Goal: Task Accomplishment & Management: Manage account settings

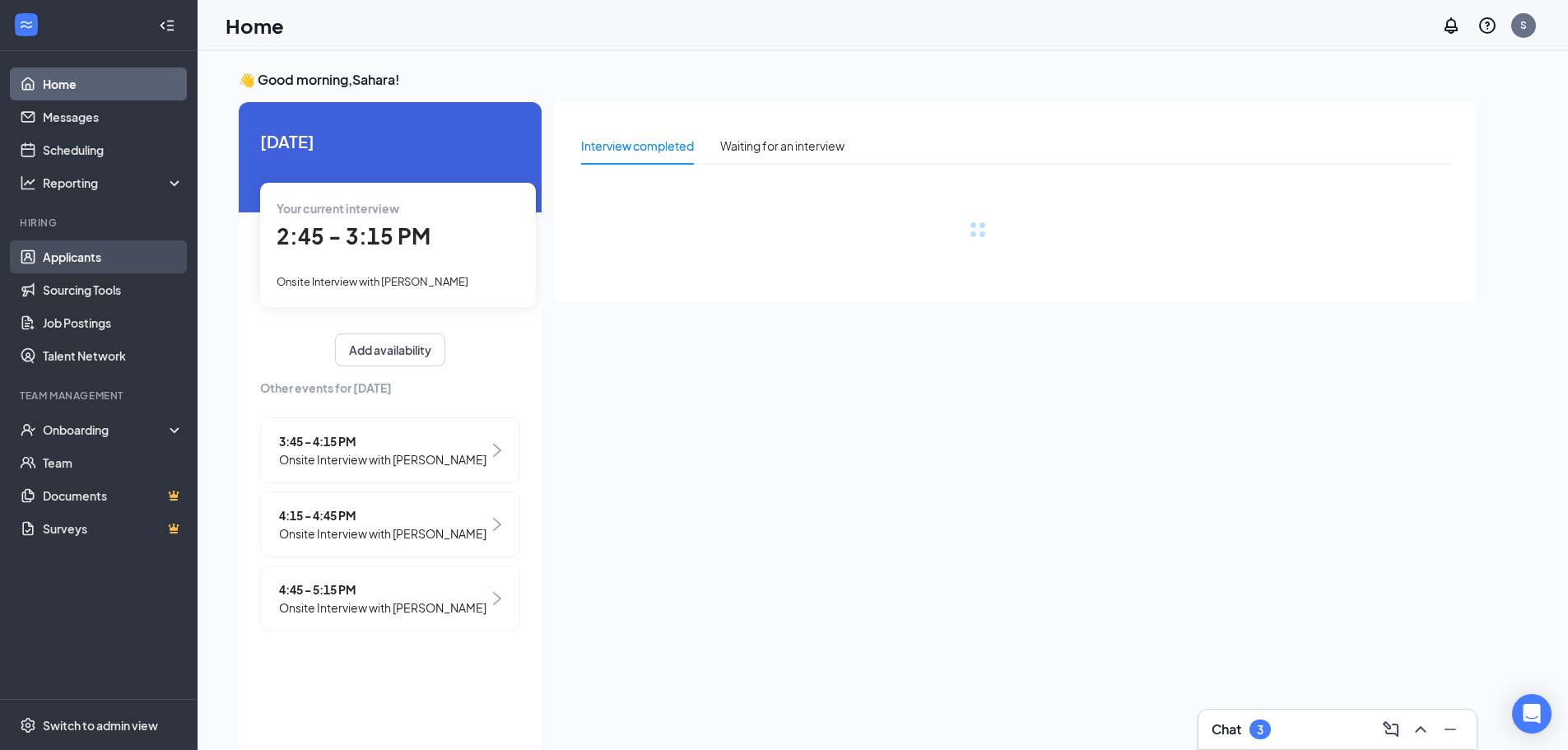
click at [90, 258] on link "Applicants" at bounding box center [113, 257] width 141 height 33
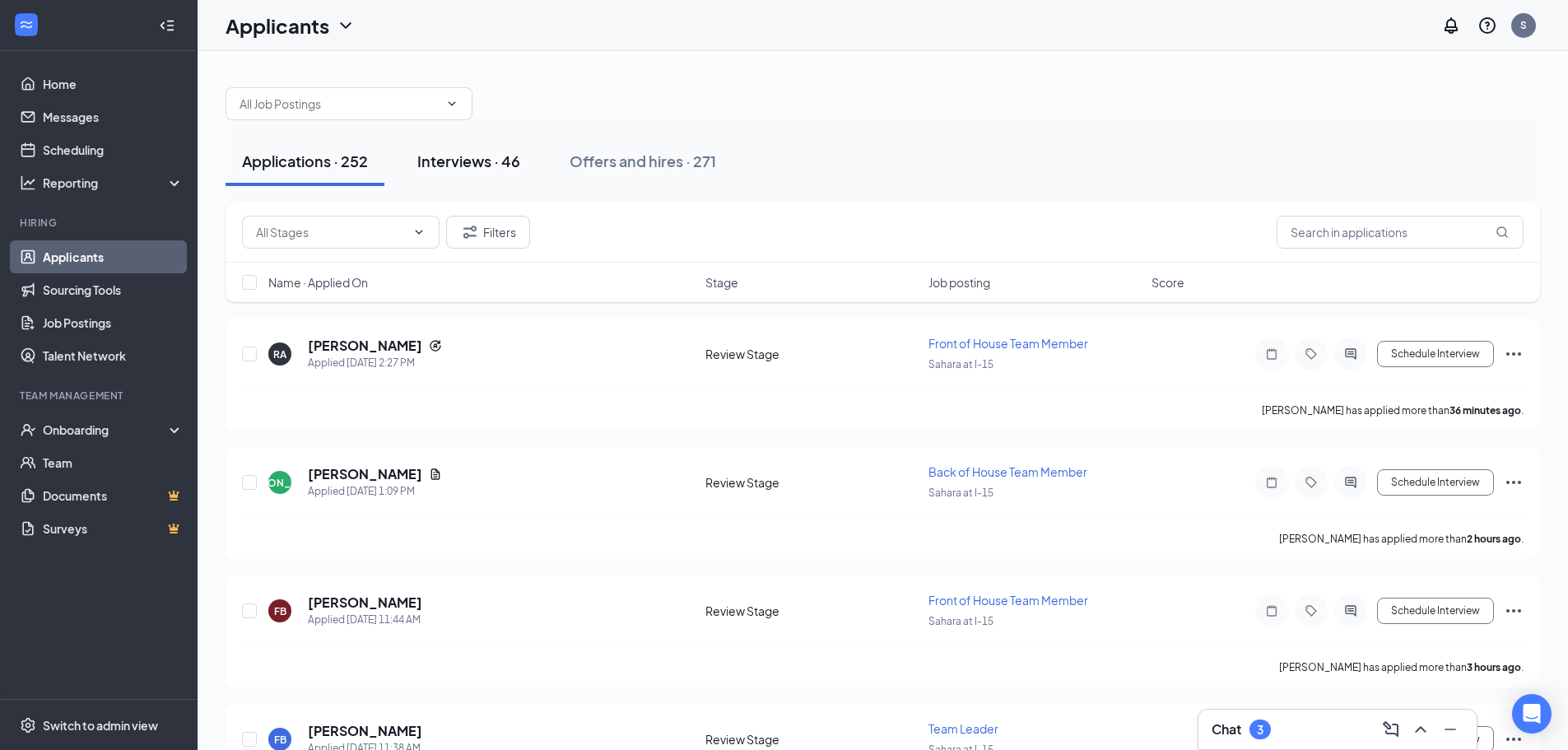
click at [477, 164] on div "Interviews · 46" at bounding box center [469, 161] width 103 height 20
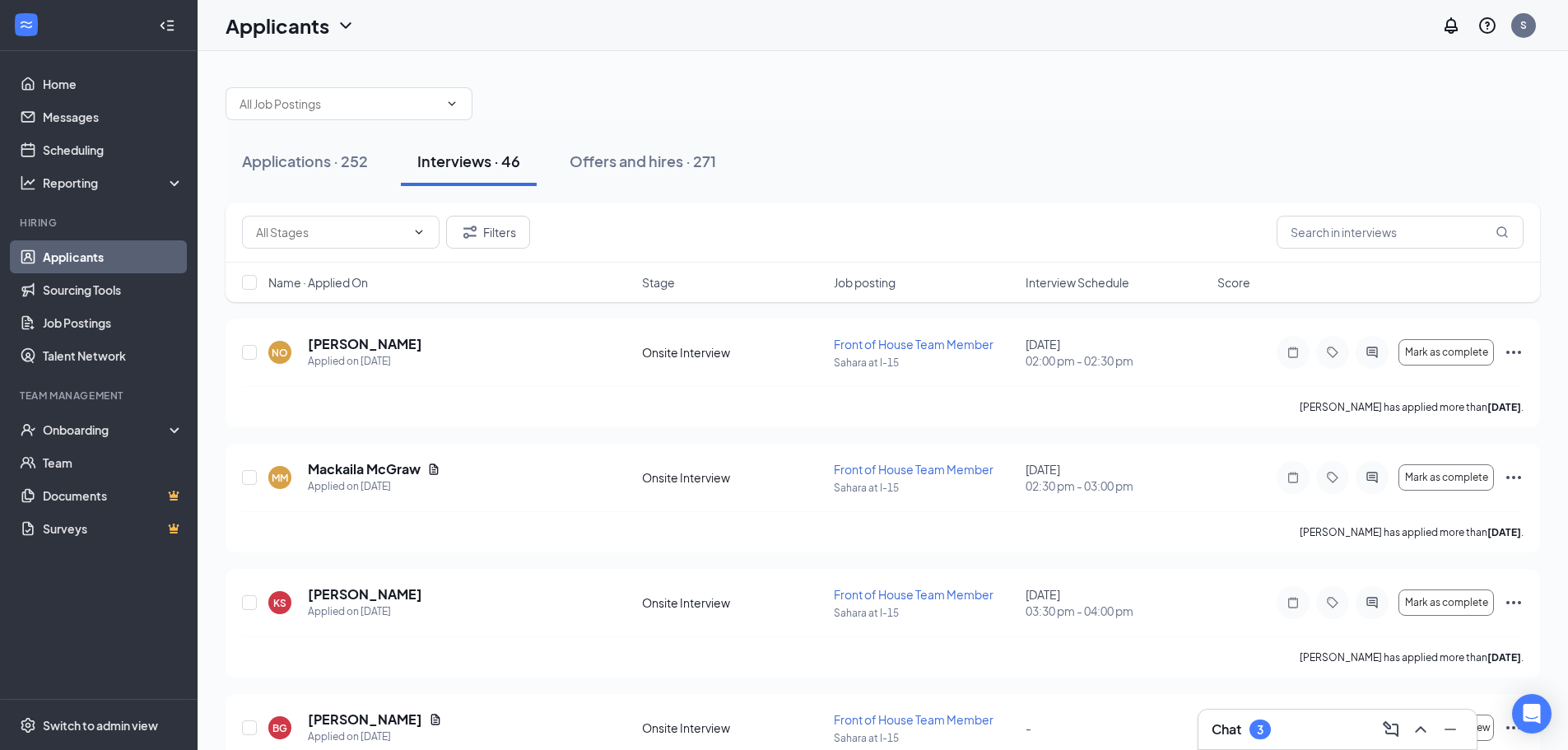
click at [1105, 285] on span "Interview Schedule" at bounding box center [1077, 282] width 103 height 17
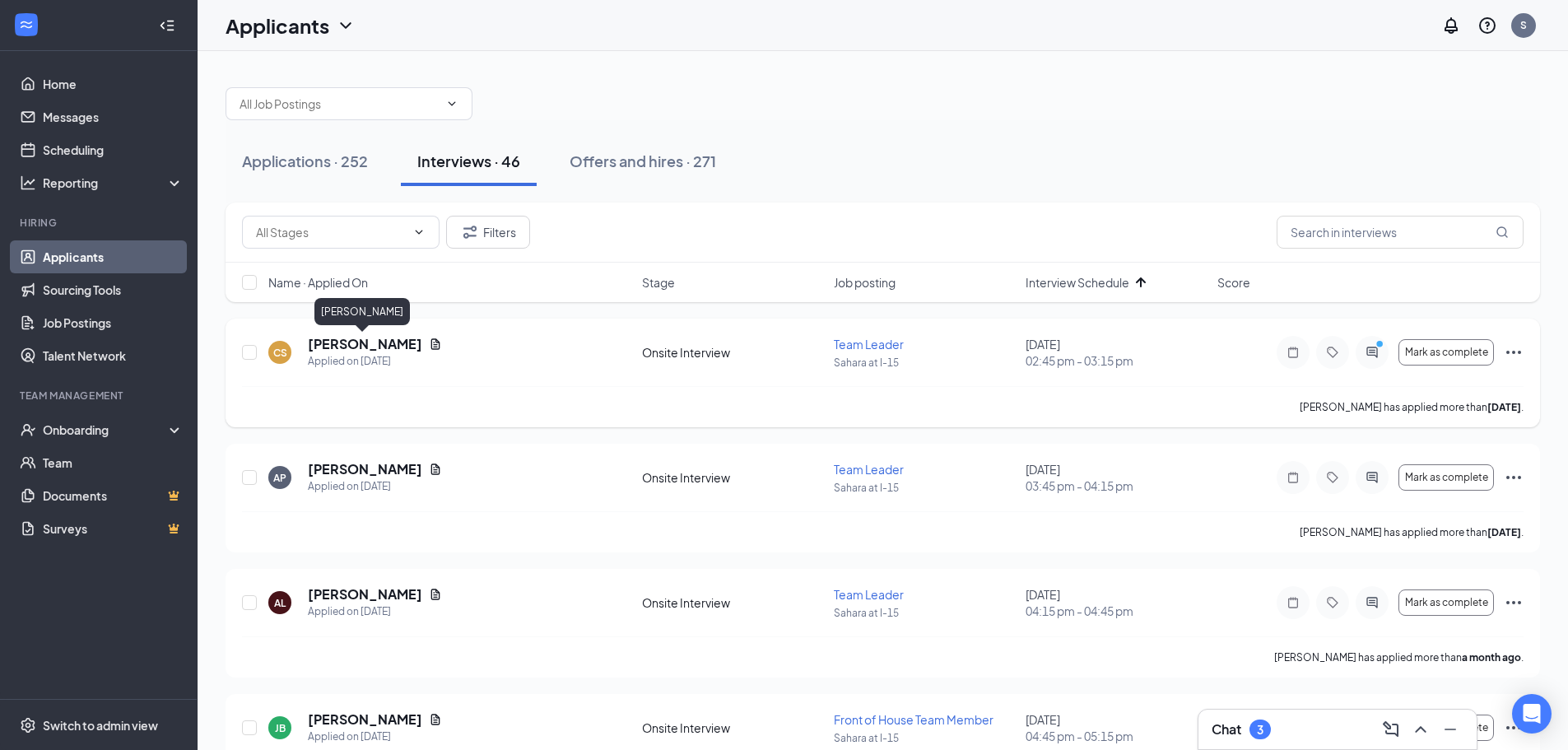
click at [373, 341] on h5 "[PERSON_NAME]" at bounding box center [365, 344] width 114 height 18
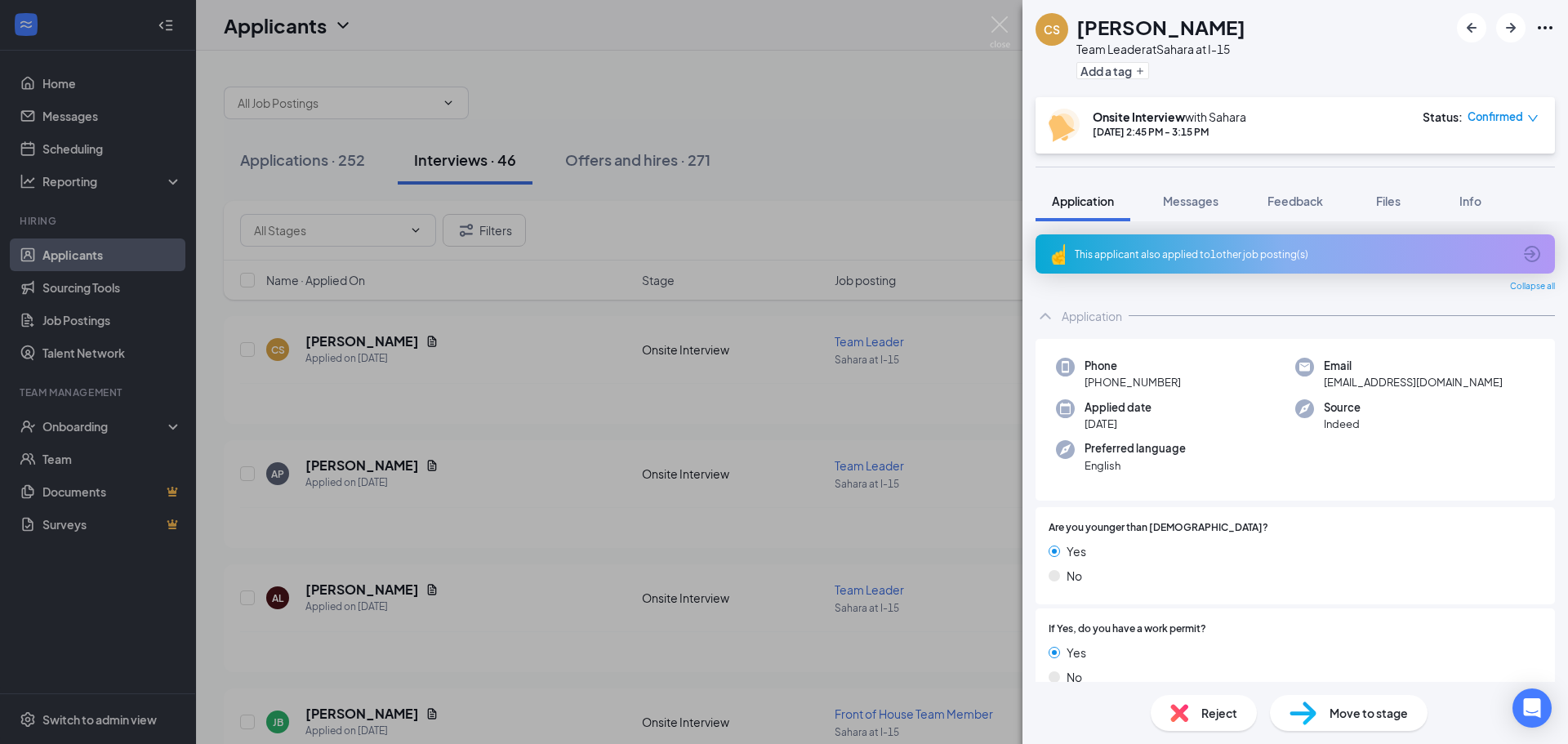
click at [1204, 253] on div "This applicant also applied to 1 other job posting(s)" at bounding box center [1293, 253] width 438 height 14
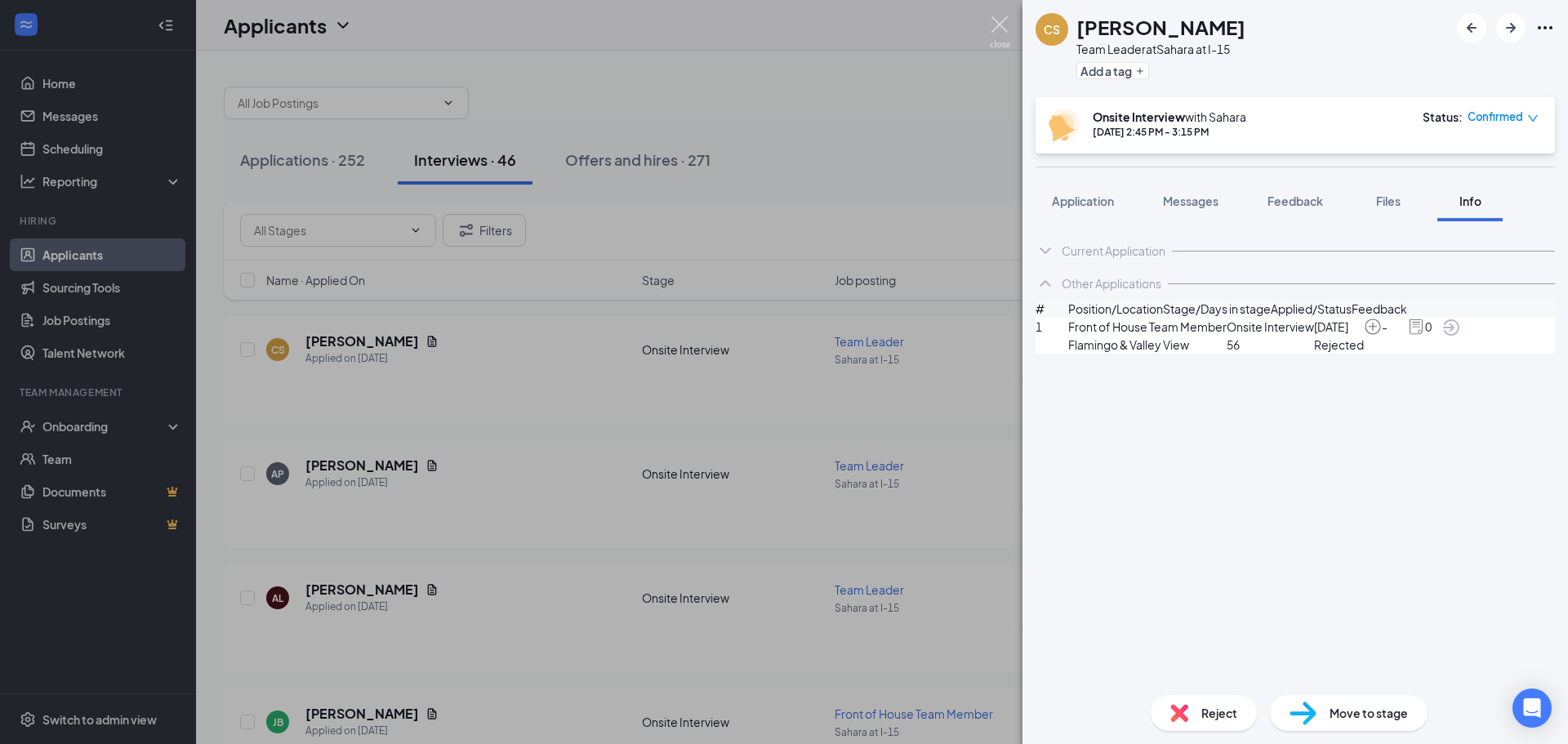
click at [994, 24] on img at bounding box center [1000, 32] width 20 height 32
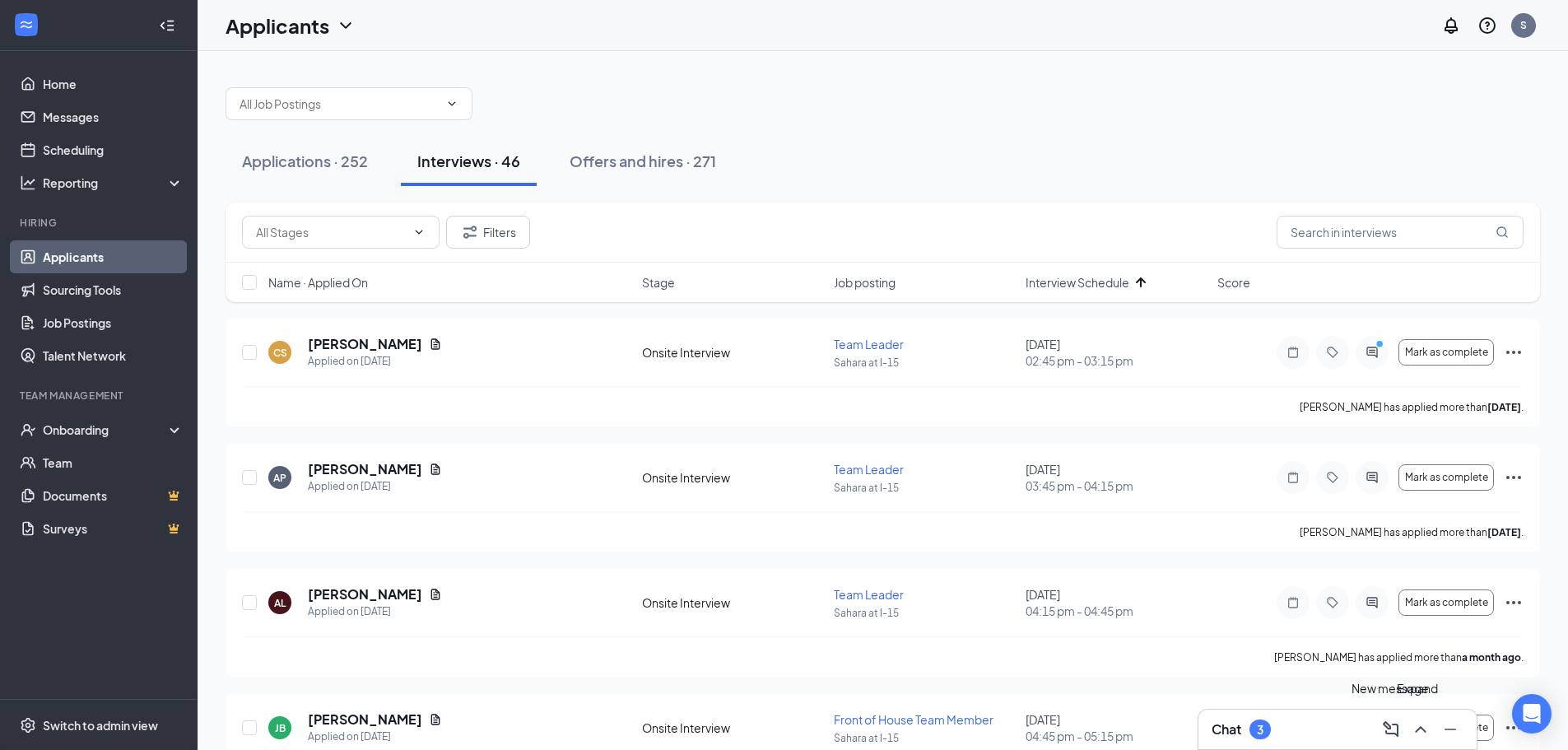
click at [1308, 728] on div "Chat 3" at bounding box center [1336, 729] width 252 height 27
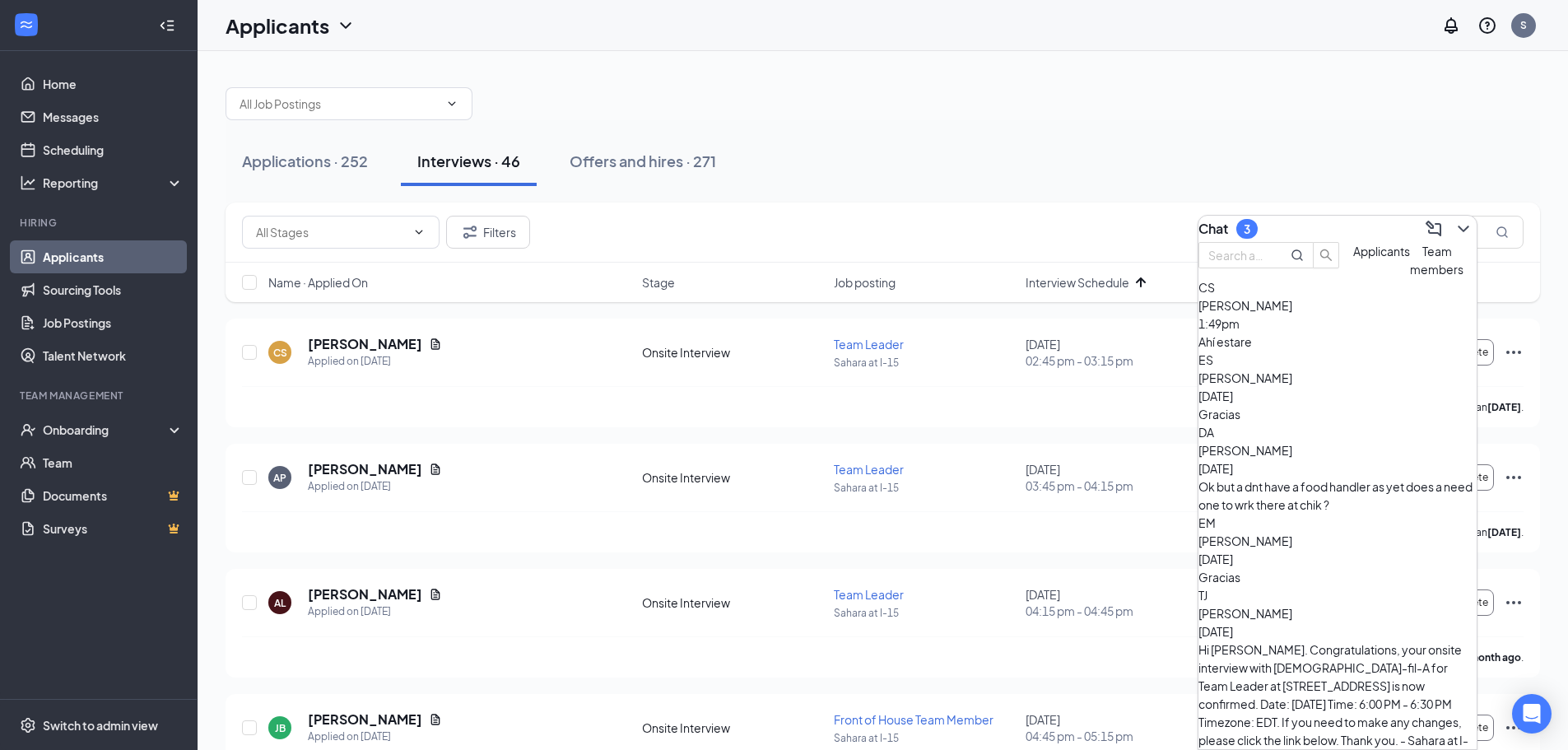
click at [1319, 351] on div "Ahí estare" at bounding box center [1337, 341] width 279 height 18
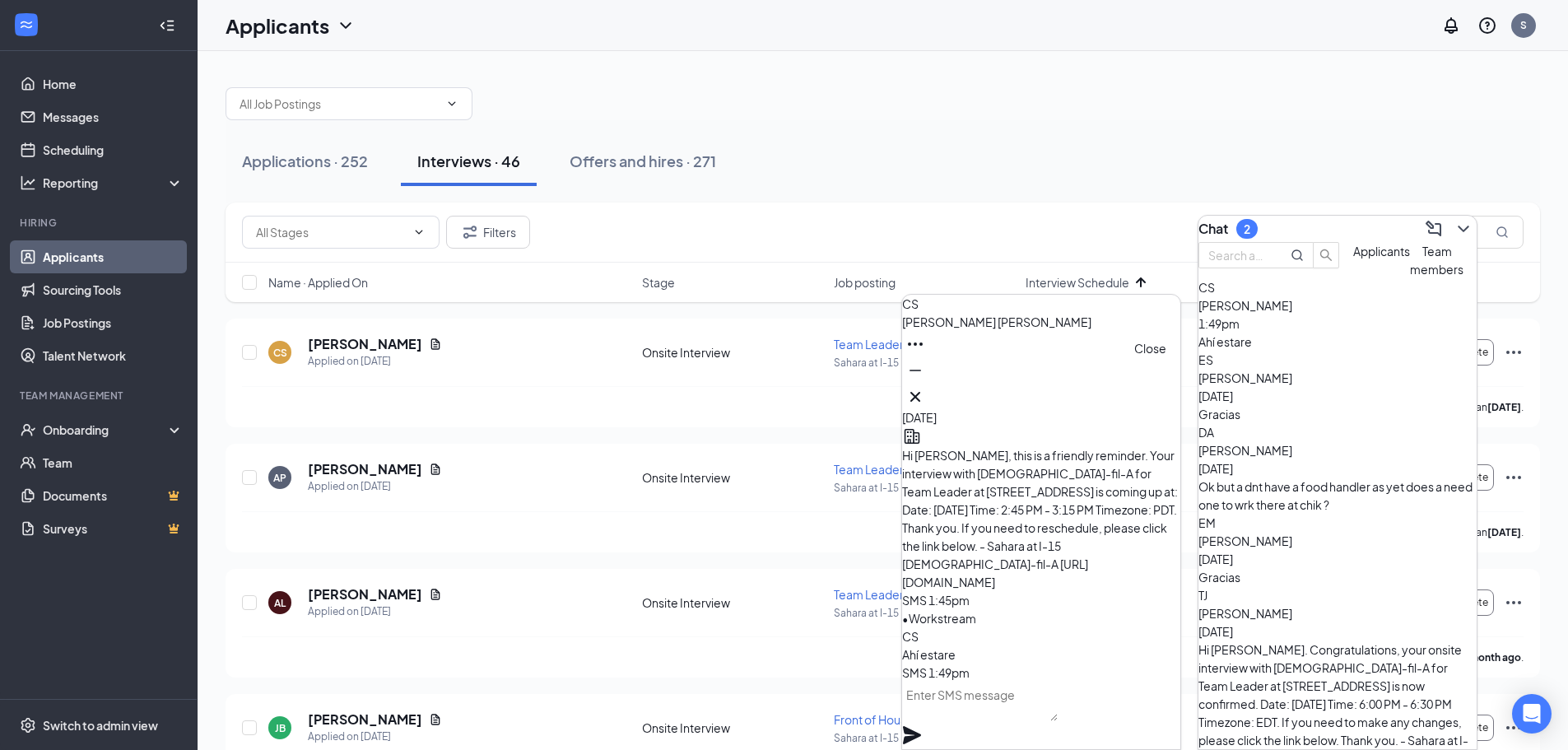
click at [925, 390] on icon "Cross" at bounding box center [914, 396] width 19 height 19
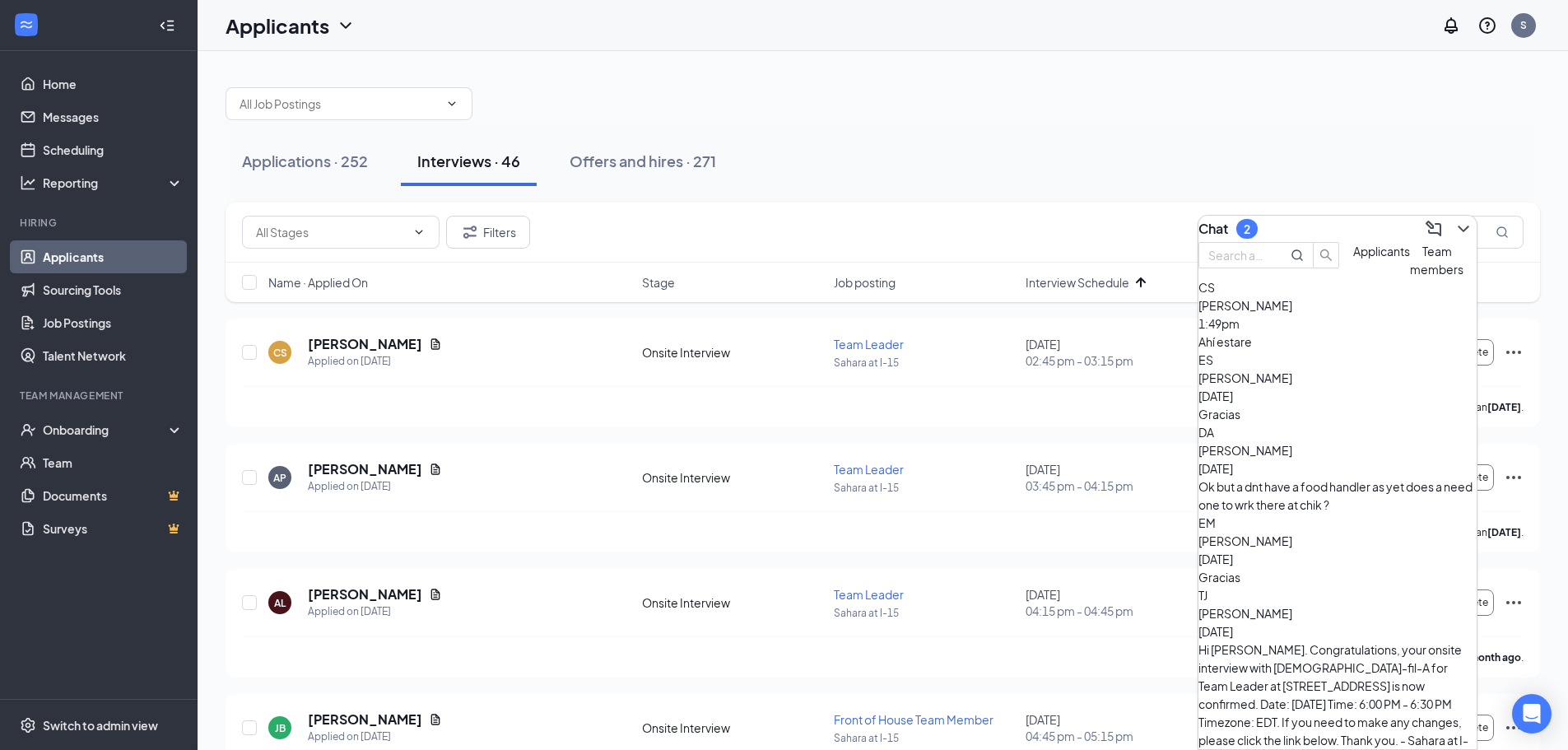
click at [1351, 423] on div "Gracias" at bounding box center [1337, 414] width 279 height 18
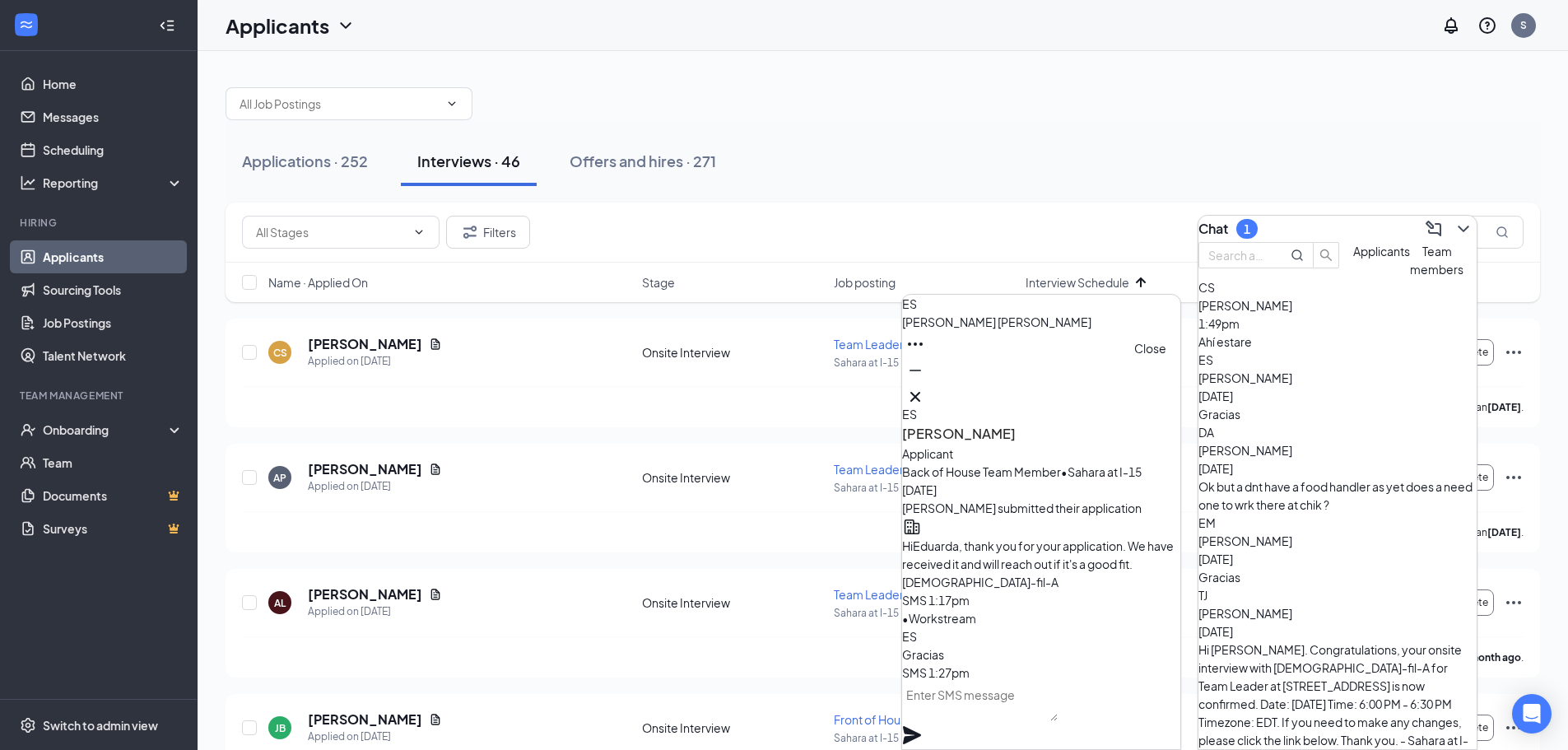
click at [925, 392] on icon "Cross" at bounding box center [914, 396] width 19 height 19
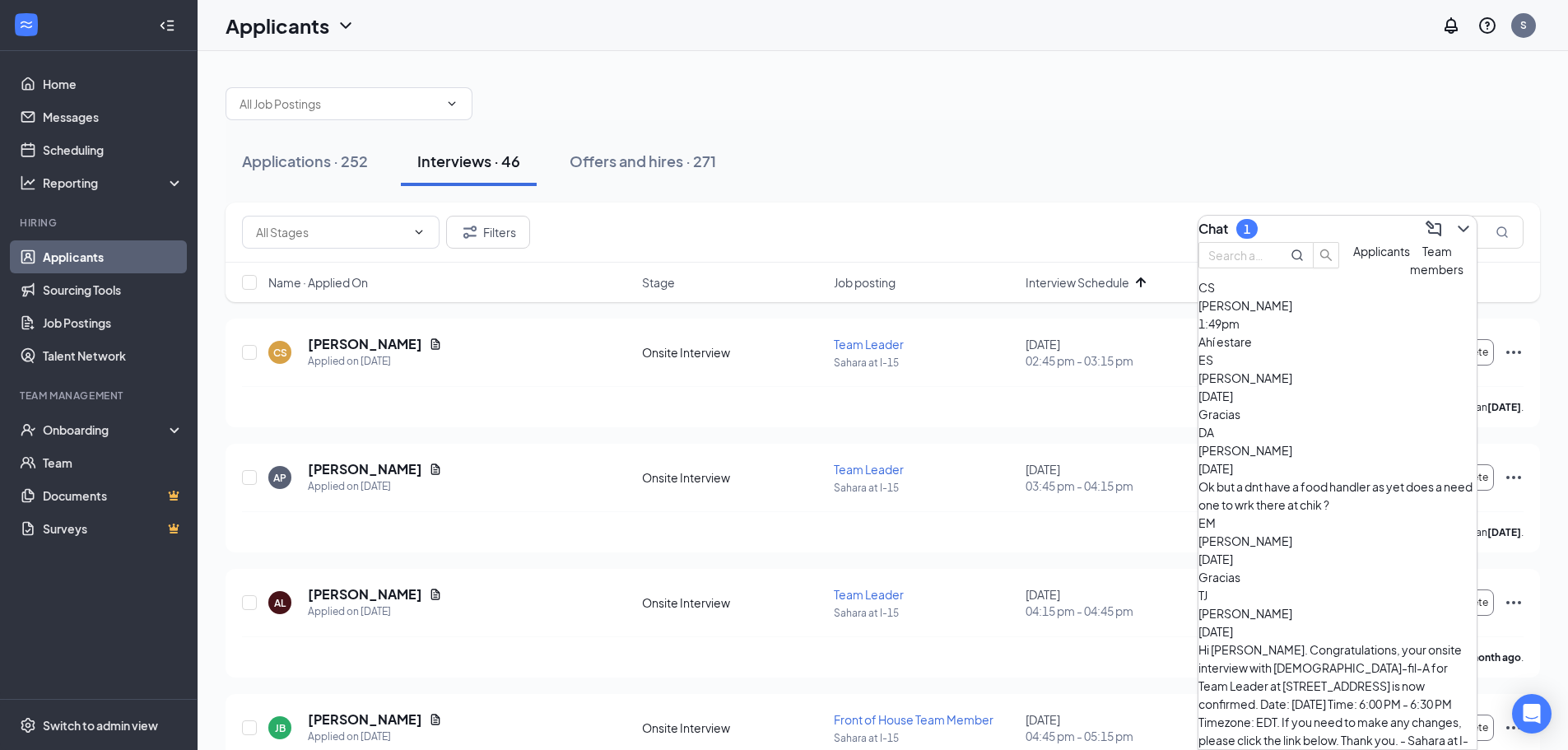
click at [1329, 484] on div "Ok but a dnt have a food handler as yet does a need one to wrk there at chik ?" at bounding box center [1337, 494] width 279 height 36
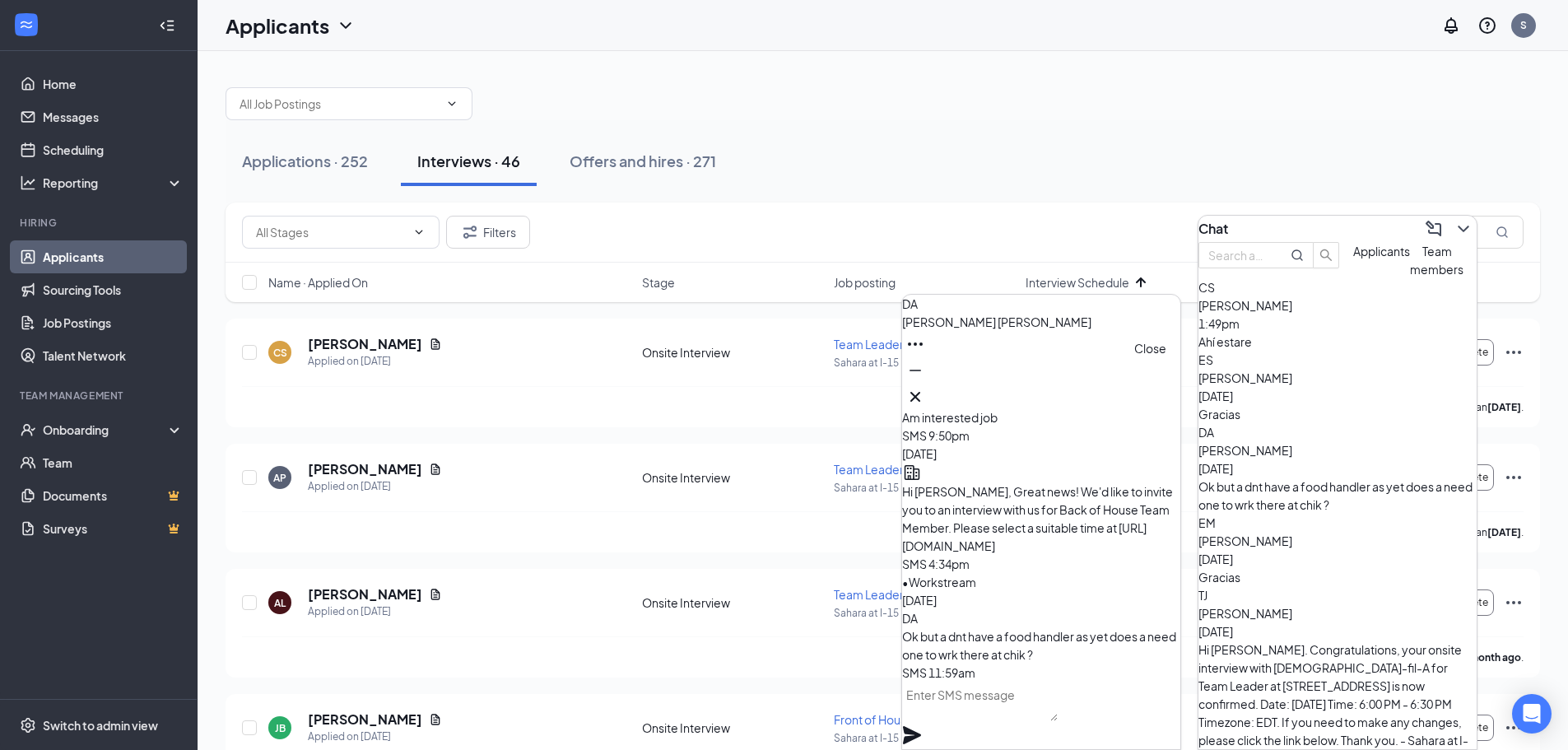
click at [925, 391] on icon "Cross" at bounding box center [914, 396] width 19 height 19
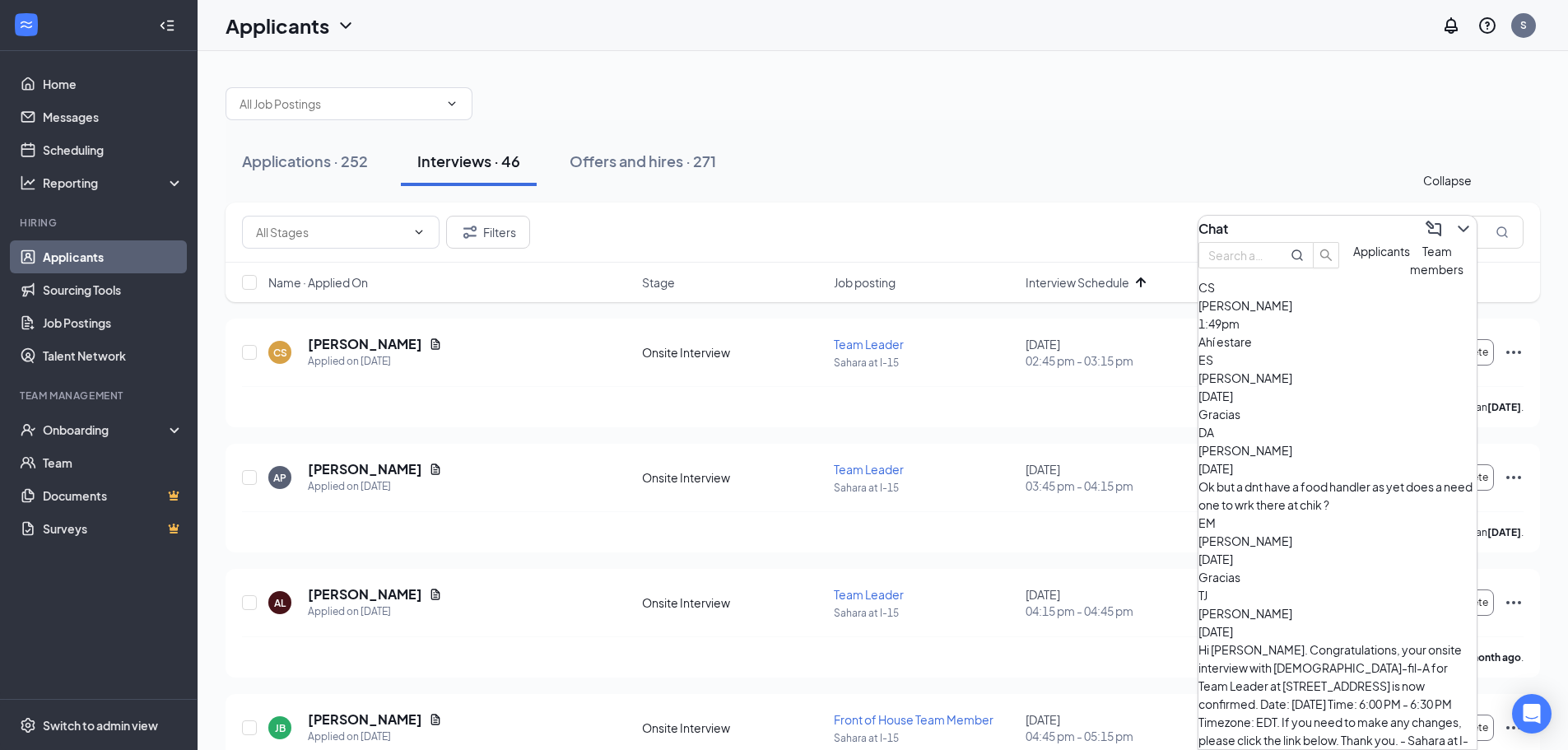
click at [1454, 226] on icon "ChevronDown" at bounding box center [1463, 228] width 19 height 19
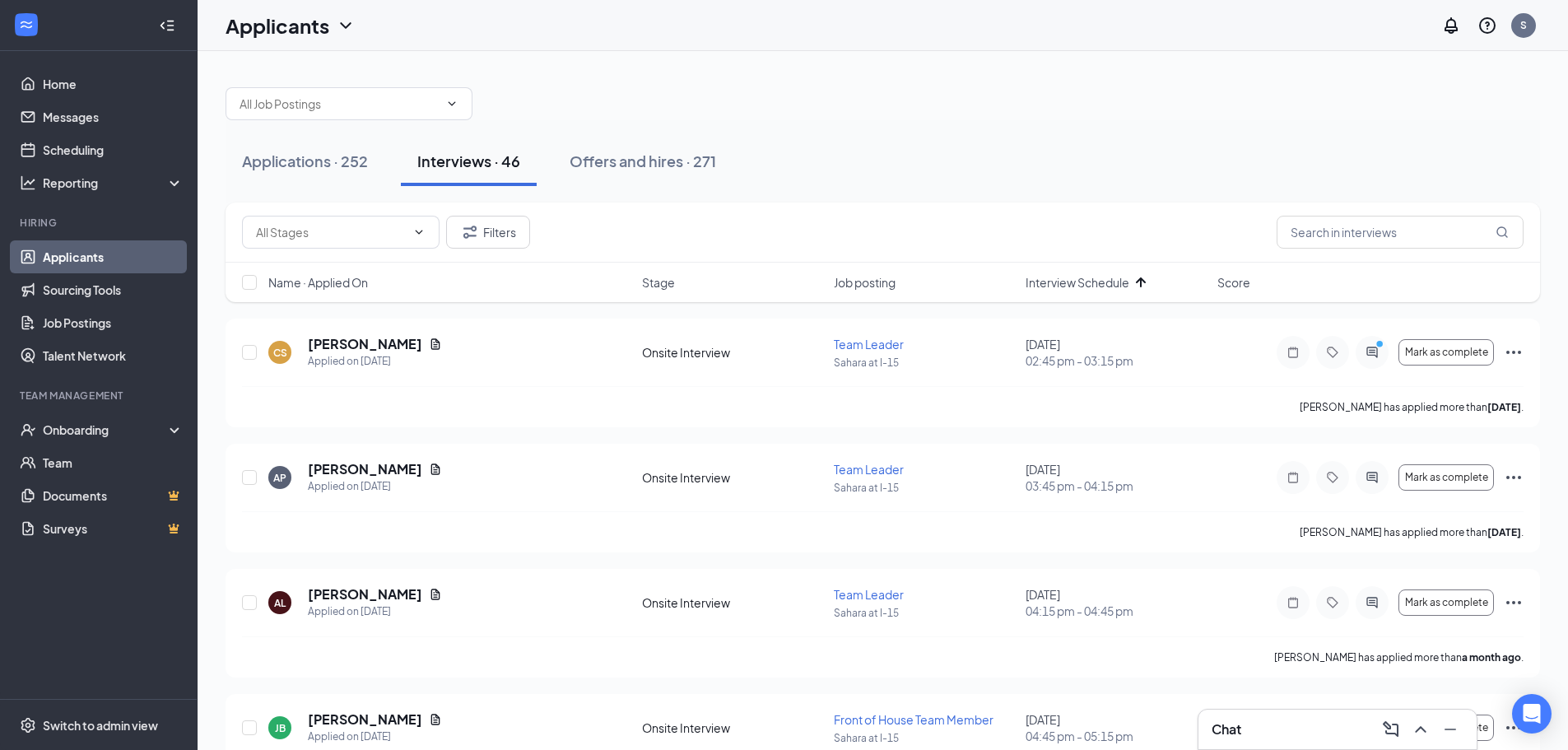
click at [1090, 285] on span "Interview Schedule" at bounding box center [1077, 282] width 103 height 17
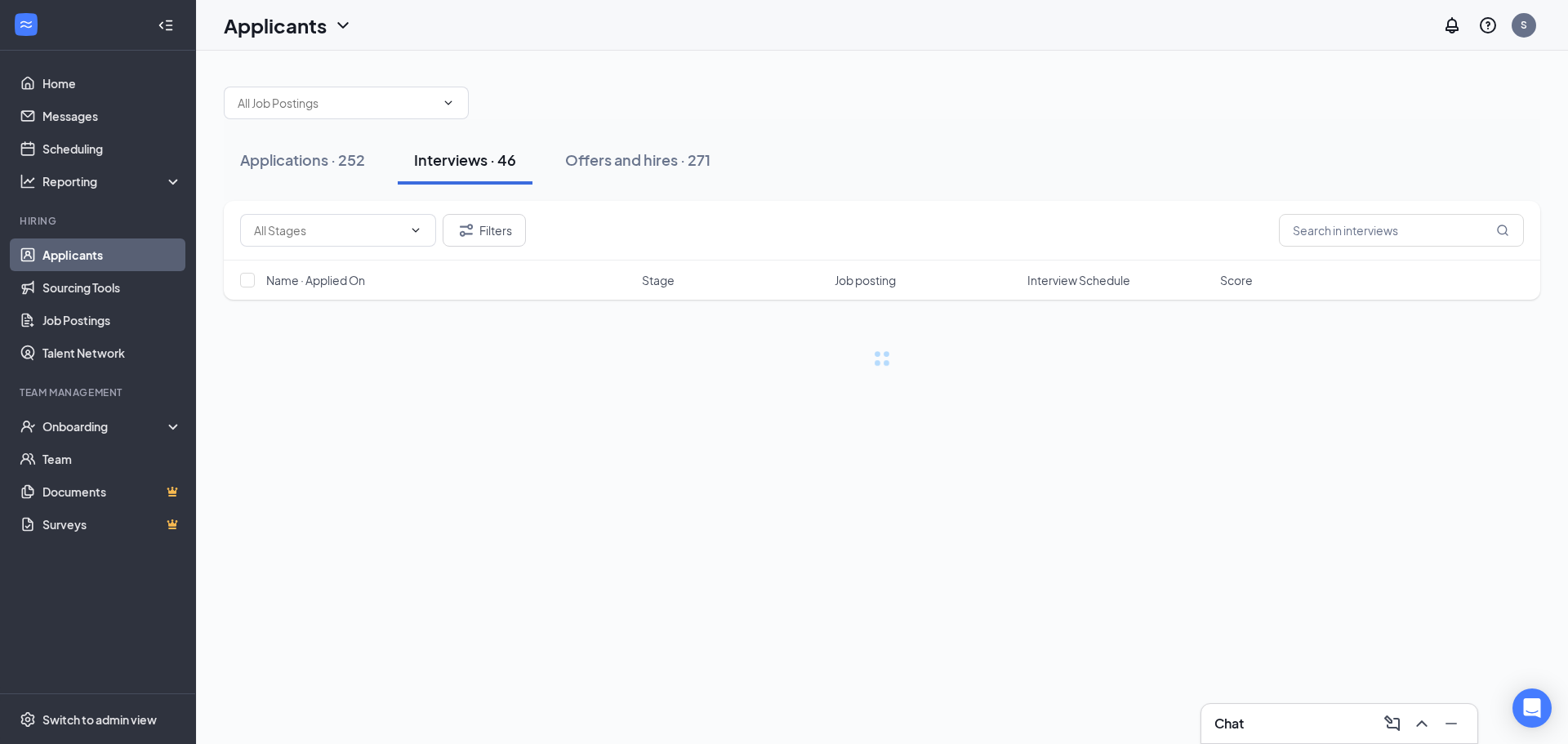
click at [1112, 276] on span "Interview Schedule" at bounding box center [1078, 280] width 103 height 16
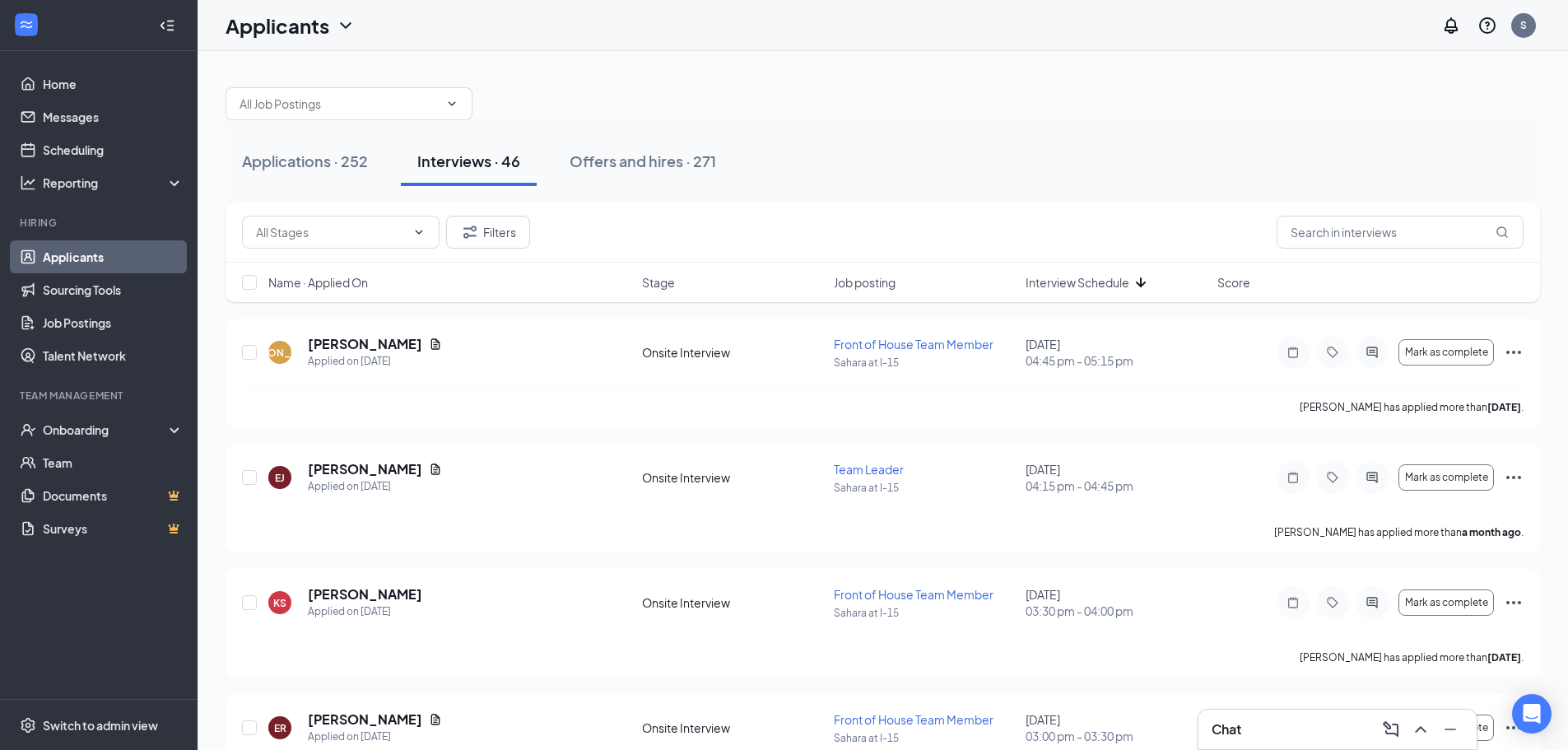
click at [1128, 282] on span "Interview Schedule" at bounding box center [1077, 282] width 103 height 17
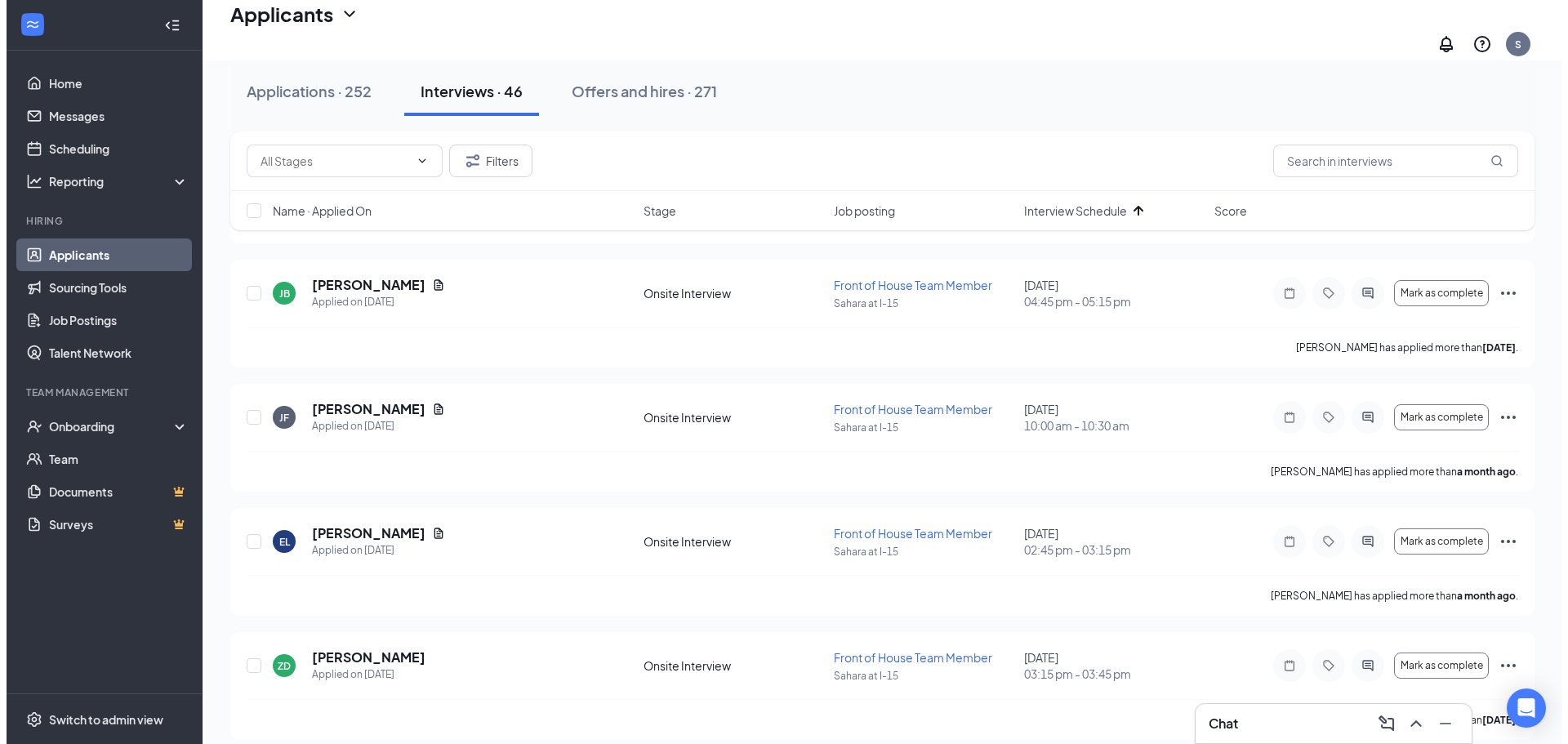
scroll to position [816, 0]
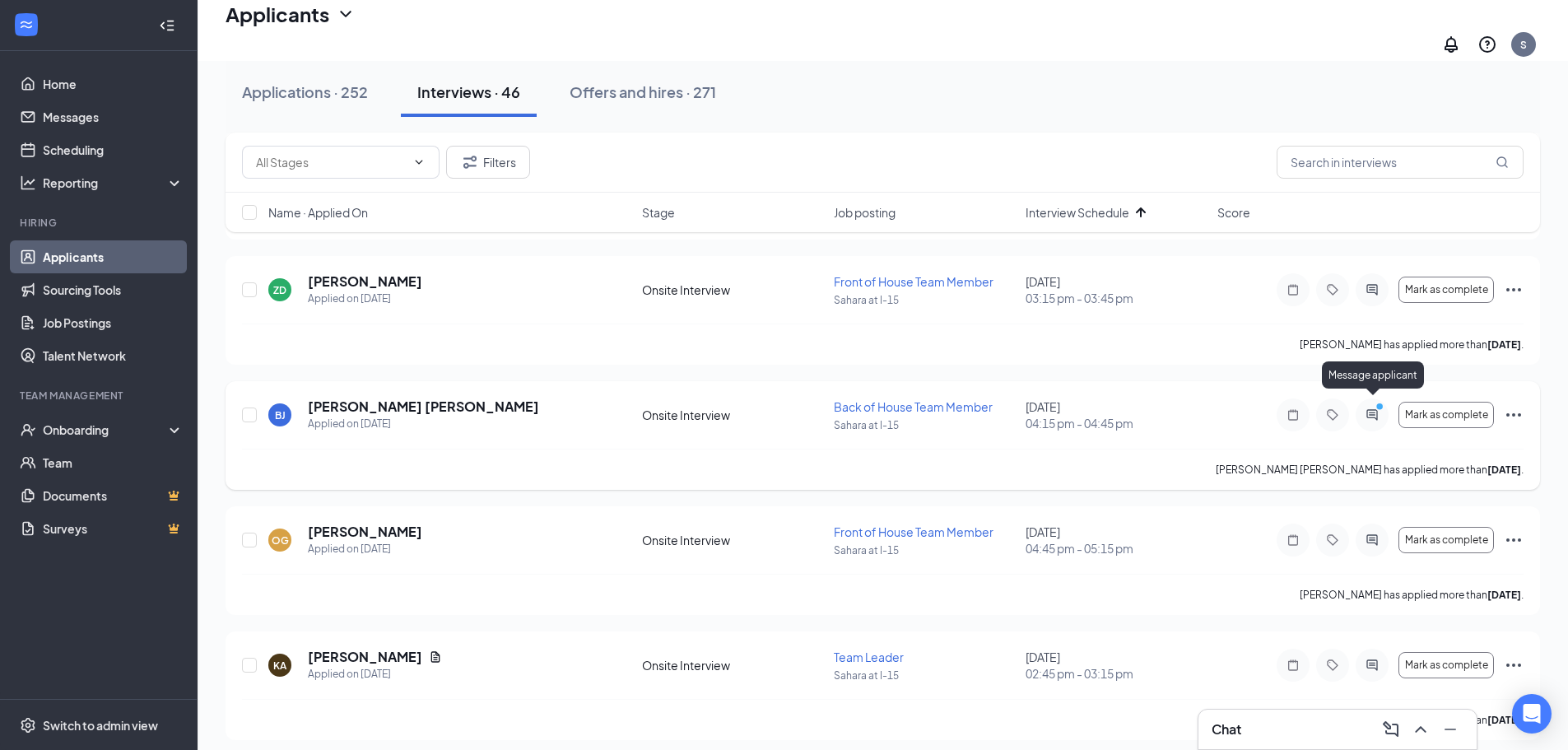
click at [1372, 404] on icon "PrimaryDot" at bounding box center [1381, 408] width 19 height 13
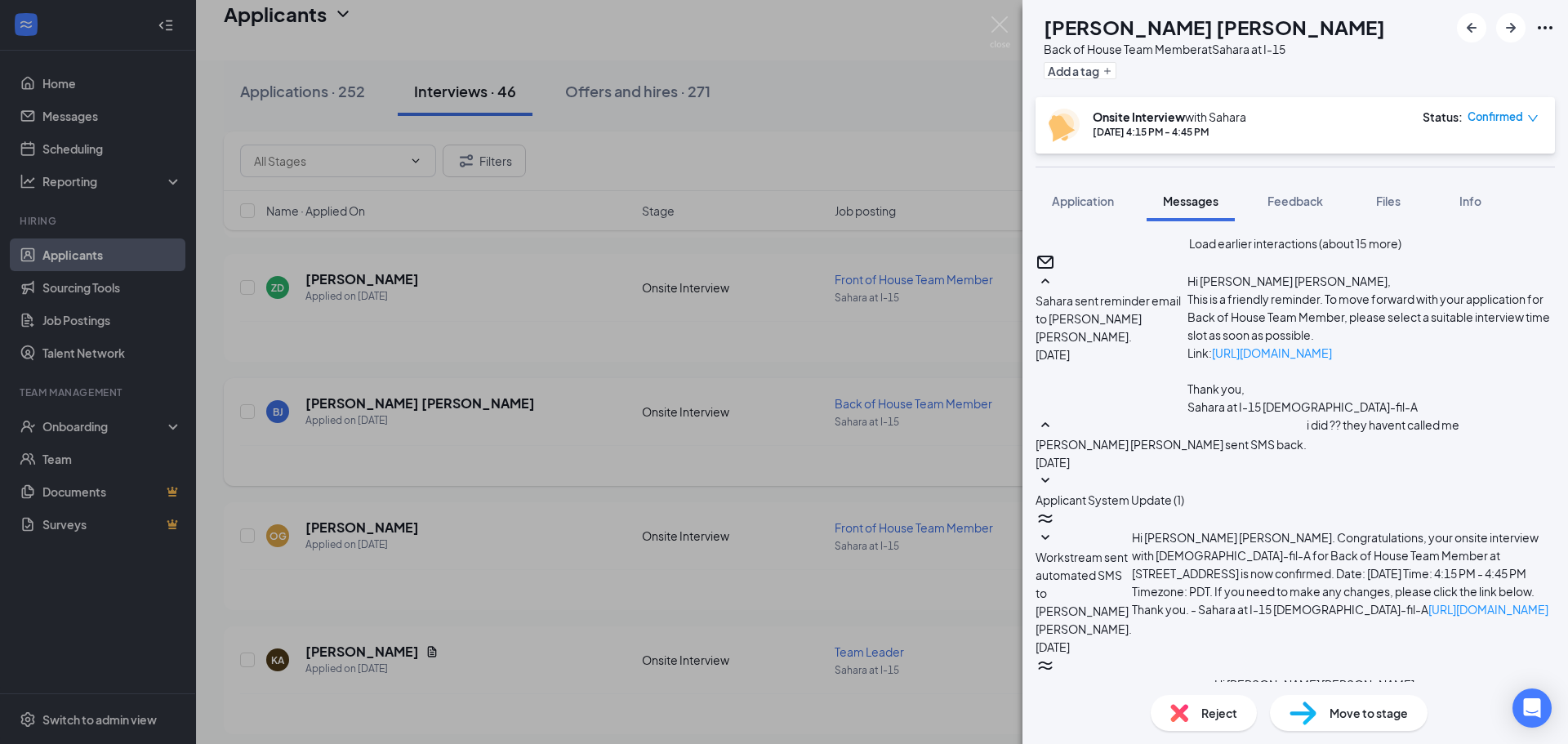
click at [1287, 253] on button "Load earlier interactions (about 15 more)" at bounding box center [1295, 243] width 212 height 18
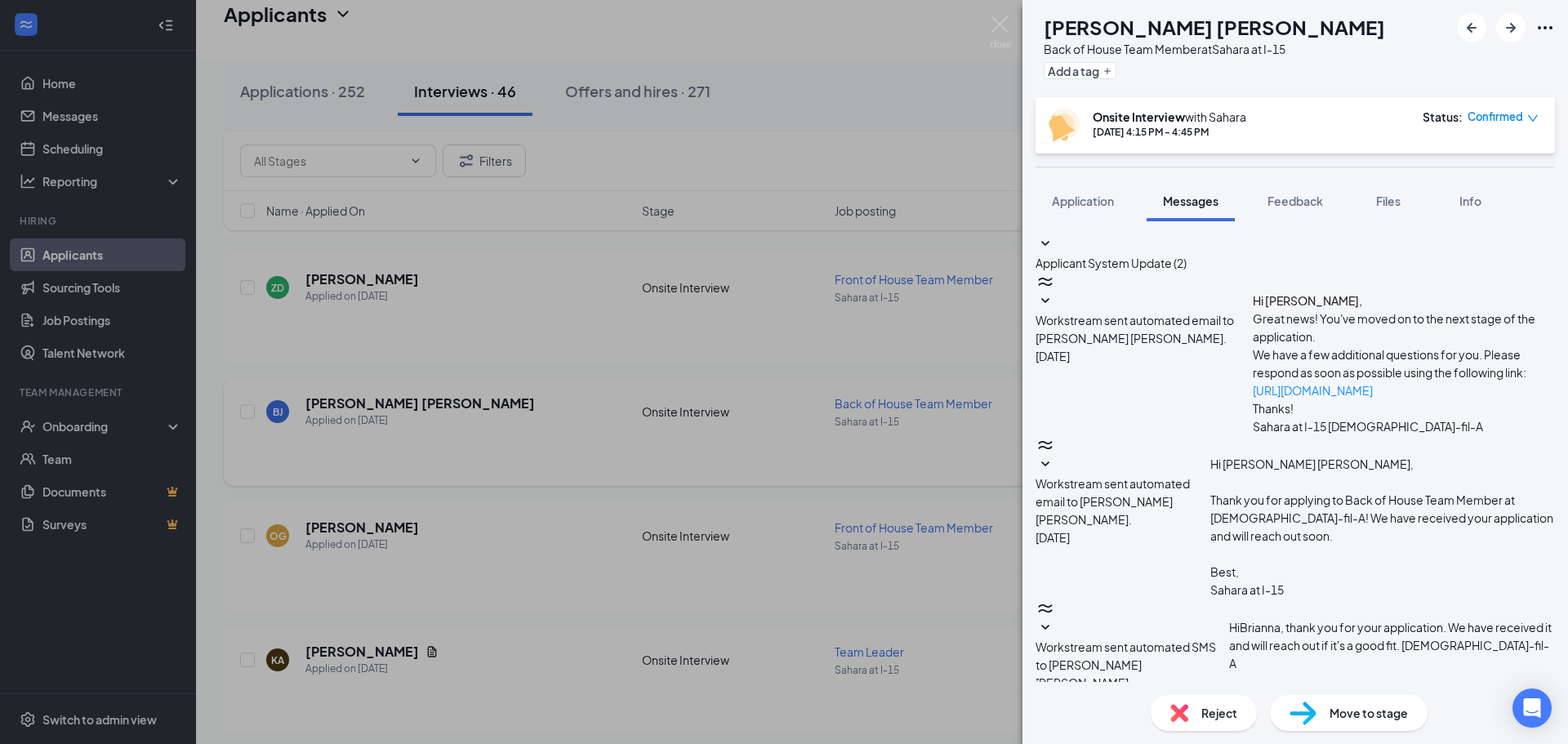
scroll to position [1914, 0]
type textarea "Good afternoon! We do hire at 15"
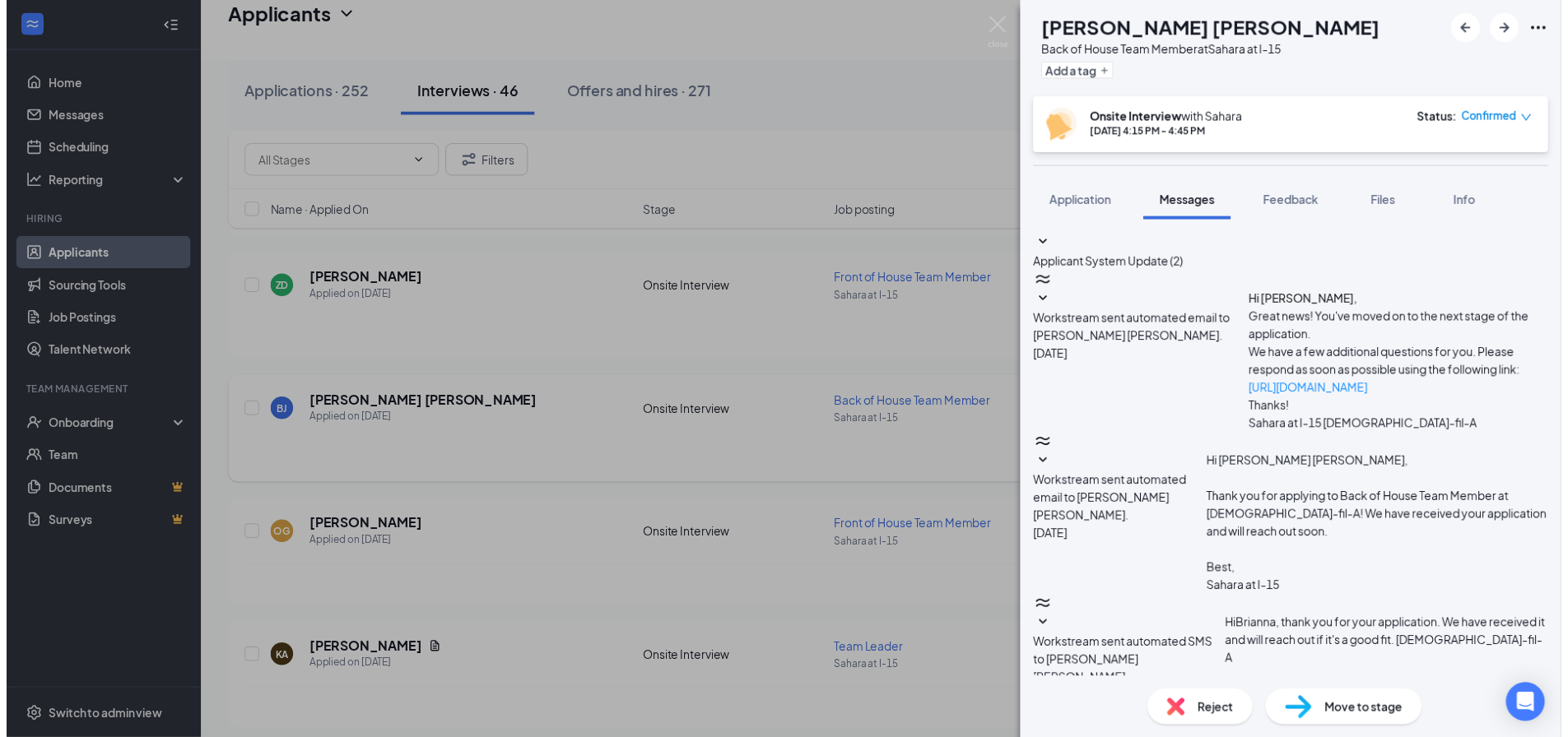
scroll to position [2035, 0]
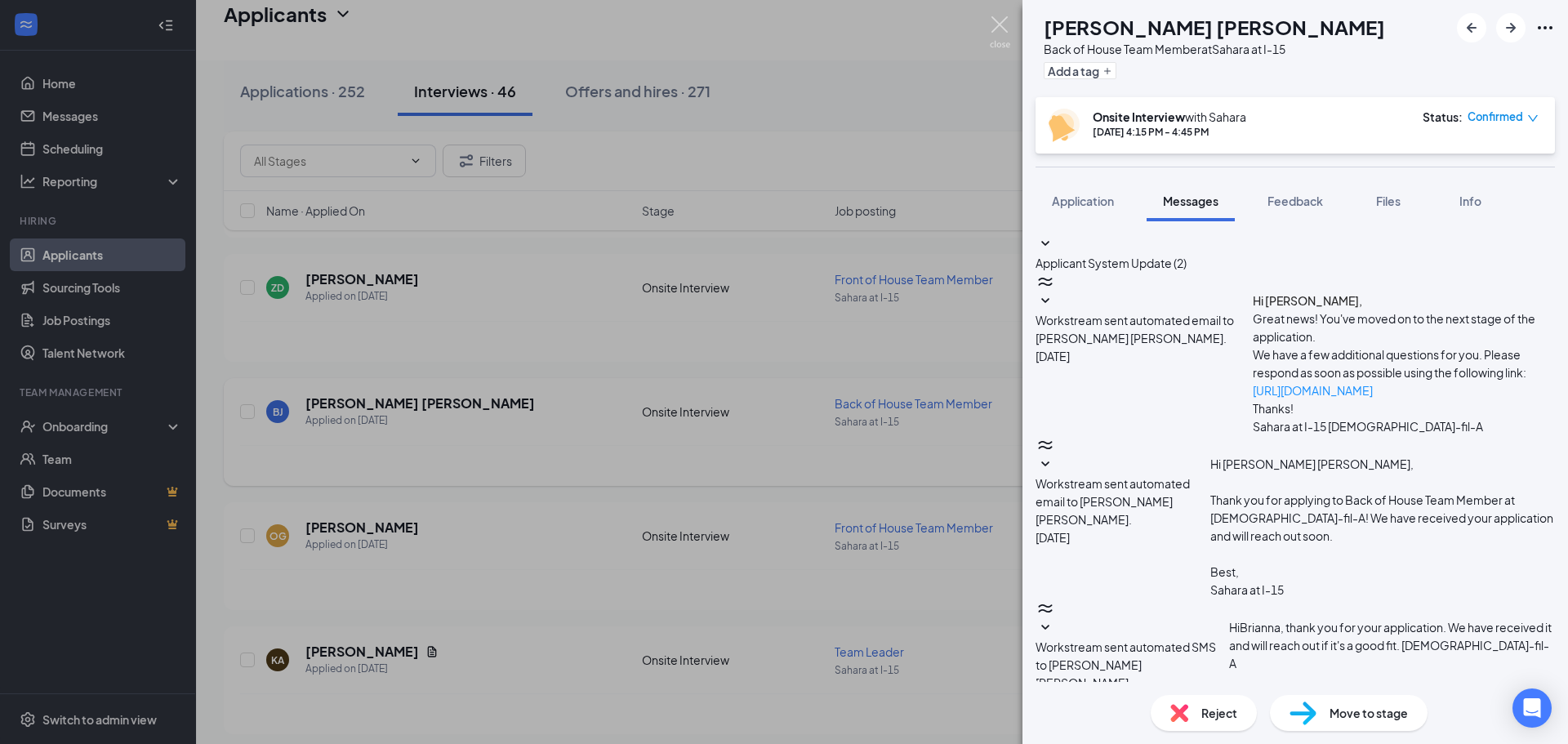
drag, startPoint x: 999, startPoint y: 31, endPoint x: 991, endPoint y: 21, distance: 12.8
click at [998, 30] on img at bounding box center [1000, 32] width 20 height 32
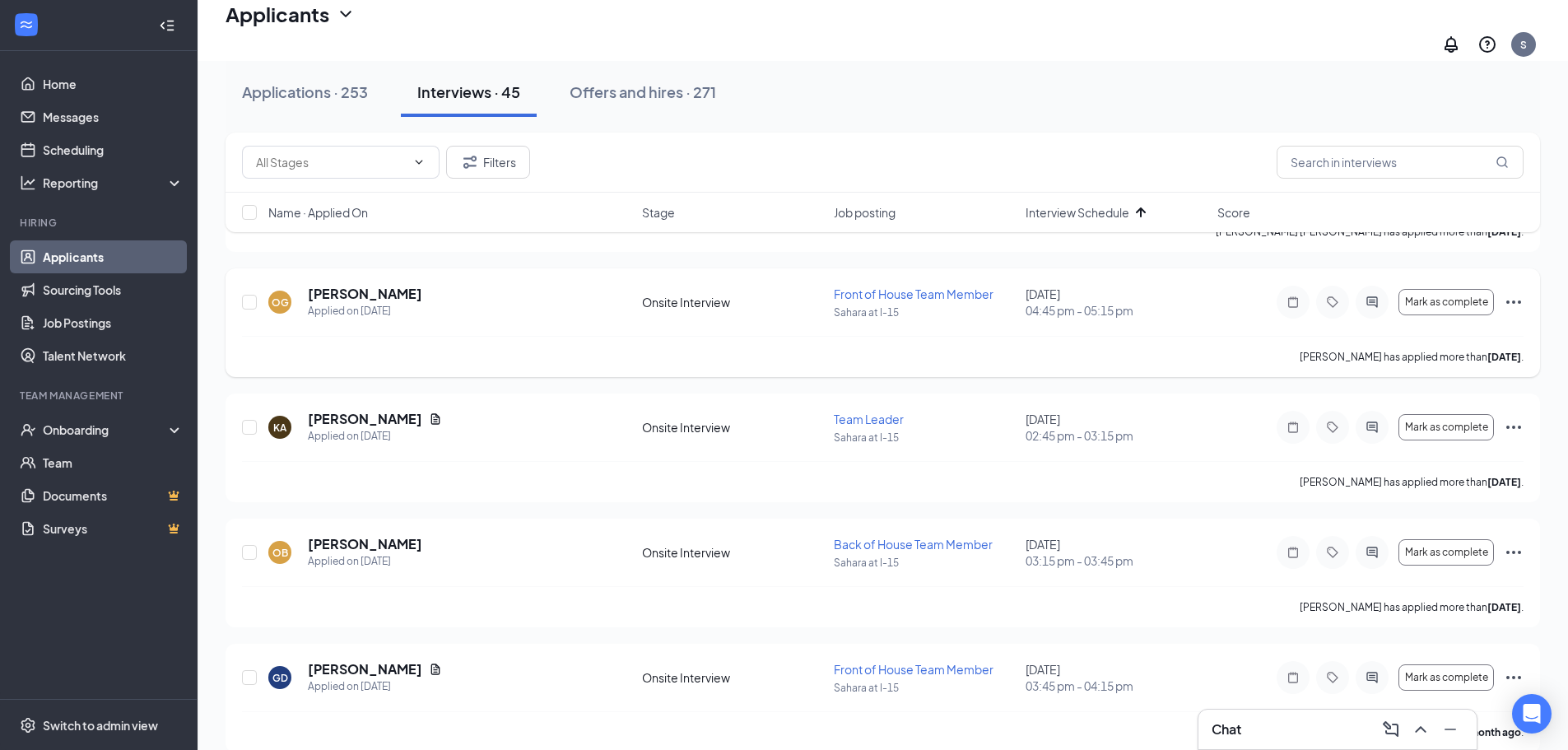
scroll to position [2074, 0]
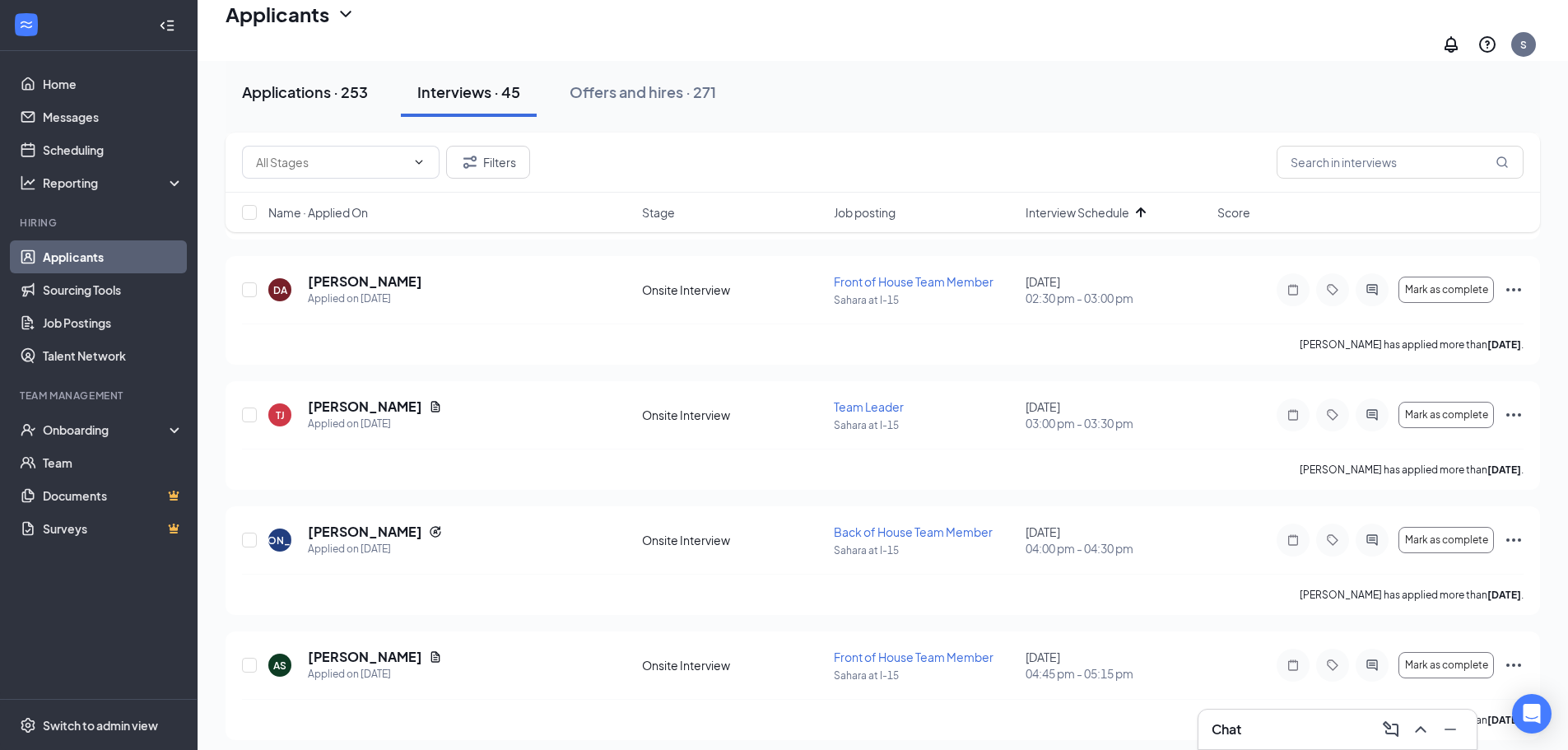
click at [341, 94] on div "Applications · 253" at bounding box center [304, 91] width 126 height 20
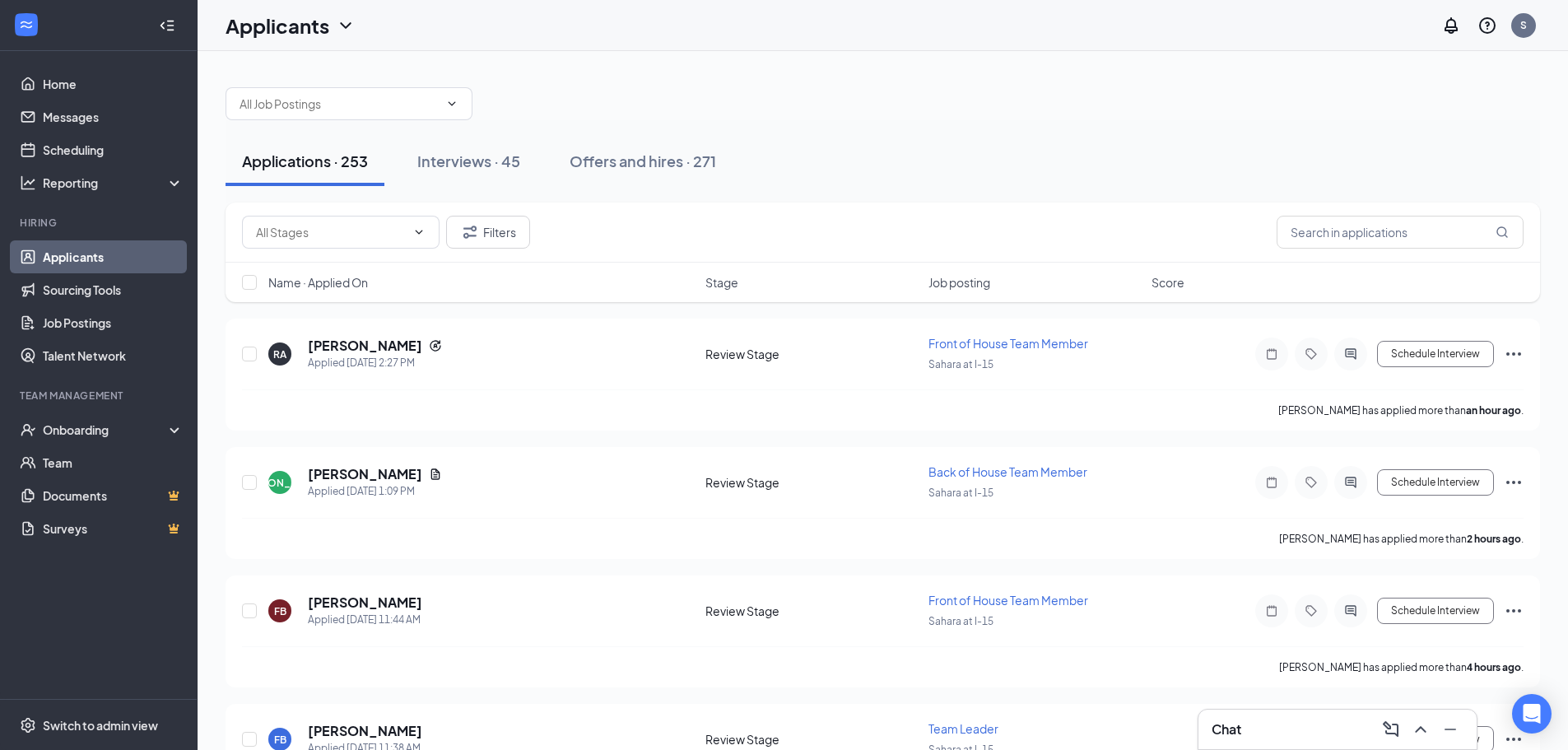
click at [332, 280] on span "Name · Applied On" at bounding box center [318, 282] width 100 height 17
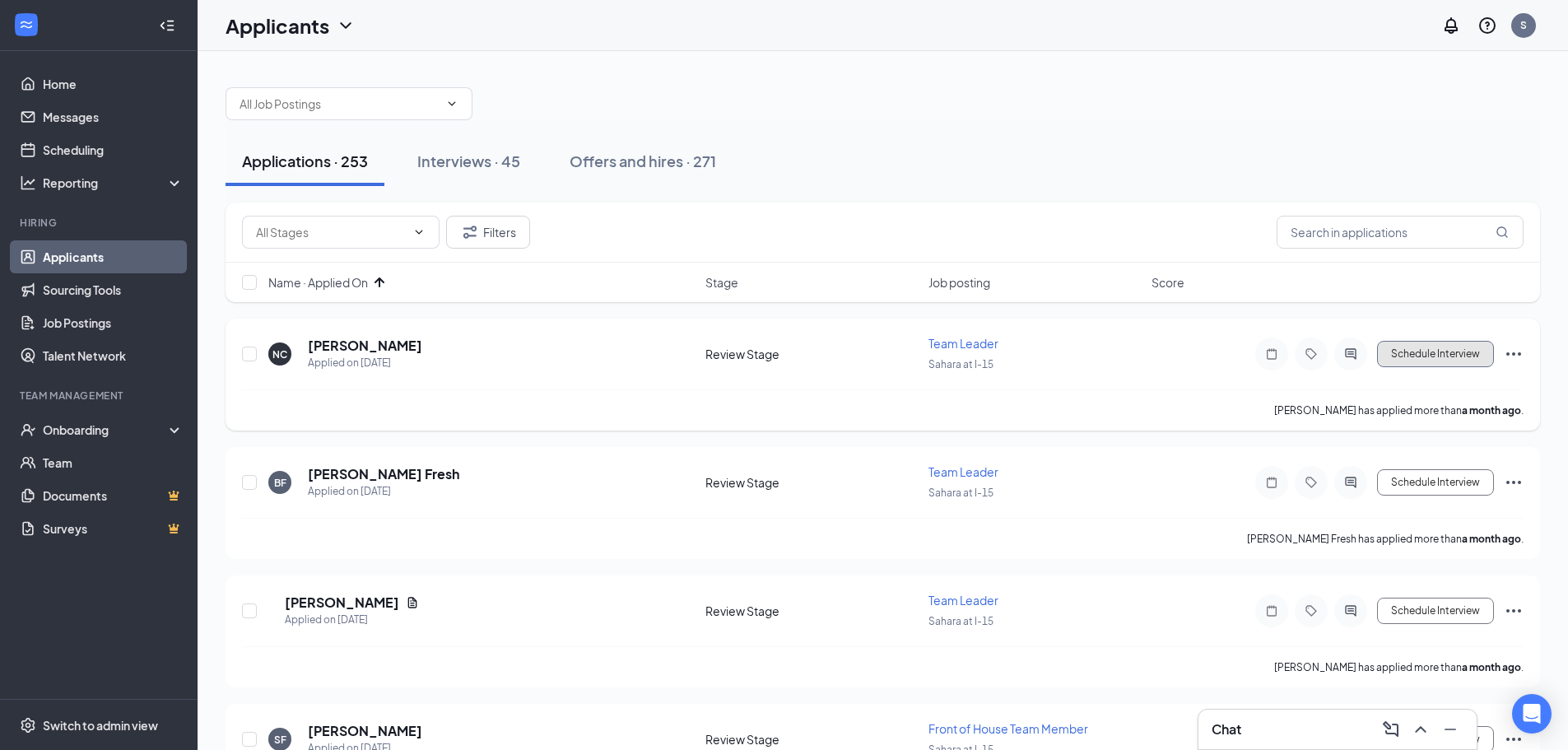
click at [1451, 359] on button "Schedule Interview" at bounding box center [1435, 353] width 117 height 27
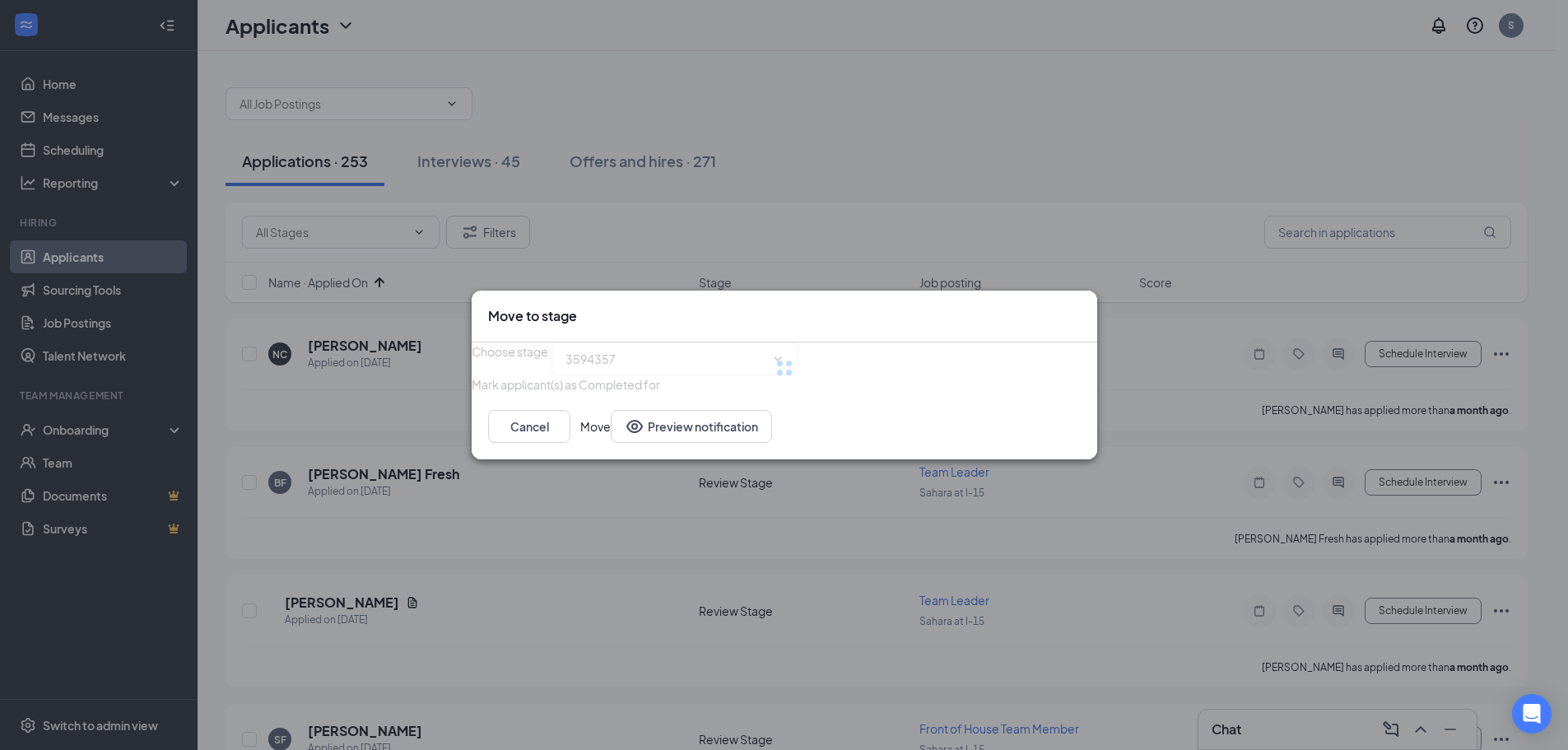
type input "Onsite Interview (next stage)"
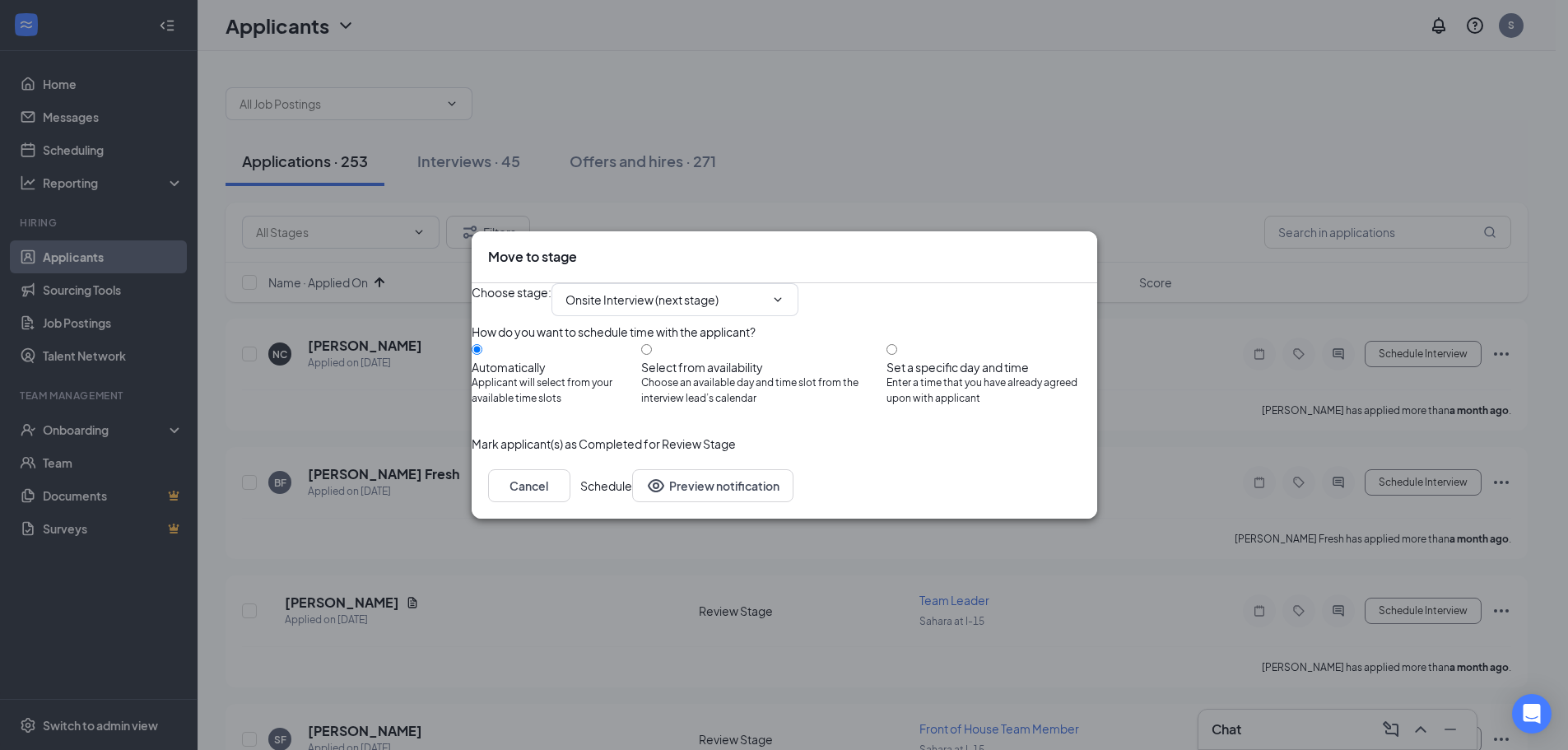
click at [632, 502] on button "Schedule" at bounding box center [606, 486] width 52 height 33
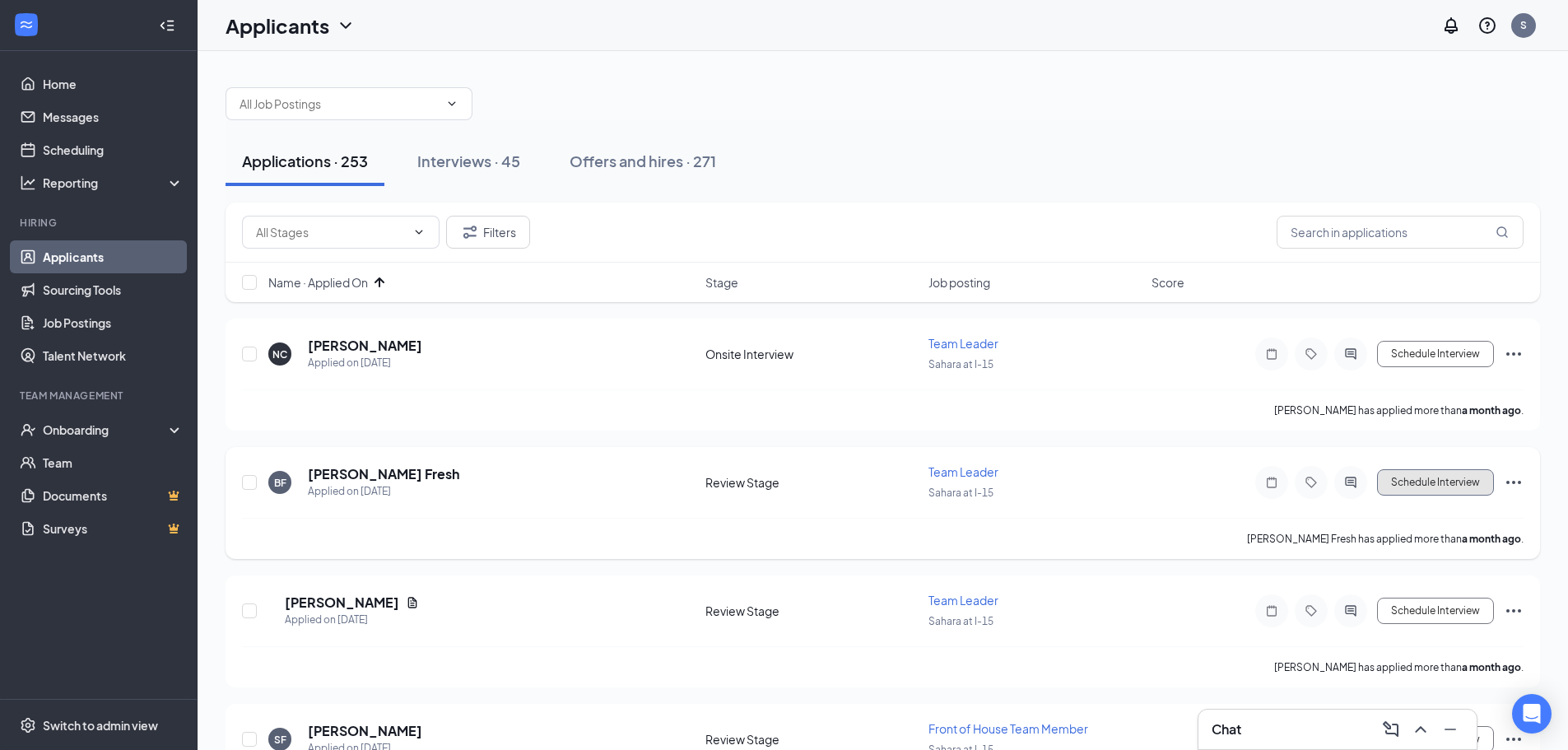
click at [1439, 486] on button "Schedule Interview" at bounding box center [1435, 482] width 117 height 27
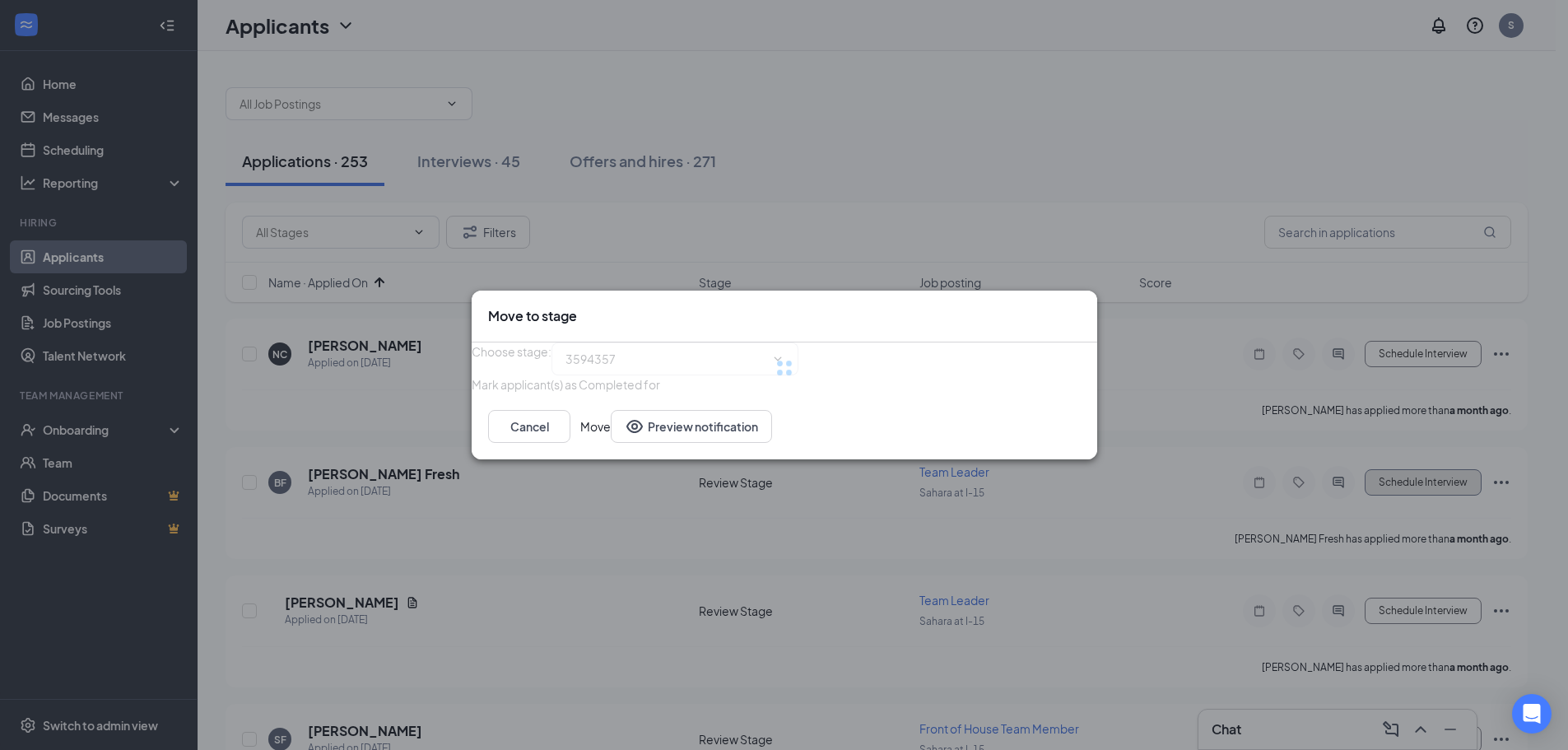
type input "Onsite Interview (next stage)"
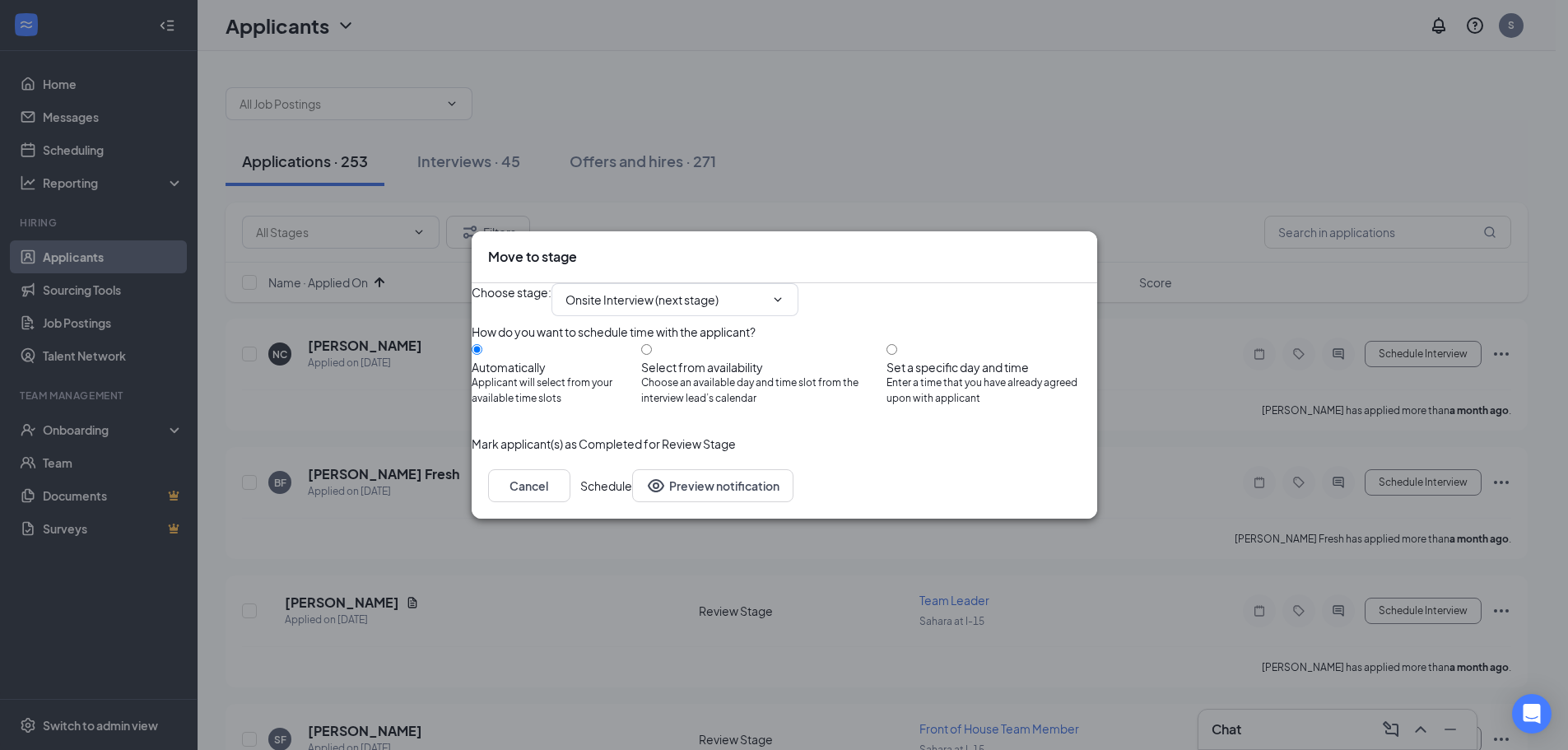
click at [632, 502] on button "Schedule" at bounding box center [606, 486] width 52 height 33
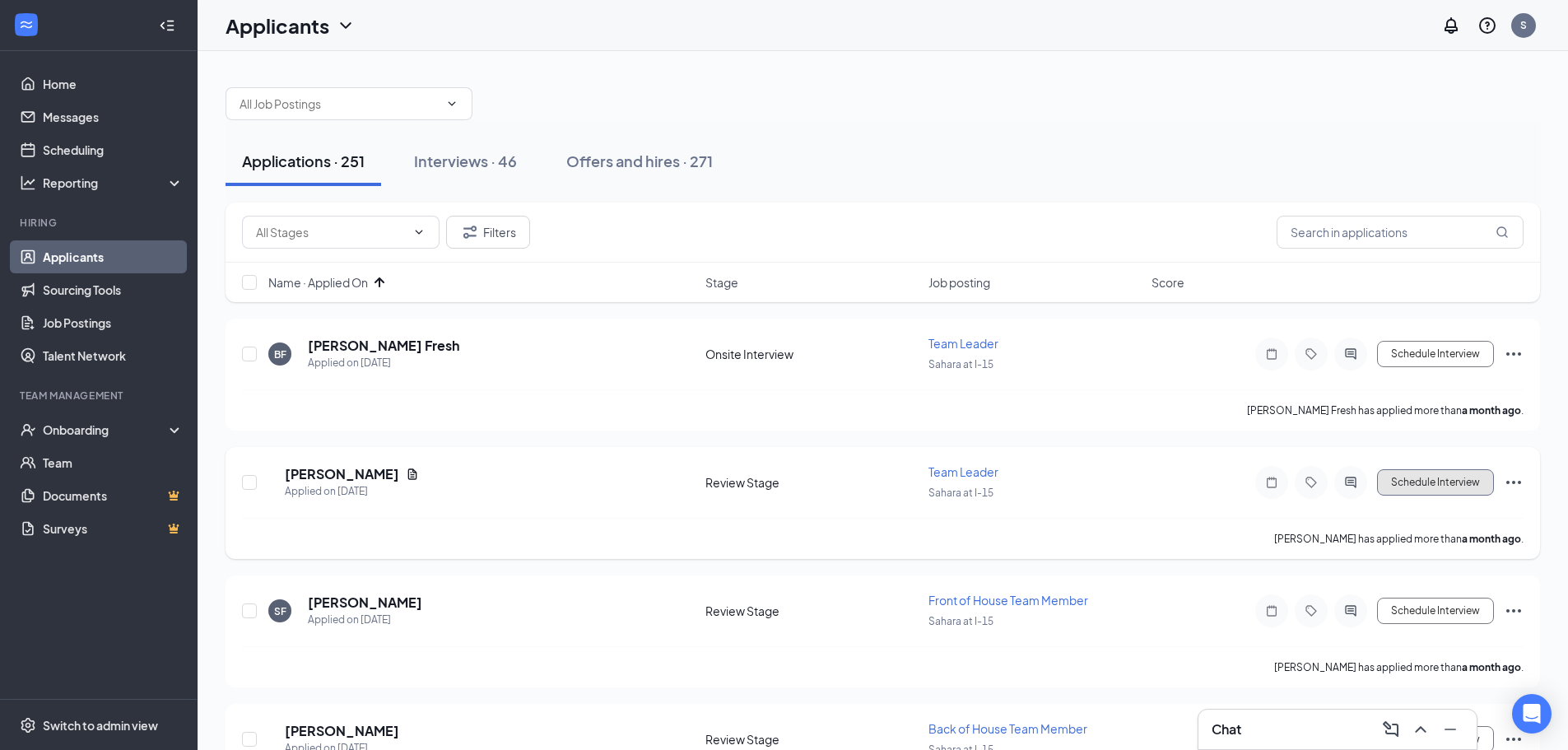
click at [1425, 487] on button "Schedule Interview" at bounding box center [1435, 482] width 117 height 27
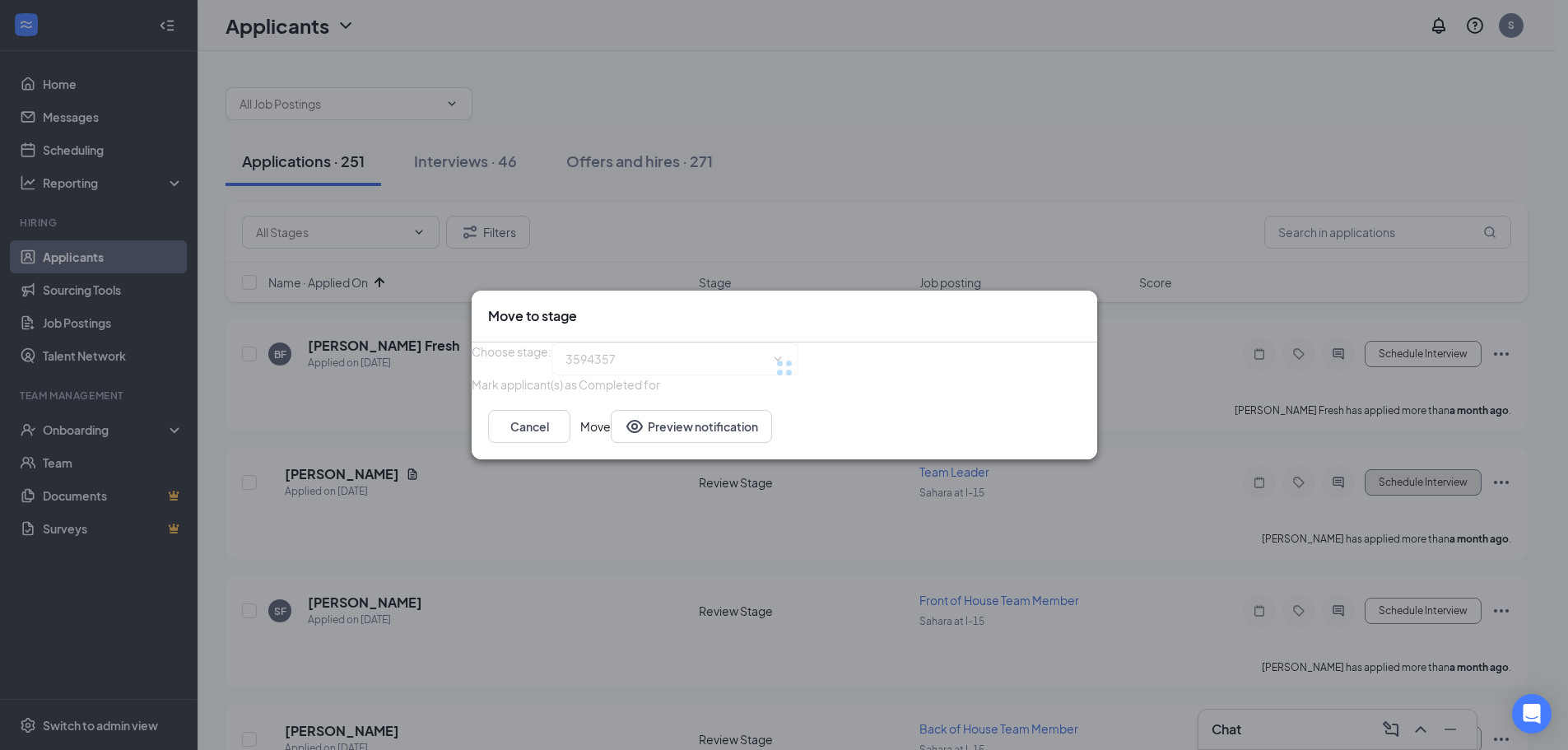
type input "Onsite Interview (next stage)"
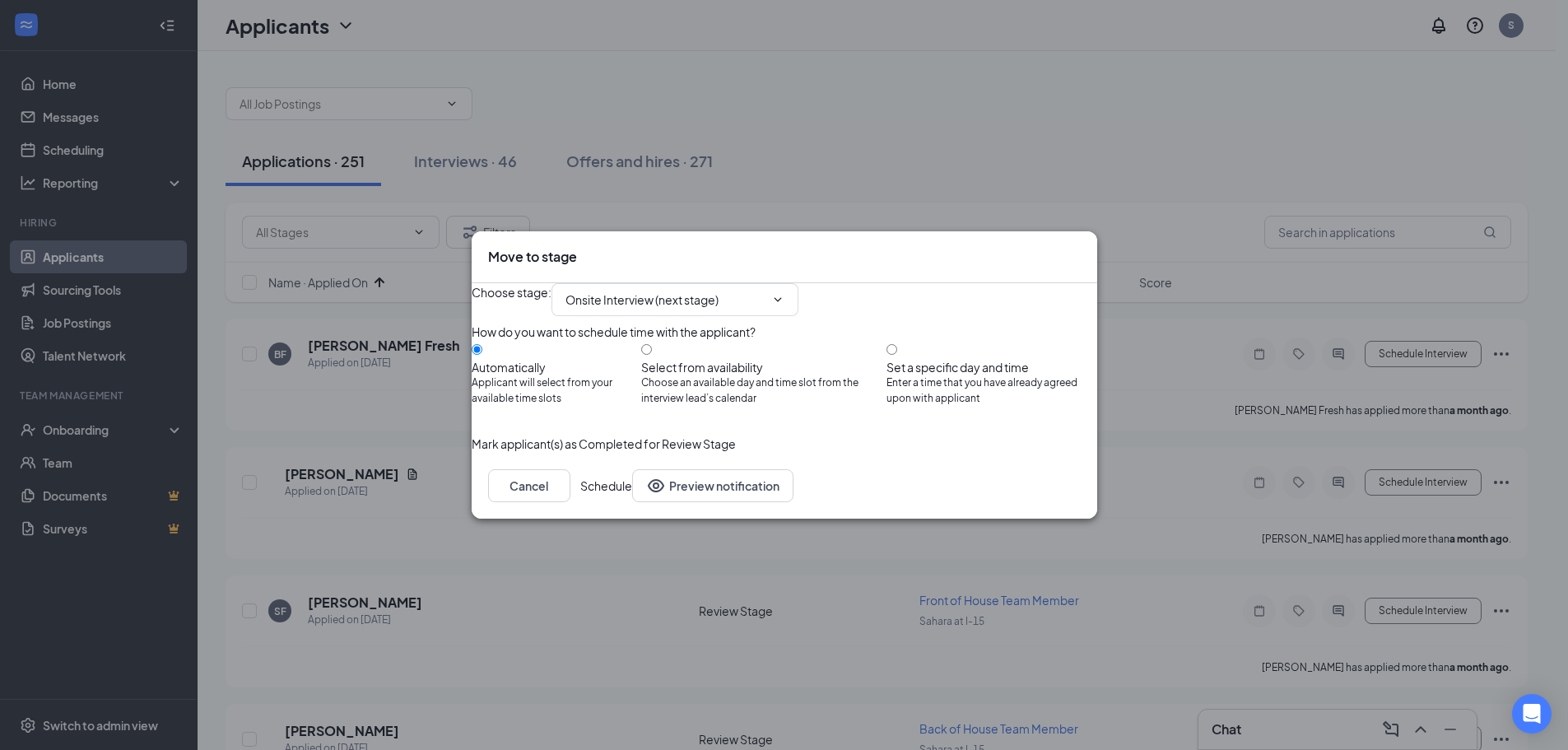
click at [632, 502] on button "Schedule" at bounding box center [606, 486] width 52 height 33
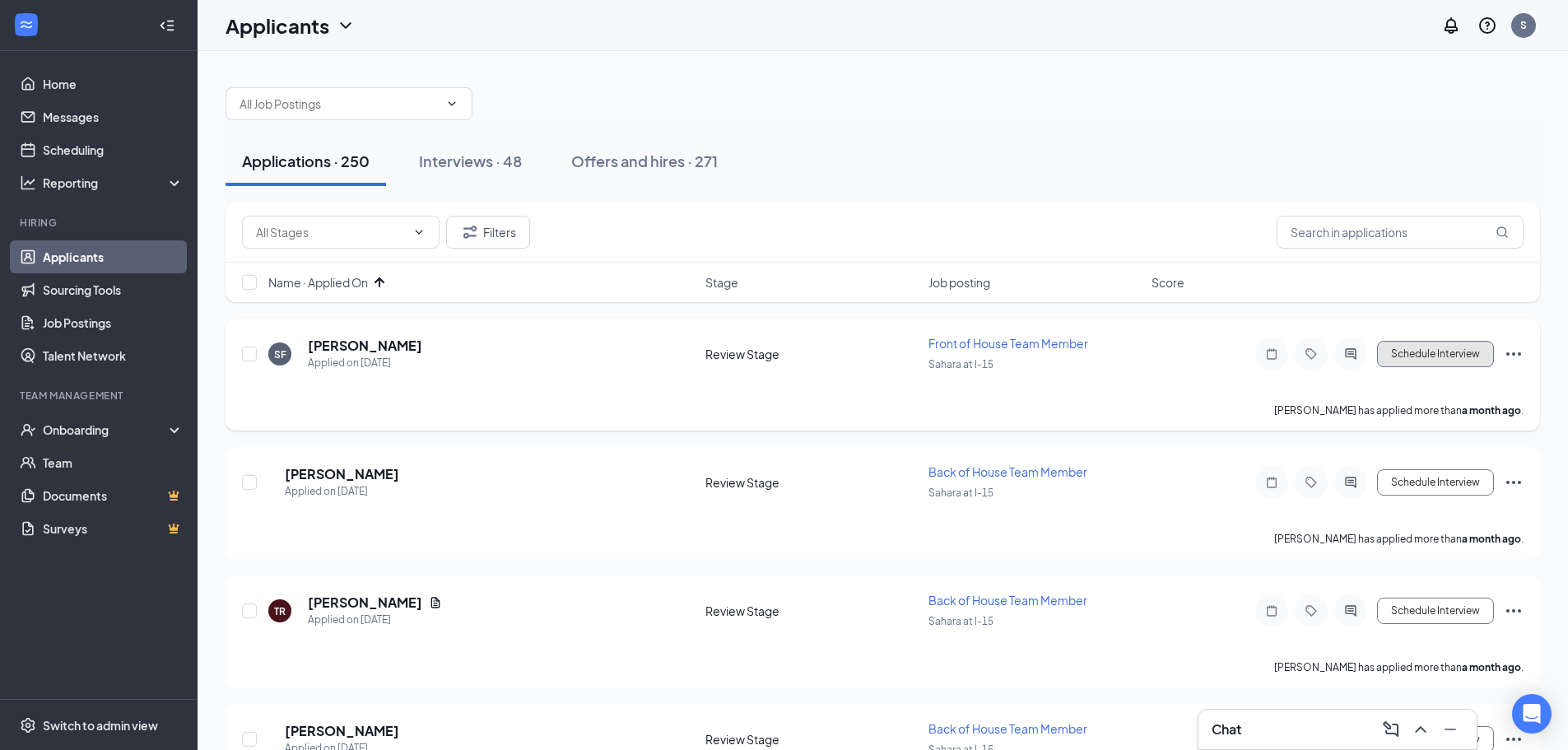
click at [1465, 343] on button "Schedule Interview" at bounding box center [1435, 353] width 117 height 27
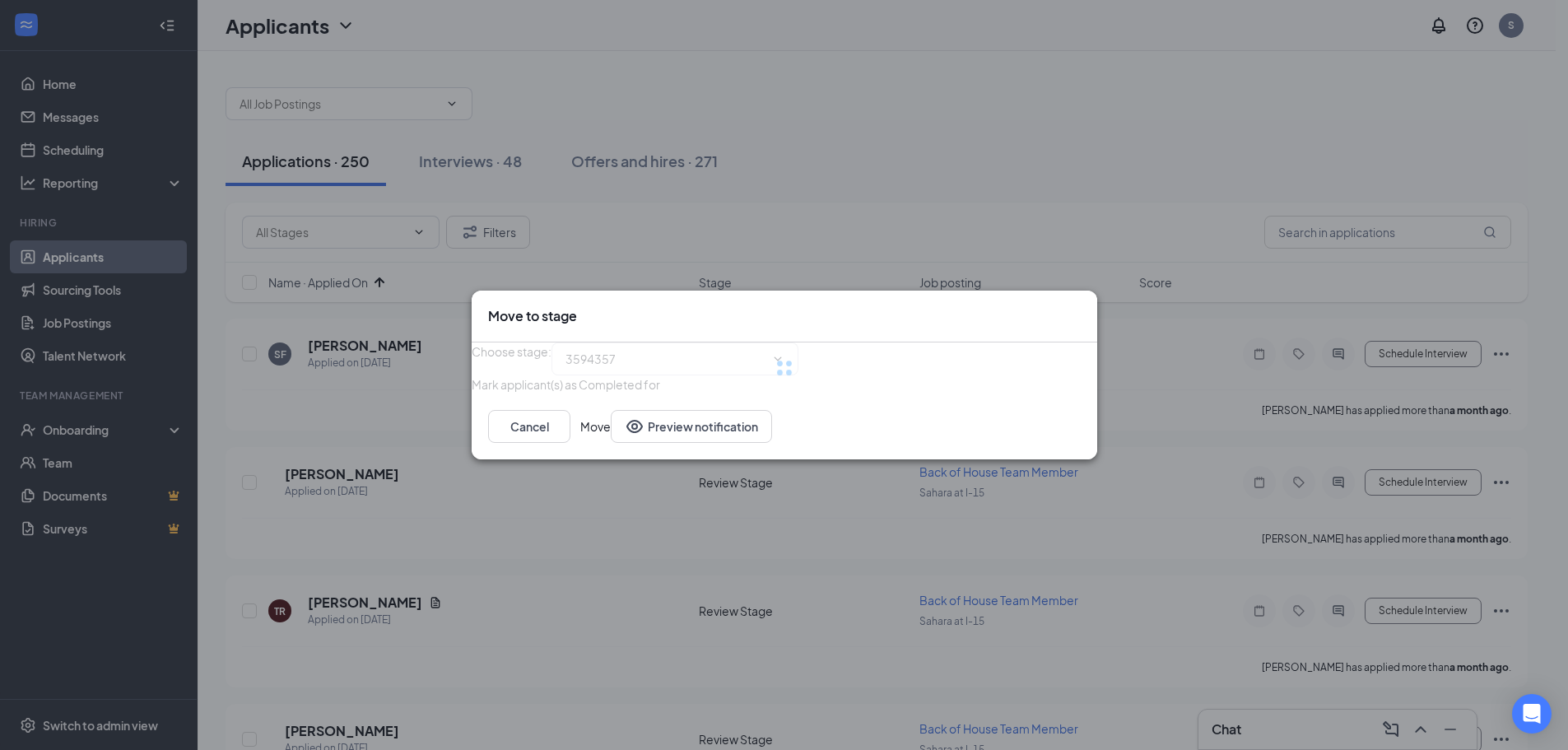
type input "Onsite Interview (next stage)"
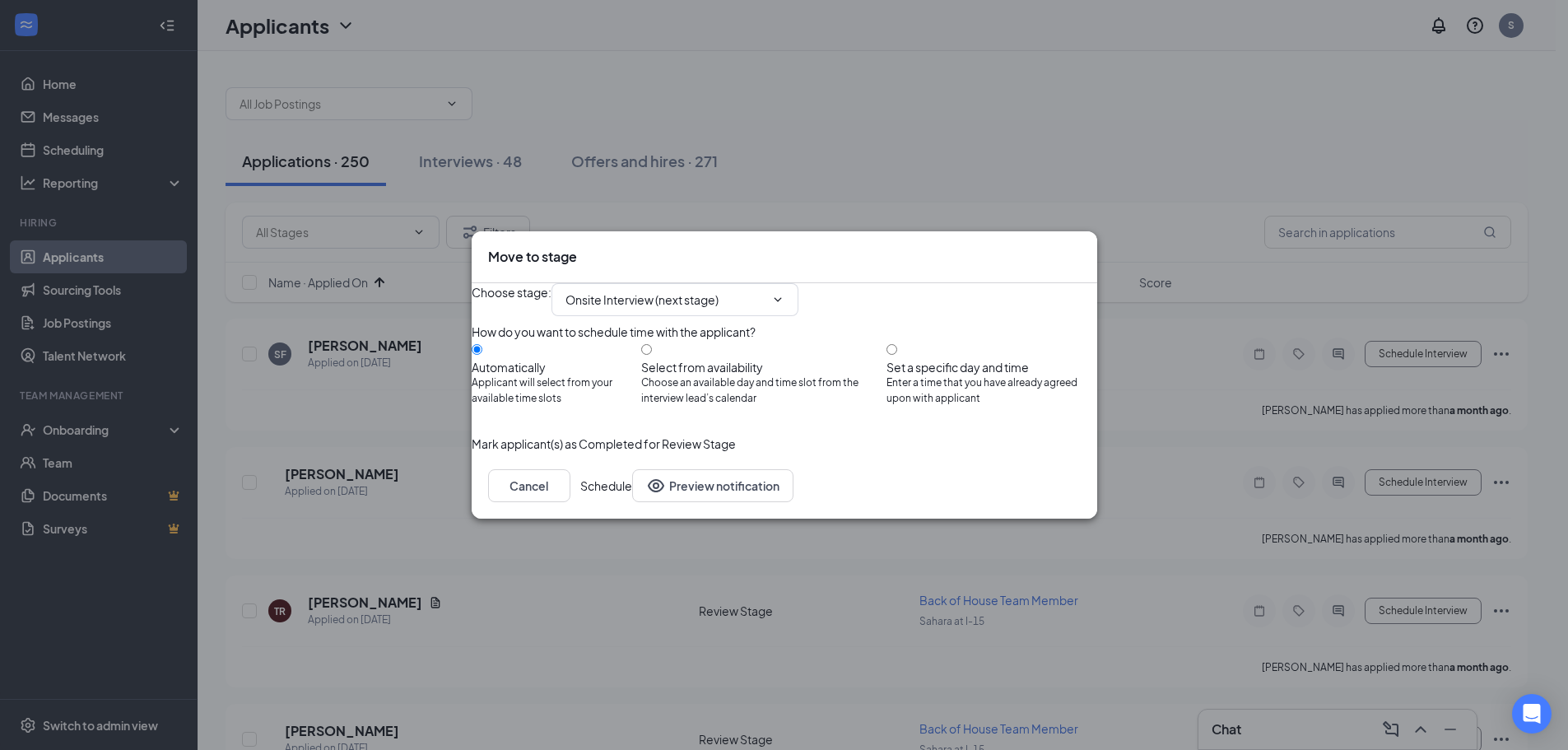
click at [632, 502] on button "Schedule" at bounding box center [606, 486] width 52 height 33
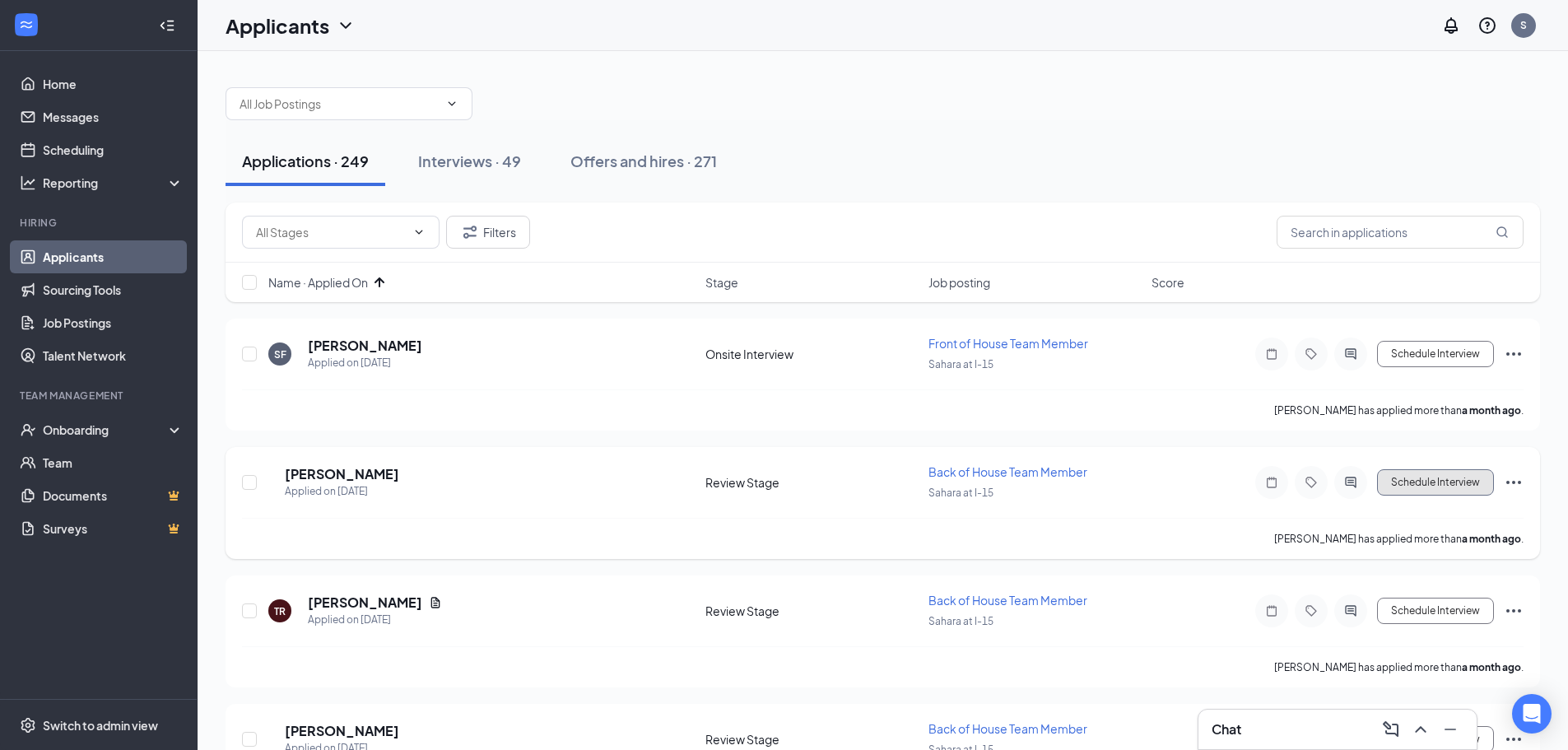
click at [1441, 480] on button "Schedule Interview" at bounding box center [1435, 482] width 117 height 27
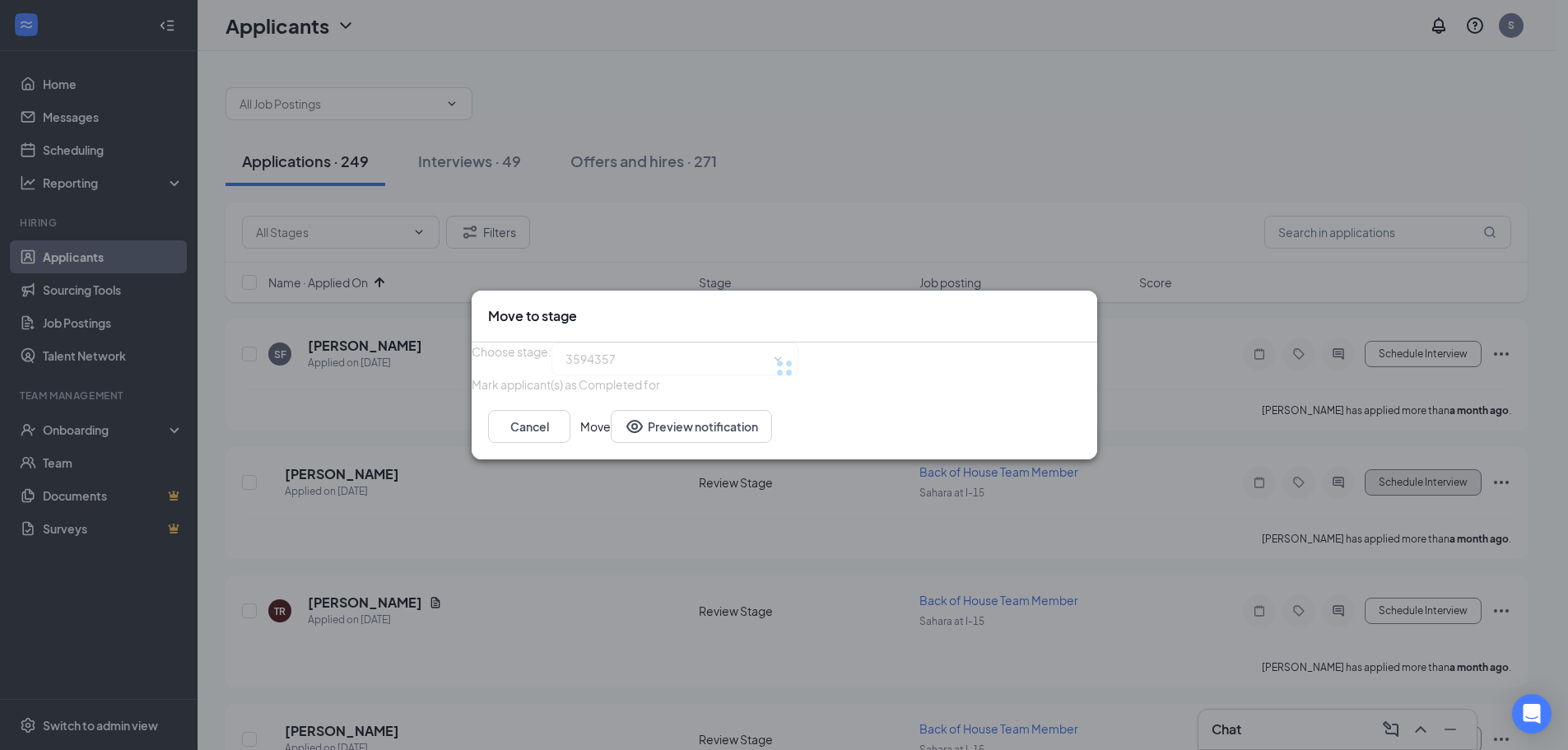
type input "Onsite Interview (next stage)"
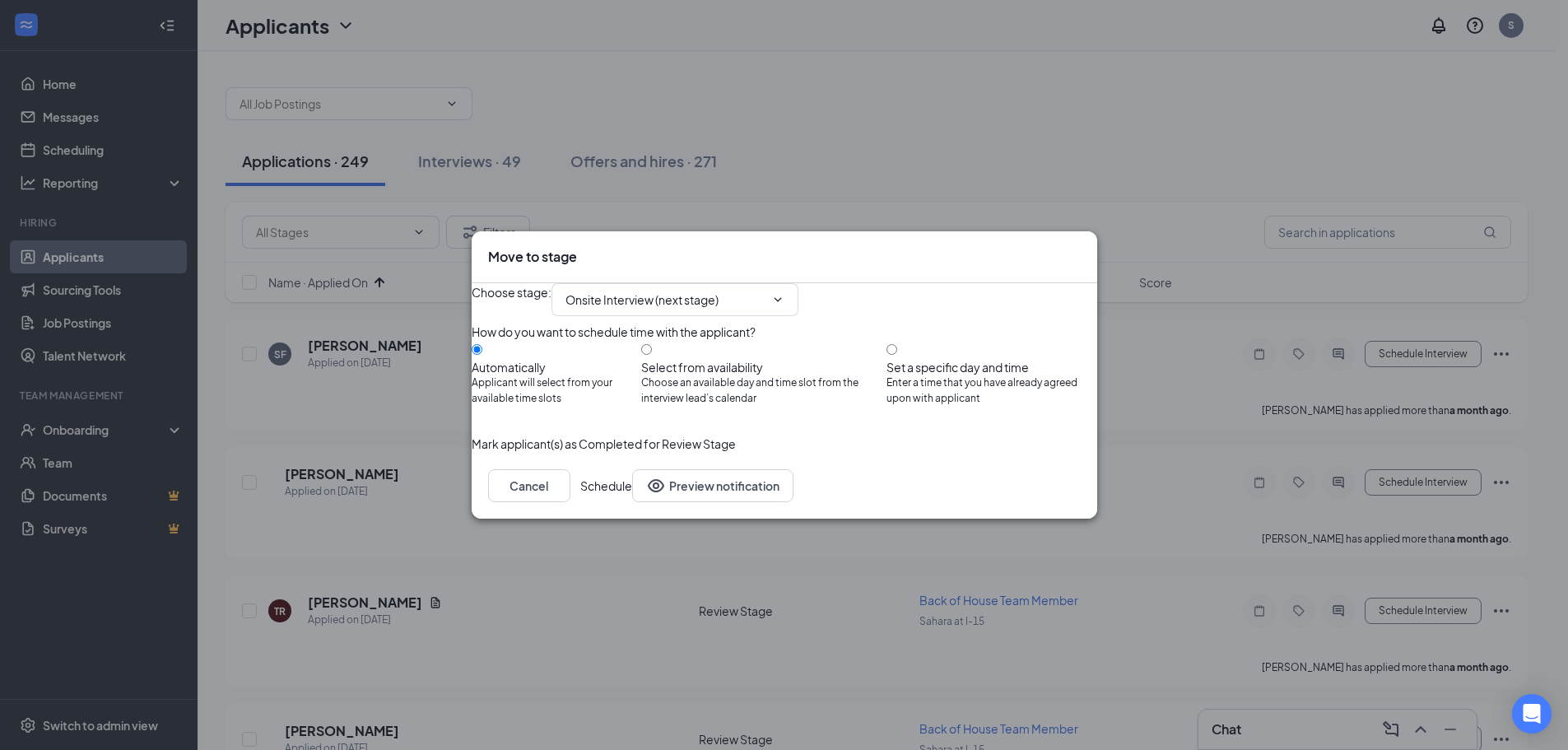
click at [632, 502] on button "Schedule" at bounding box center [606, 486] width 52 height 33
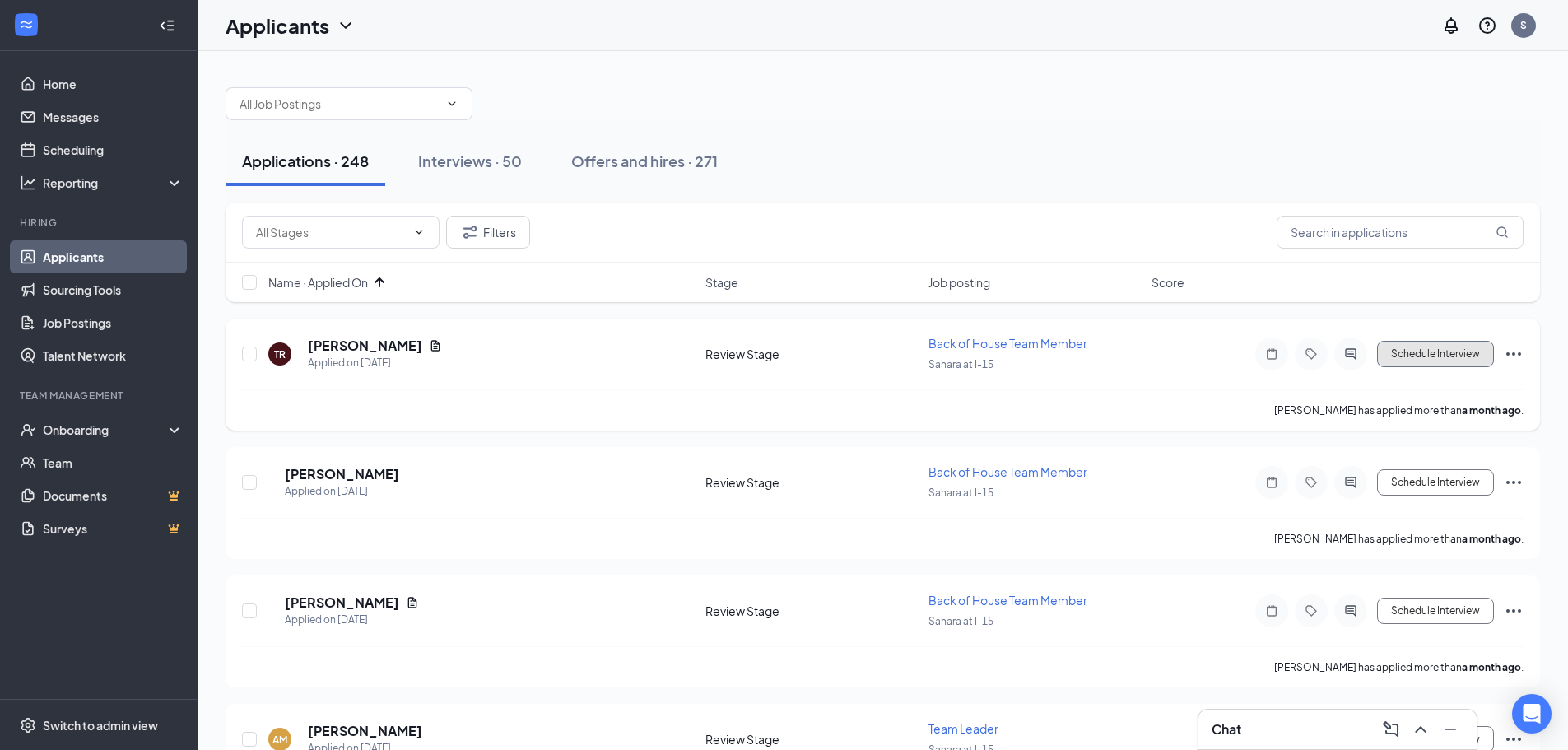
click at [1467, 354] on button "Schedule Interview" at bounding box center [1435, 353] width 117 height 27
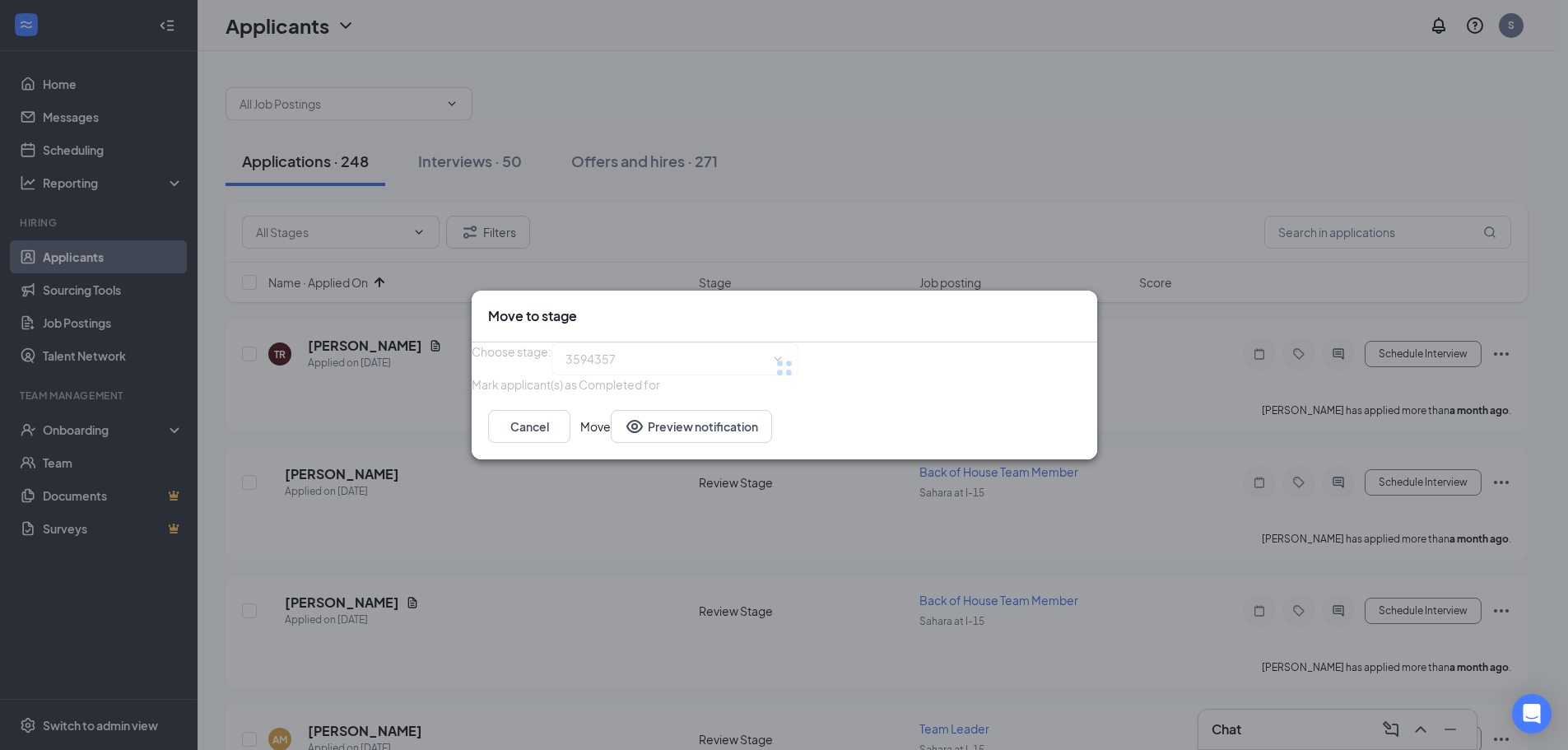
type input "Onsite Interview (next stage)"
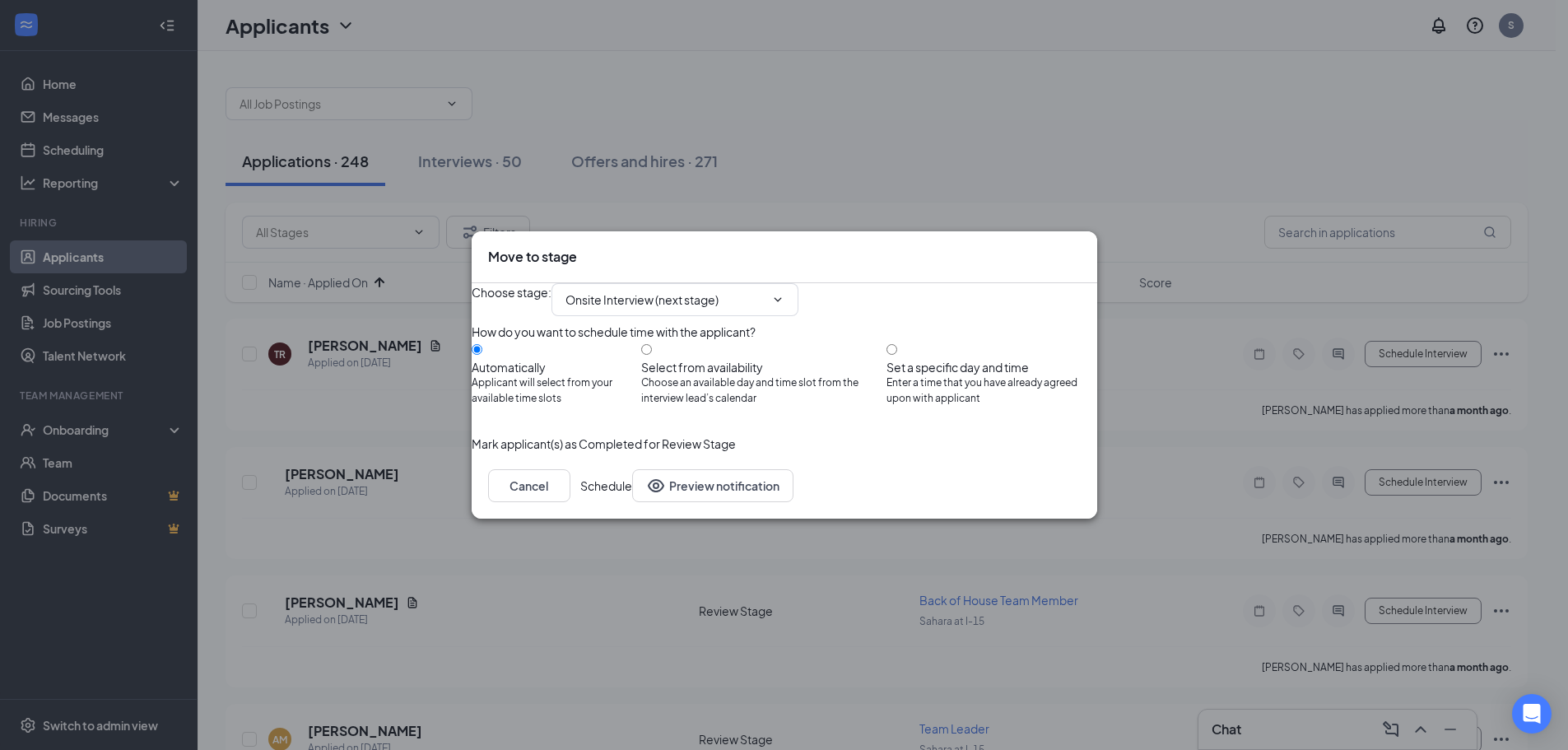
click at [632, 502] on button "Schedule" at bounding box center [606, 486] width 52 height 33
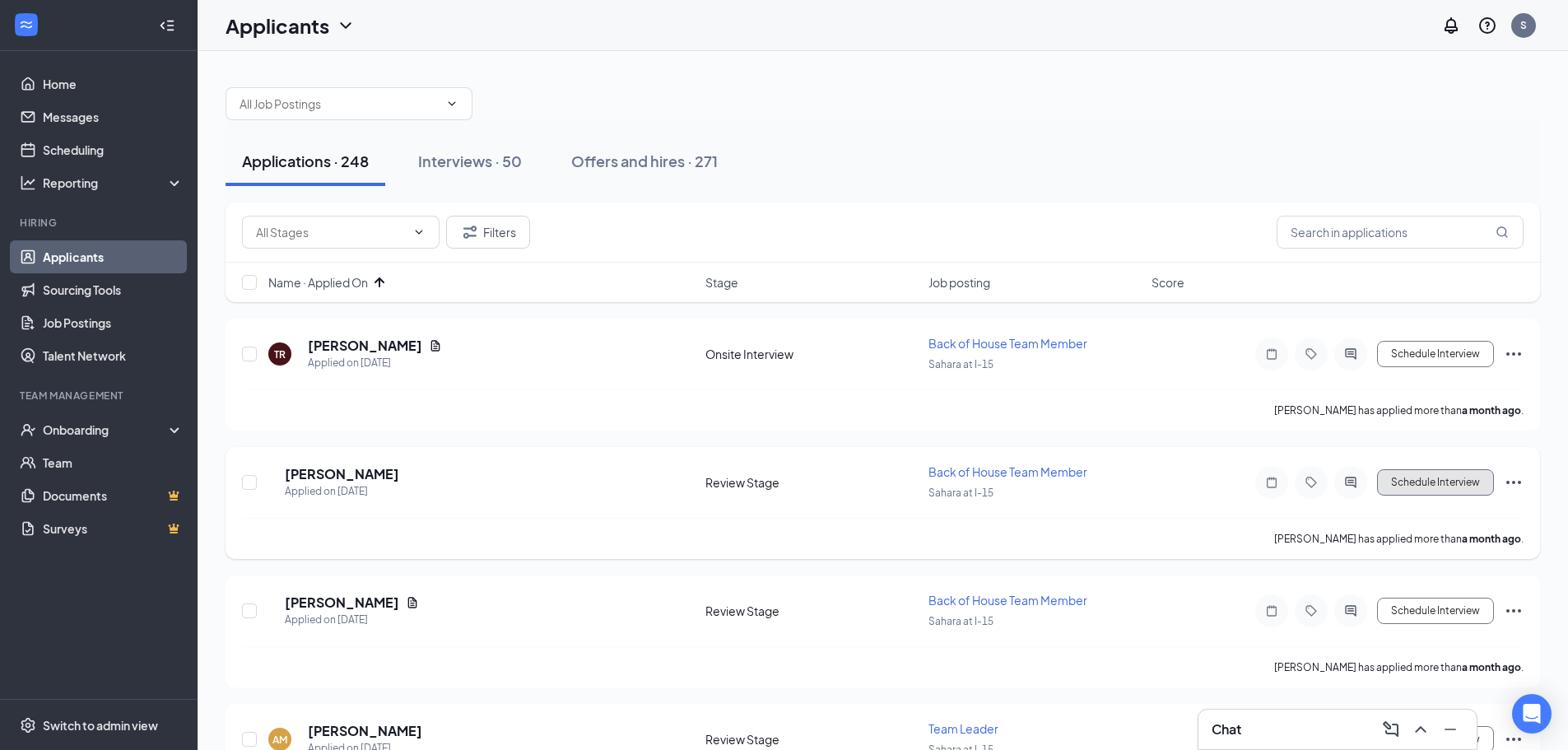
click at [1442, 473] on button "Schedule Interview" at bounding box center [1435, 482] width 117 height 27
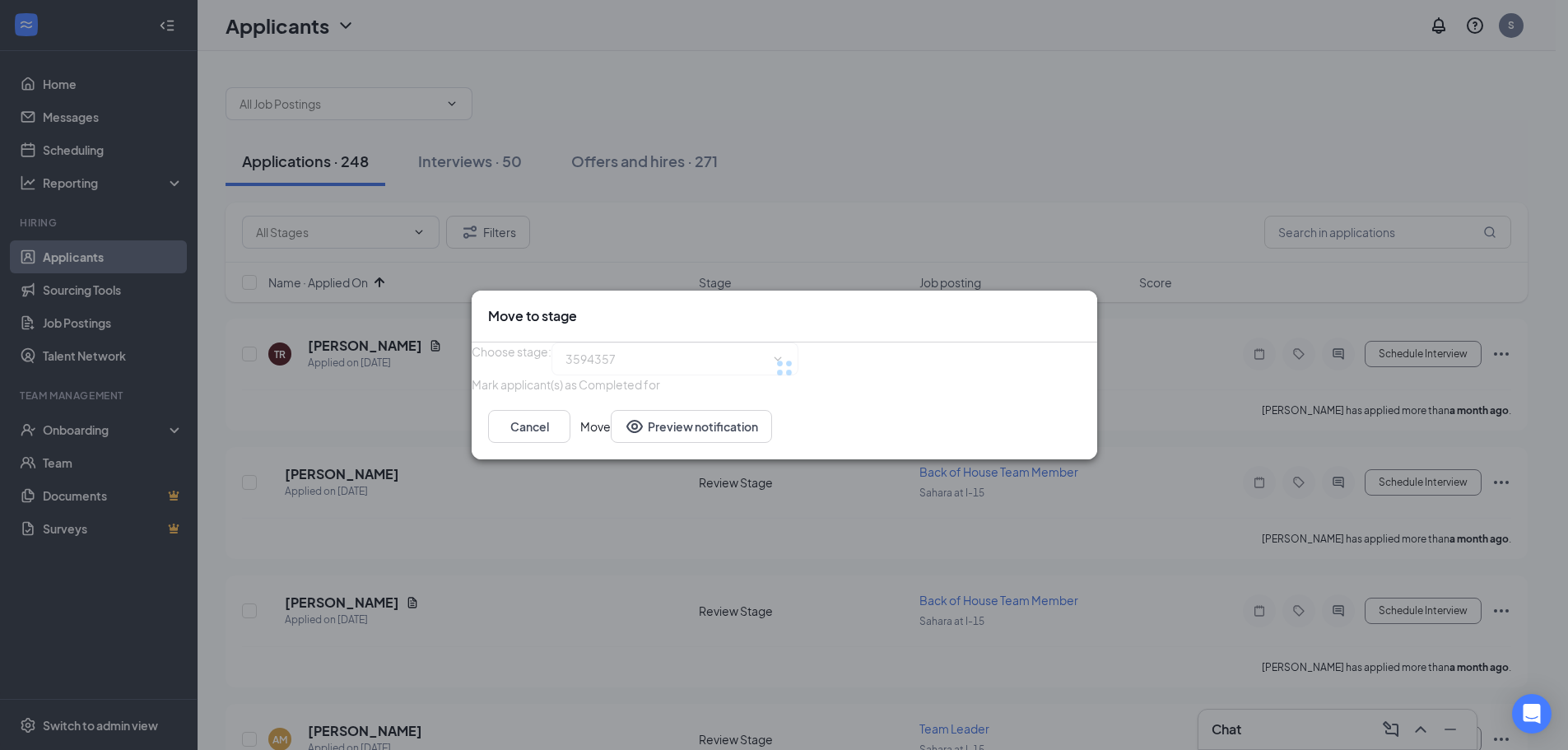
type input "Onsite Interview (next stage)"
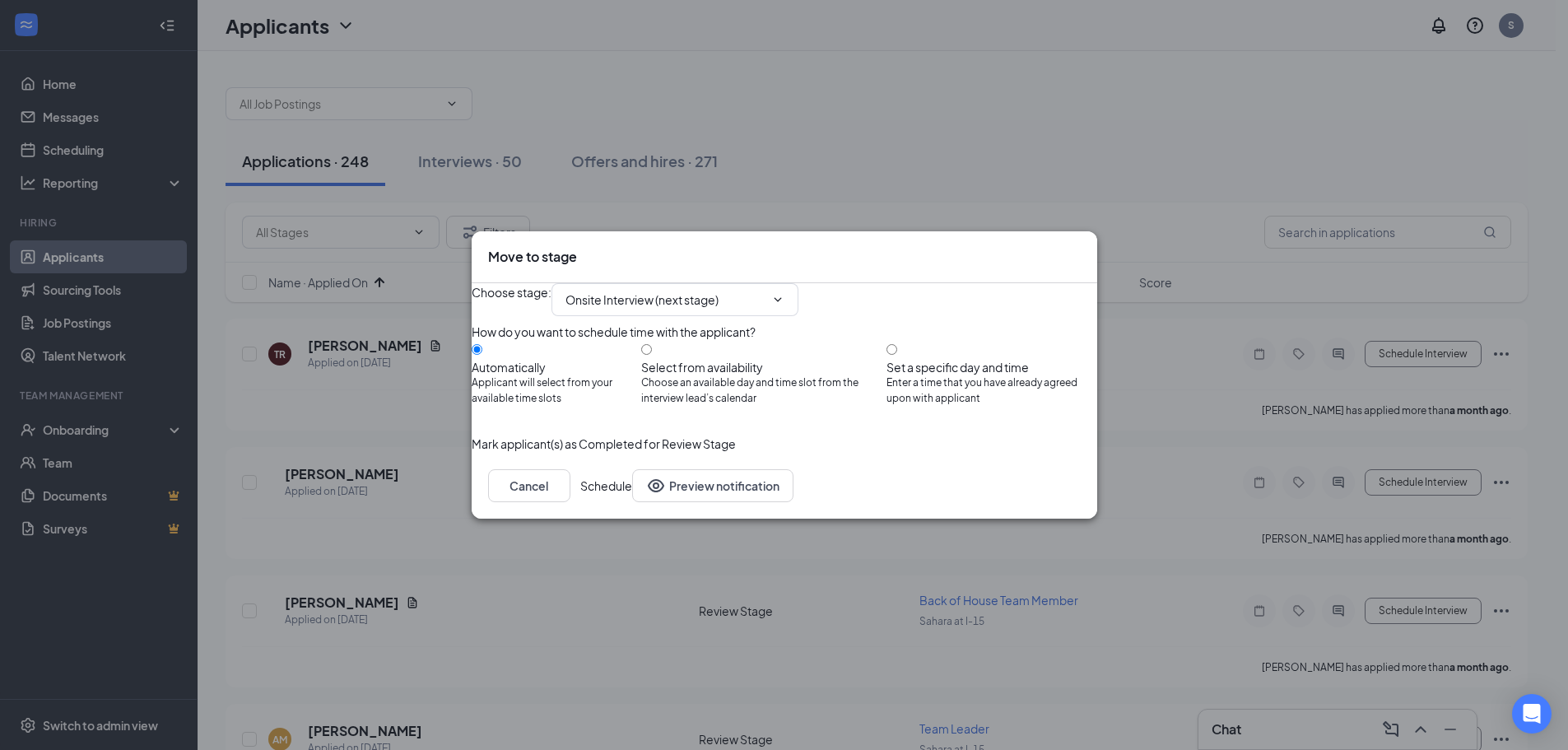
click at [632, 502] on button "Schedule" at bounding box center [606, 486] width 52 height 33
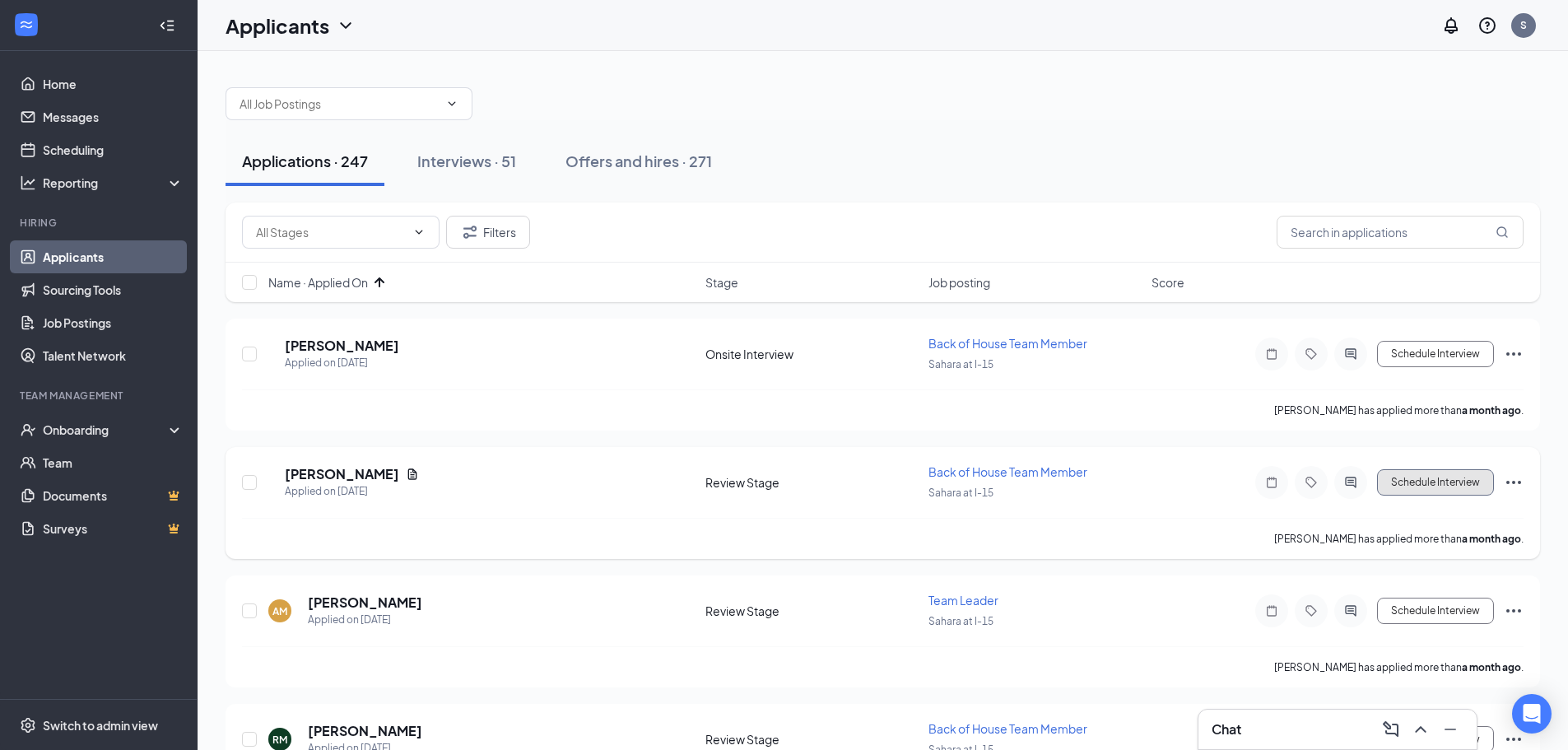
click at [1442, 474] on button "Schedule Interview" at bounding box center [1435, 482] width 117 height 27
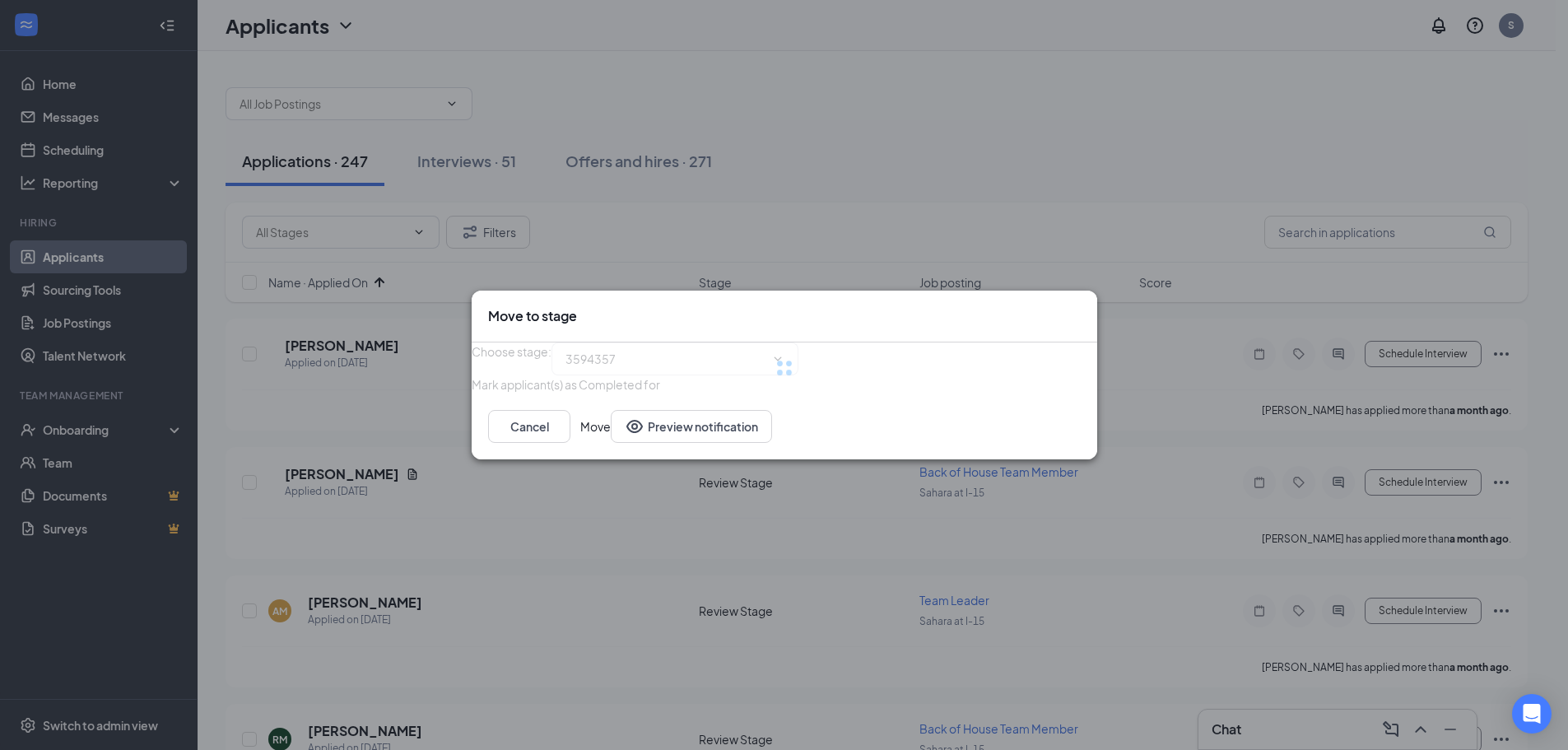
type input "Onsite Interview (next stage)"
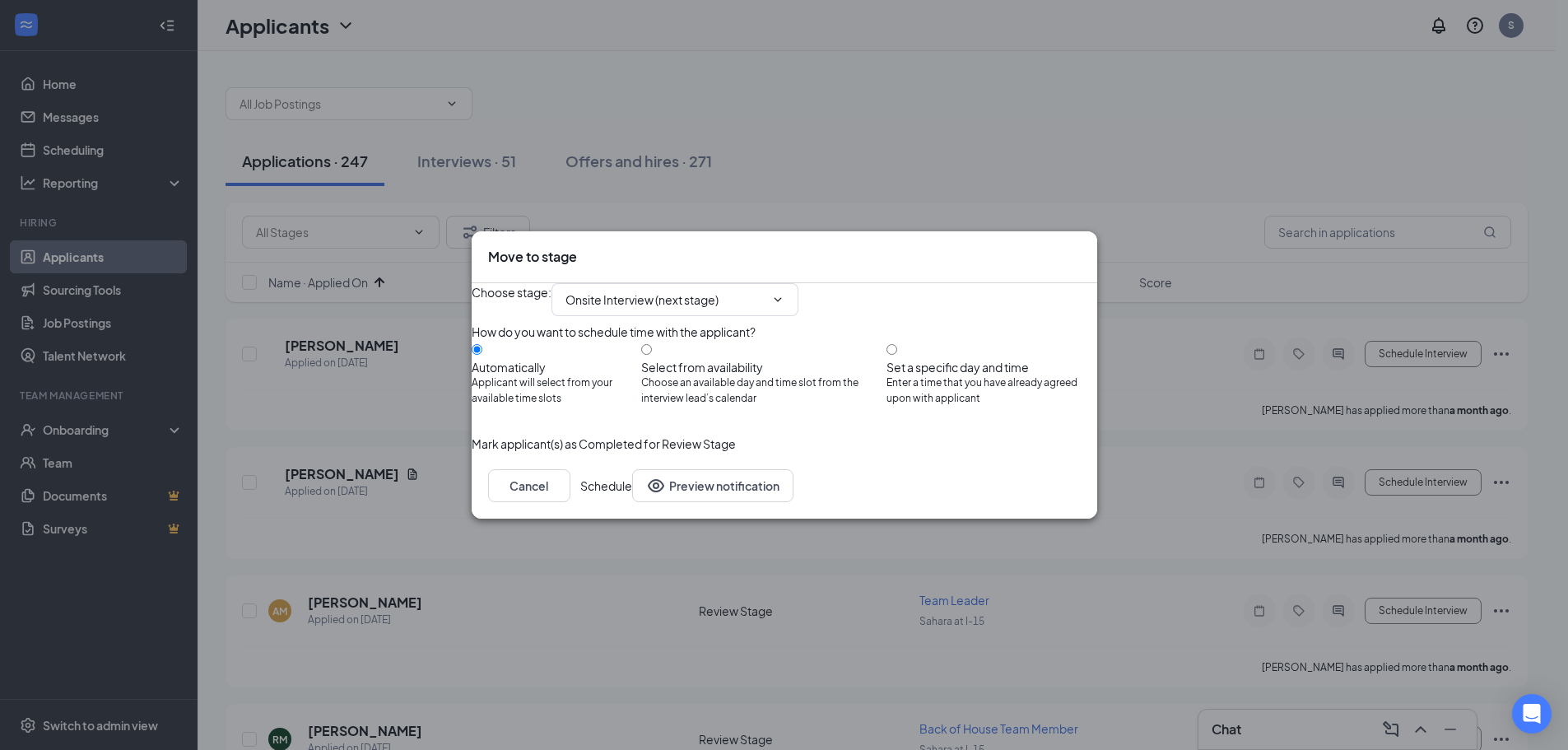
click at [632, 502] on button "Schedule" at bounding box center [606, 486] width 52 height 33
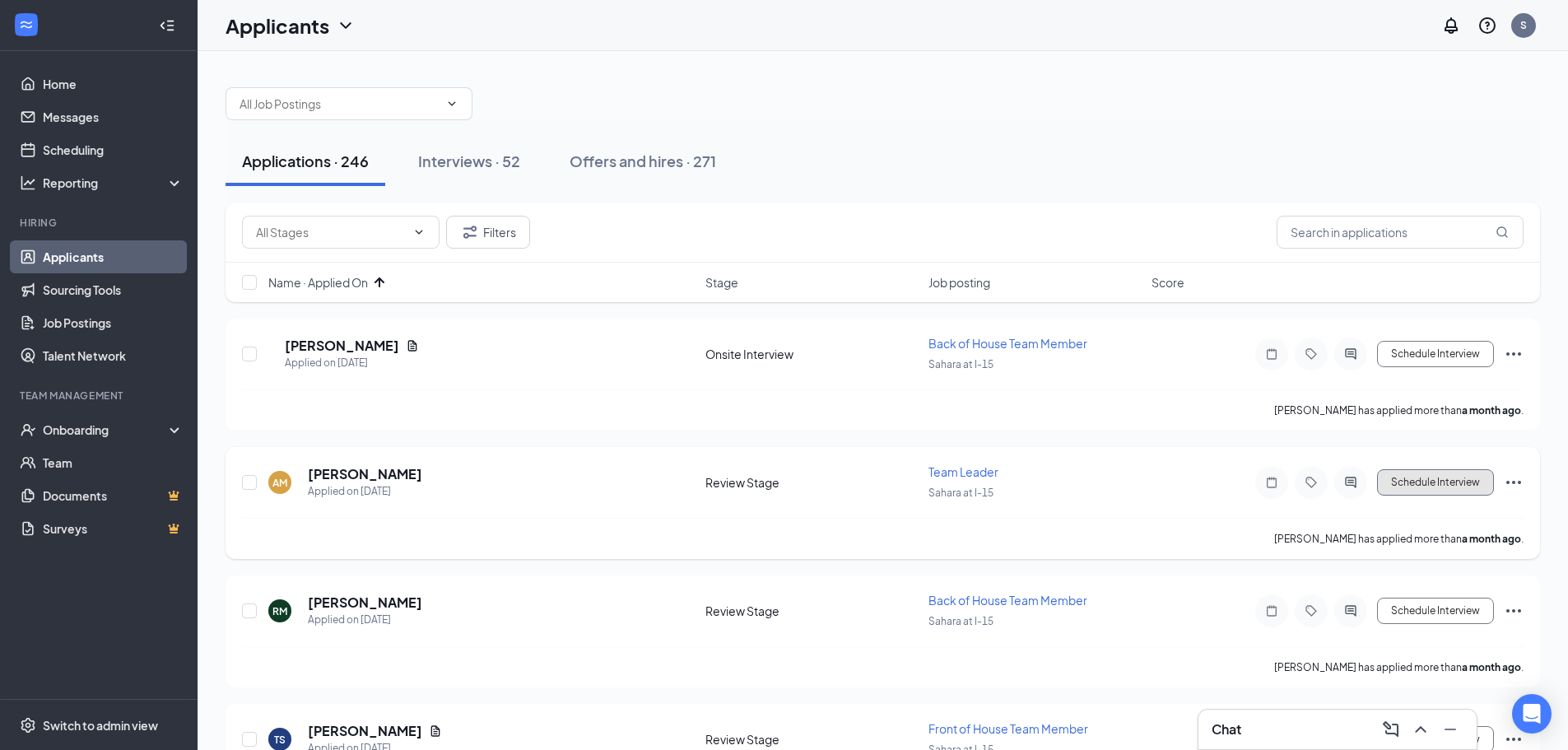
click at [1456, 482] on button "Schedule Interview" at bounding box center [1435, 482] width 117 height 27
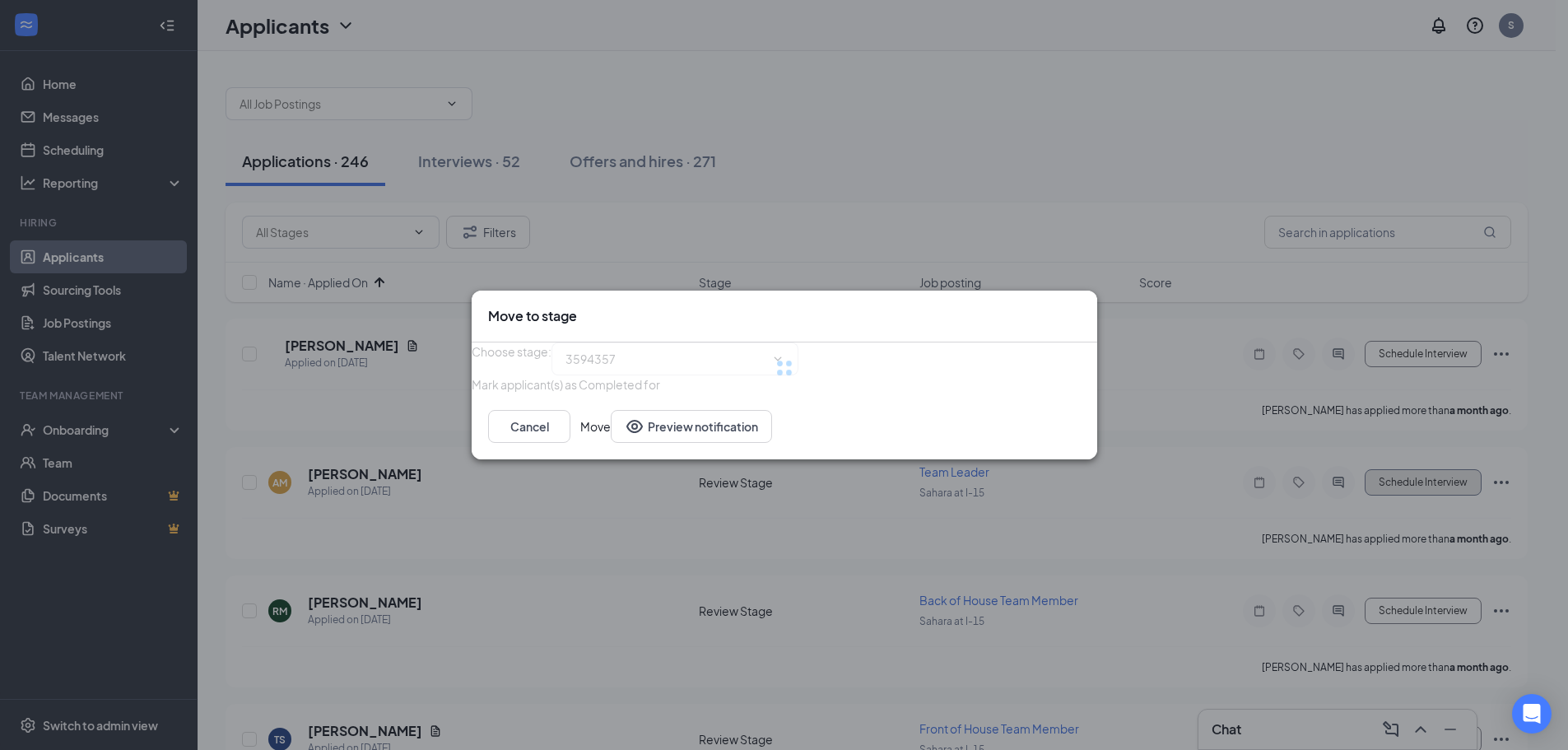
type input "Onsite Interview (next stage)"
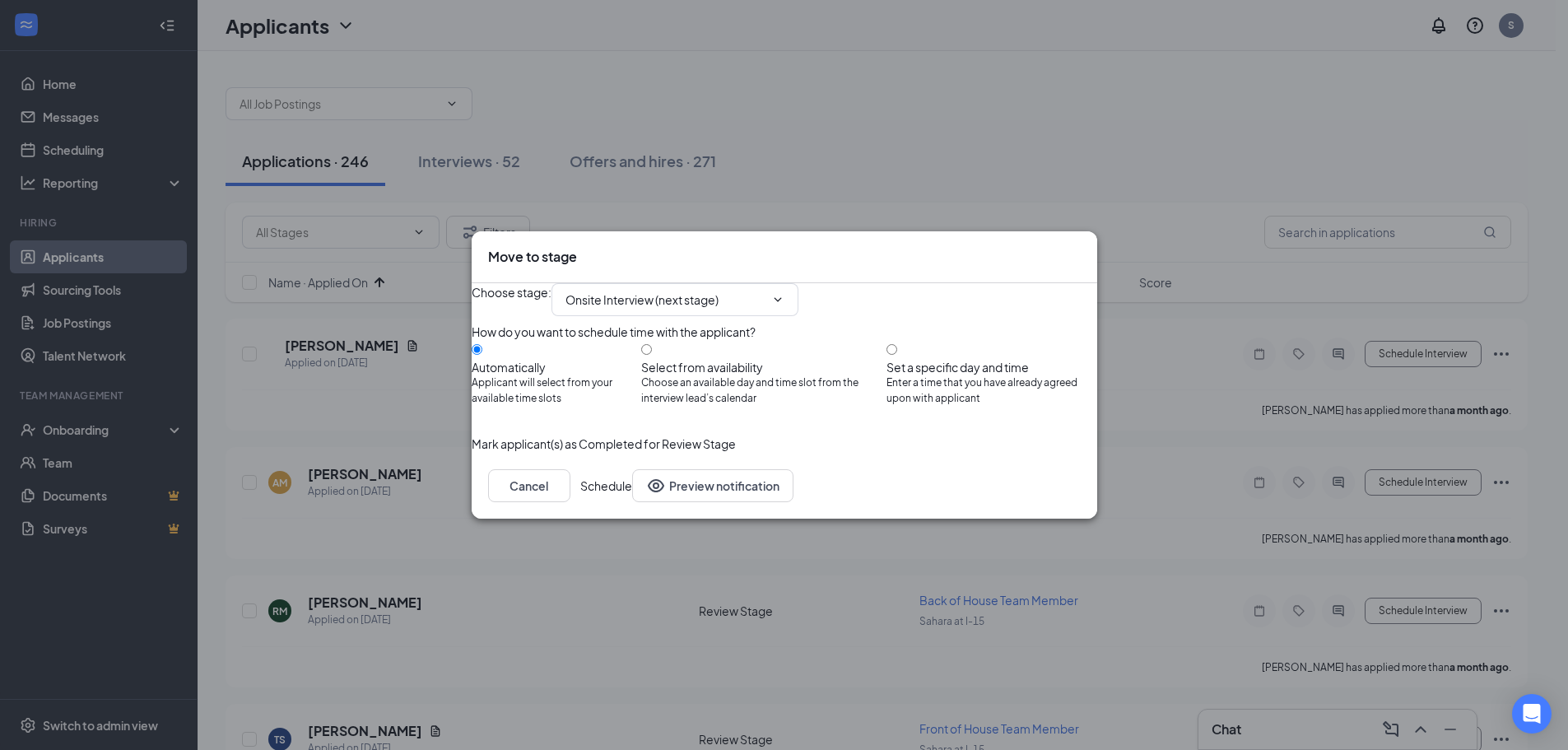
click at [632, 502] on button "Schedule" at bounding box center [606, 486] width 52 height 33
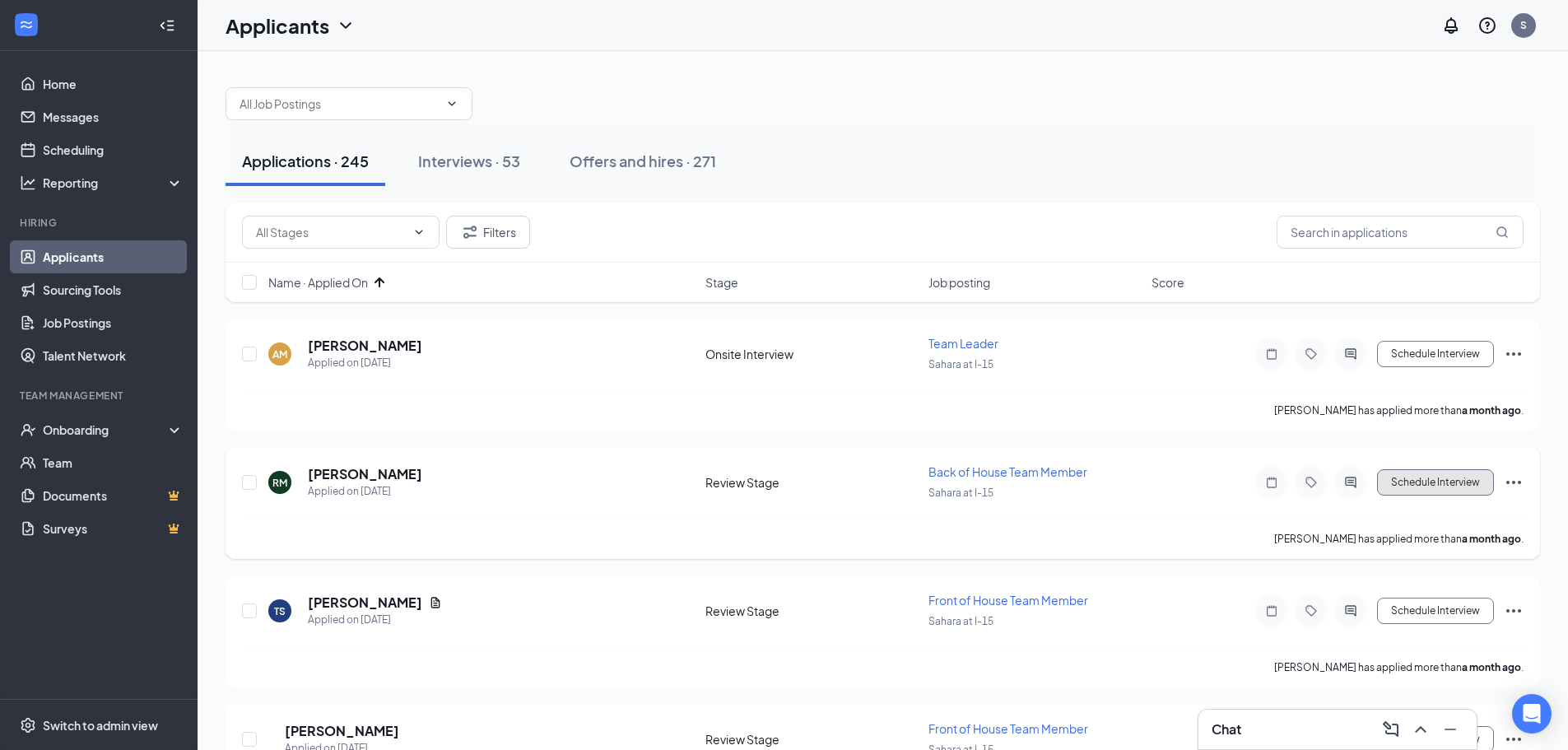
click at [1426, 482] on button "Schedule Interview" at bounding box center [1435, 482] width 117 height 27
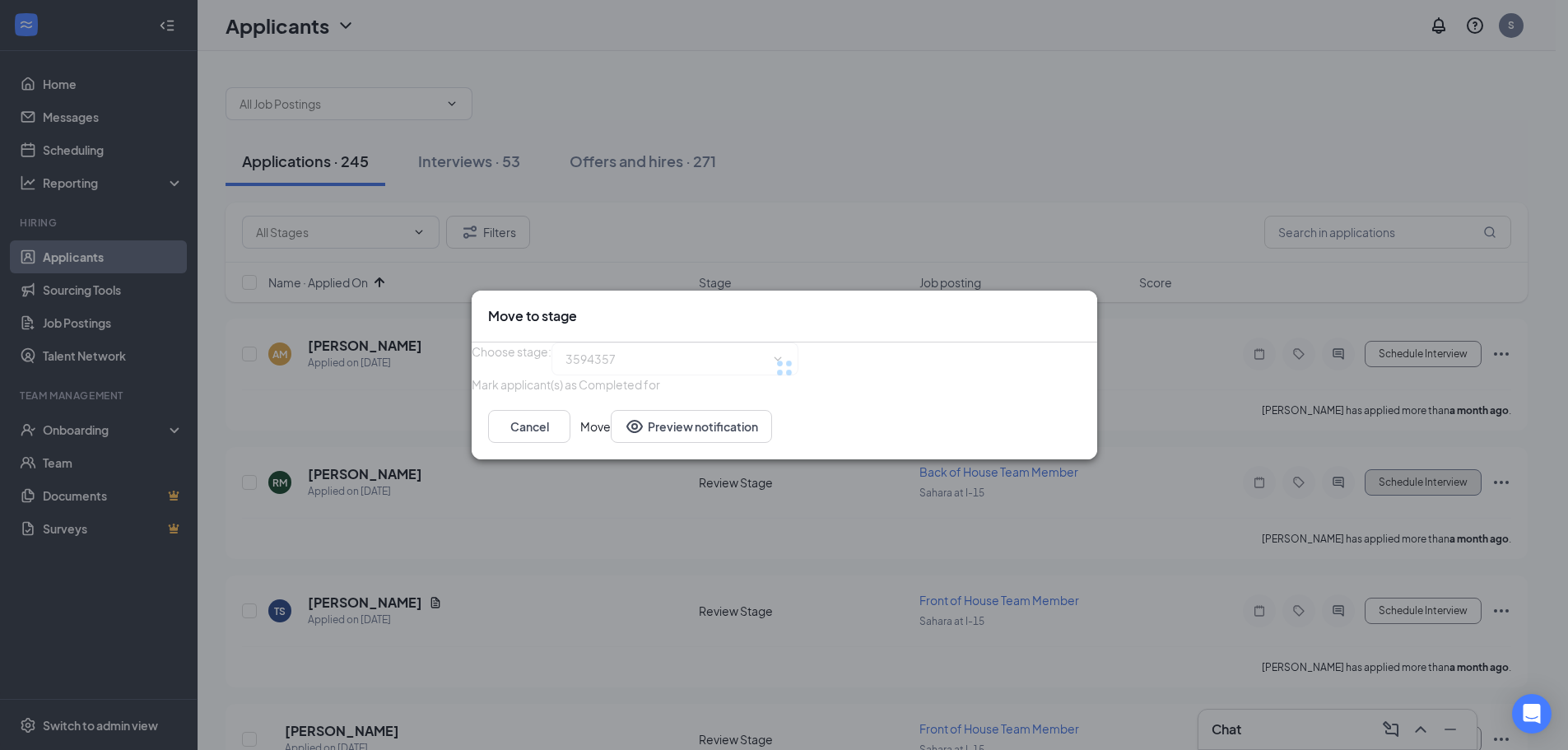
type input "Onsite Interview (next stage)"
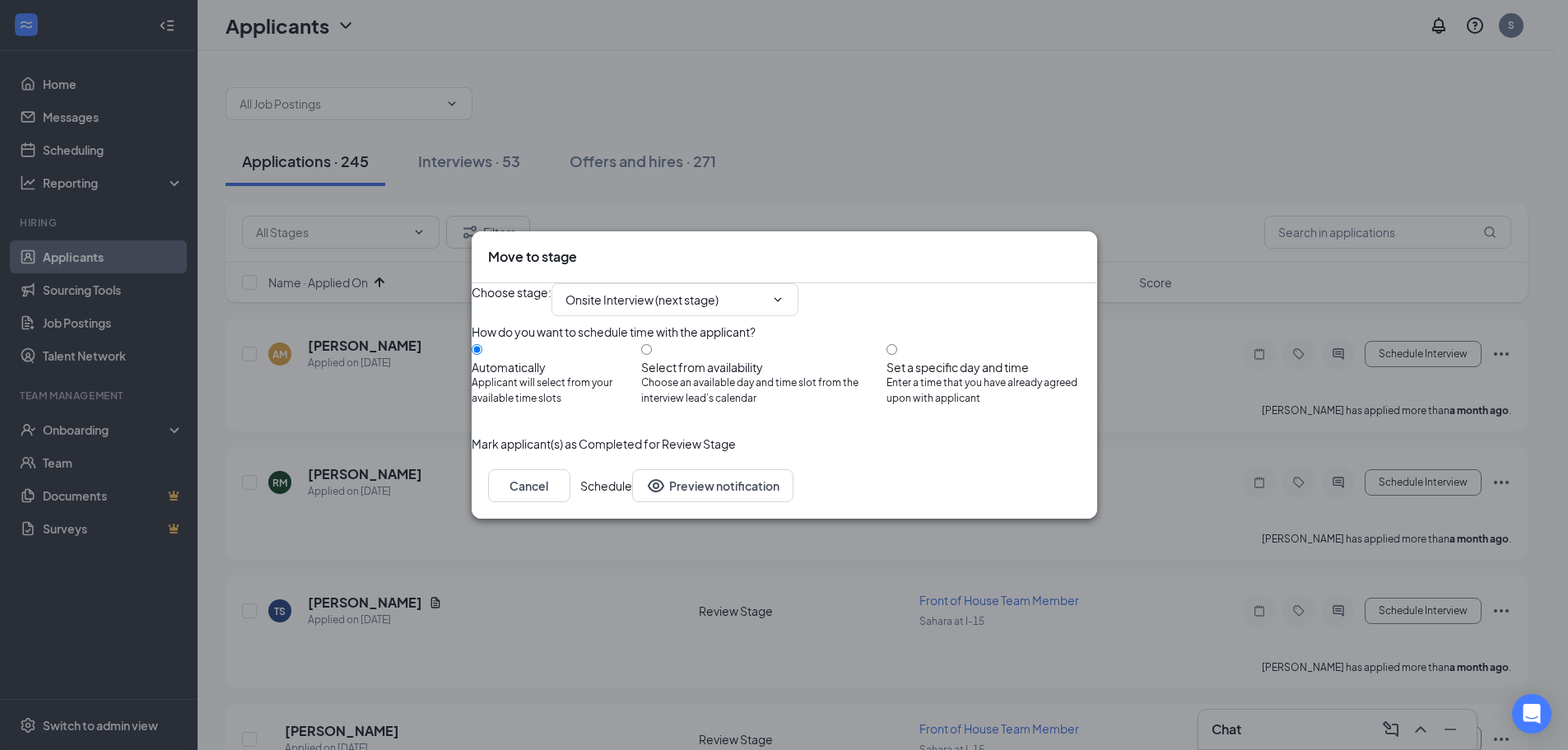
click at [632, 502] on button "Schedule" at bounding box center [606, 486] width 52 height 33
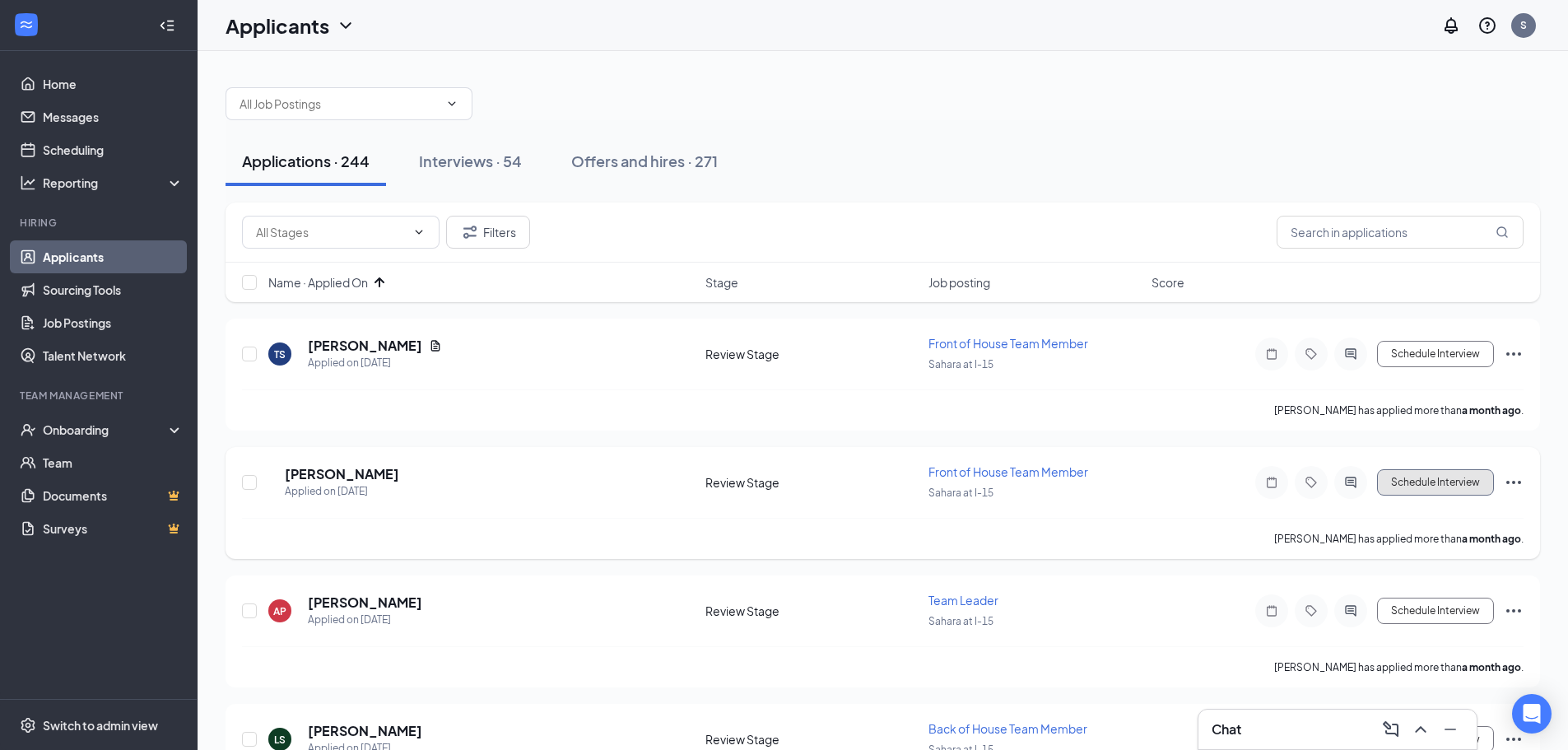
click at [1419, 482] on button "Schedule Interview" at bounding box center [1435, 482] width 117 height 27
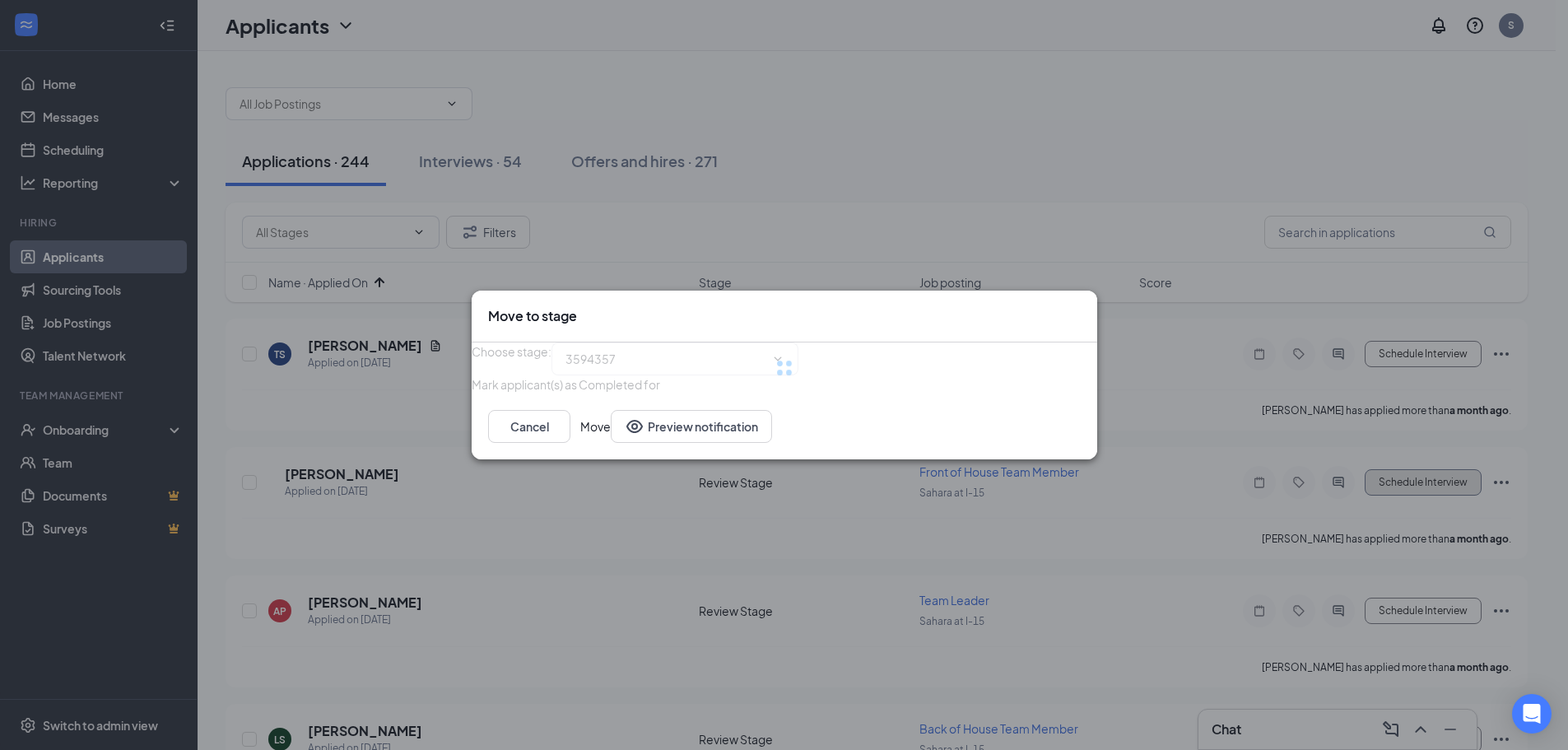
type input "Onsite Interview (next stage)"
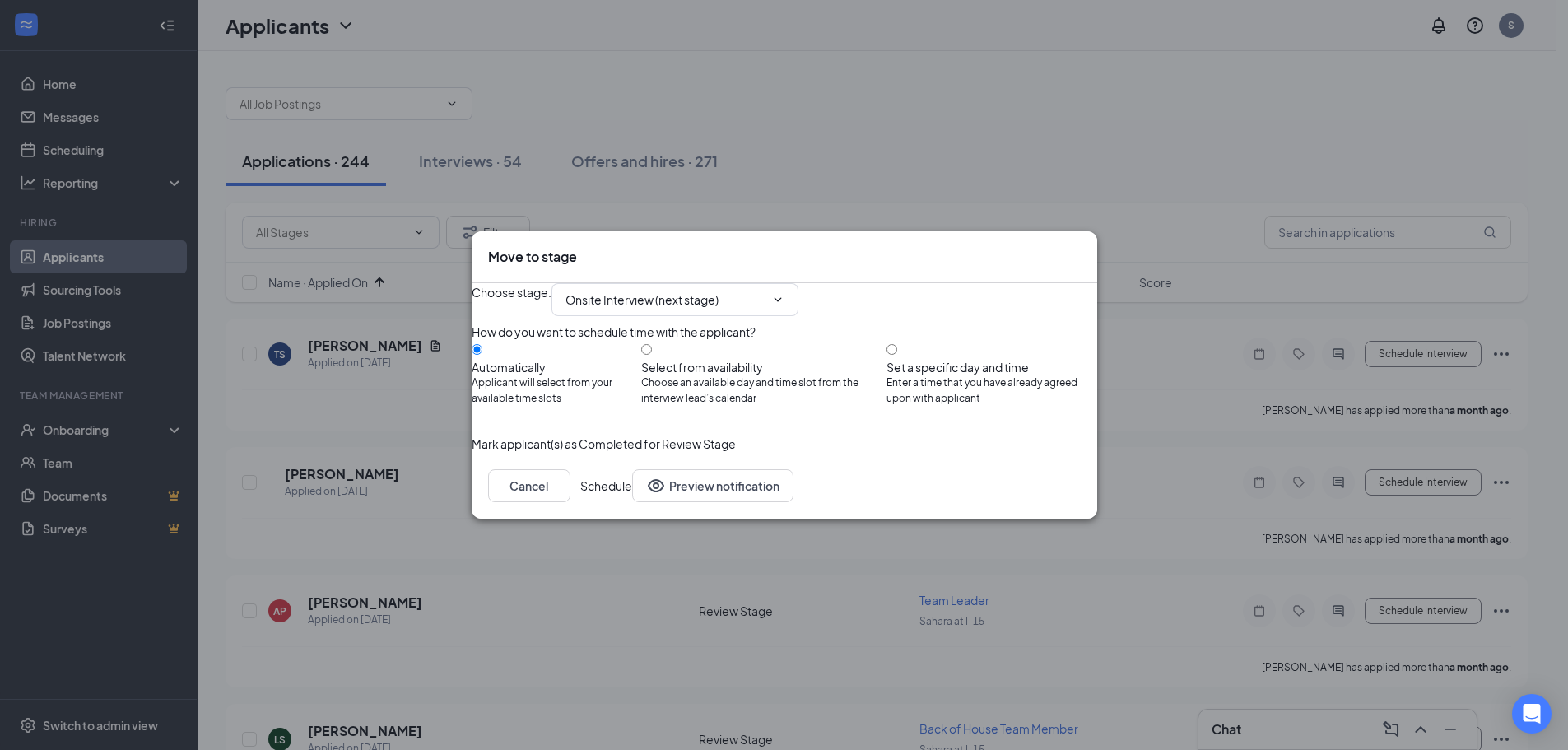
click at [632, 502] on button "Schedule" at bounding box center [606, 486] width 52 height 33
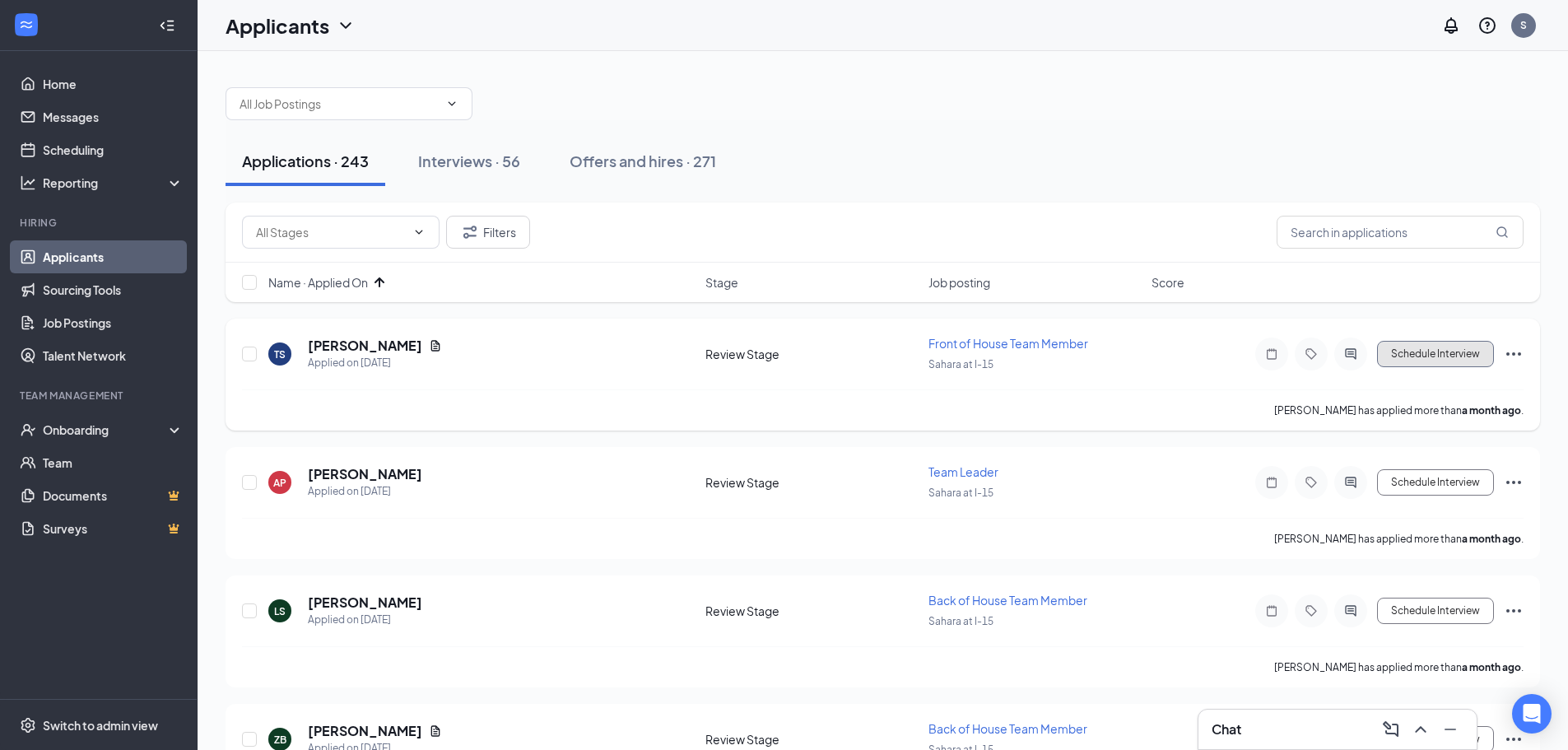
click at [1420, 351] on button "Schedule Interview" at bounding box center [1435, 353] width 117 height 27
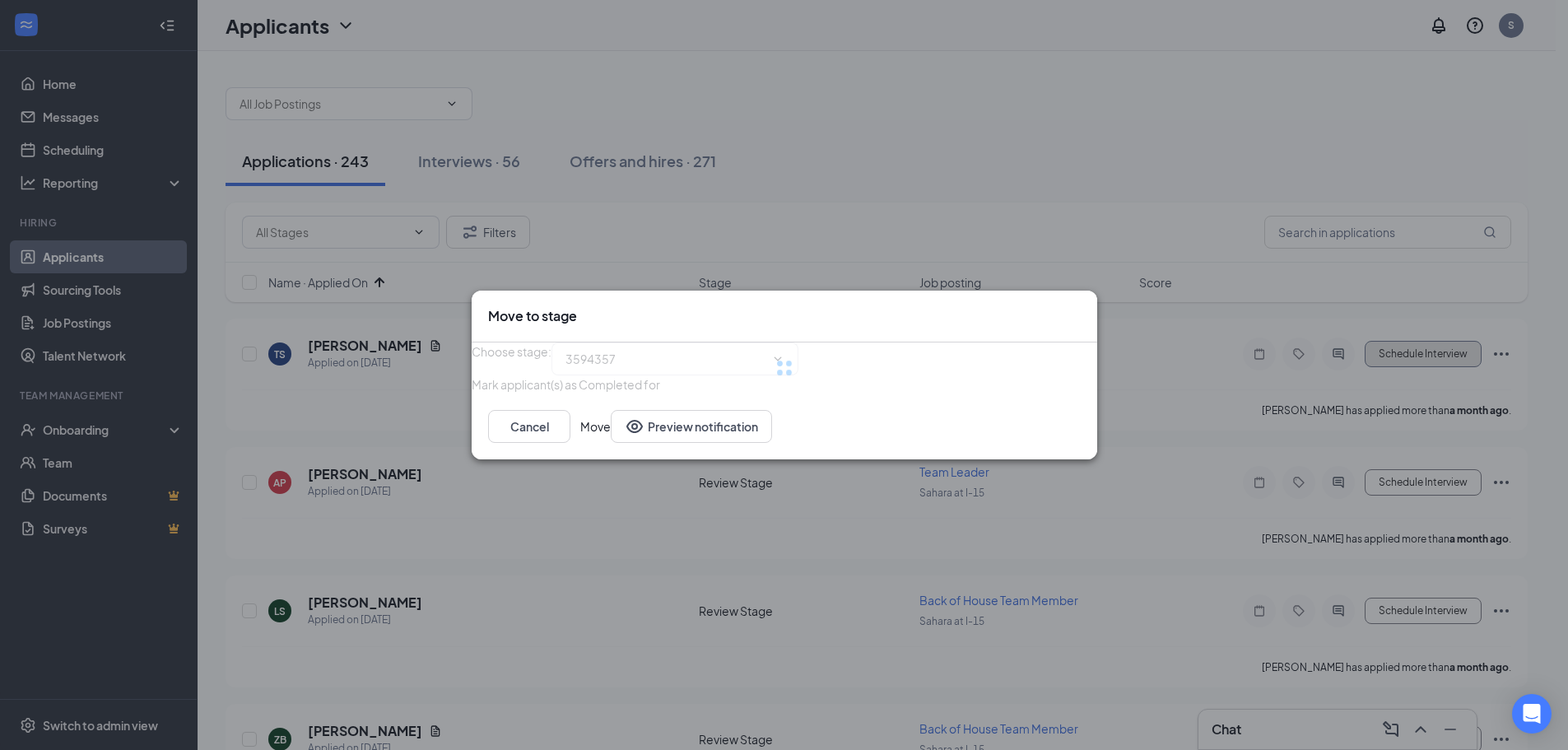
type input "Onsite Interview (next stage)"
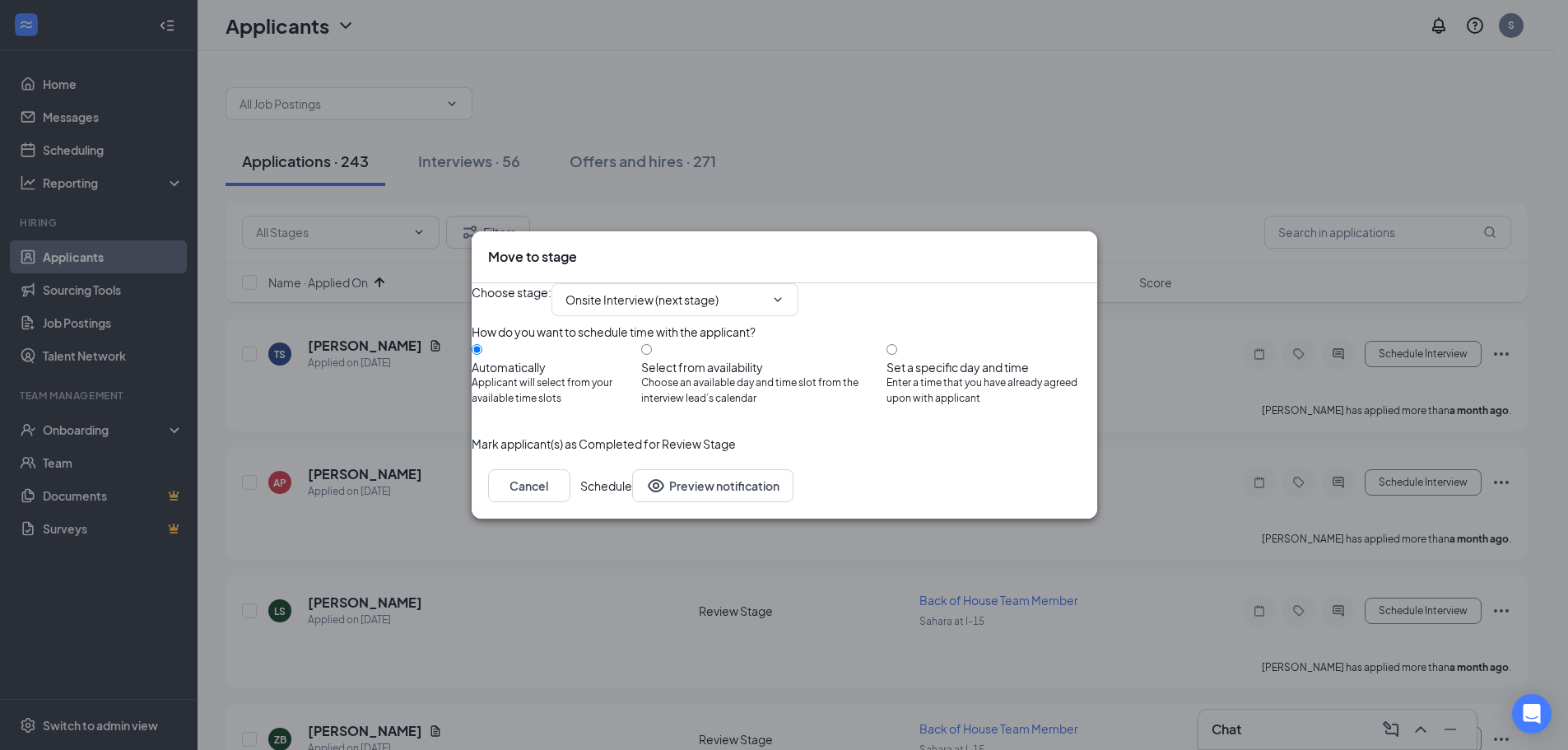
click at [632, 502] on button "Schedule" at bounding box center [606, 486] width 52 height 33
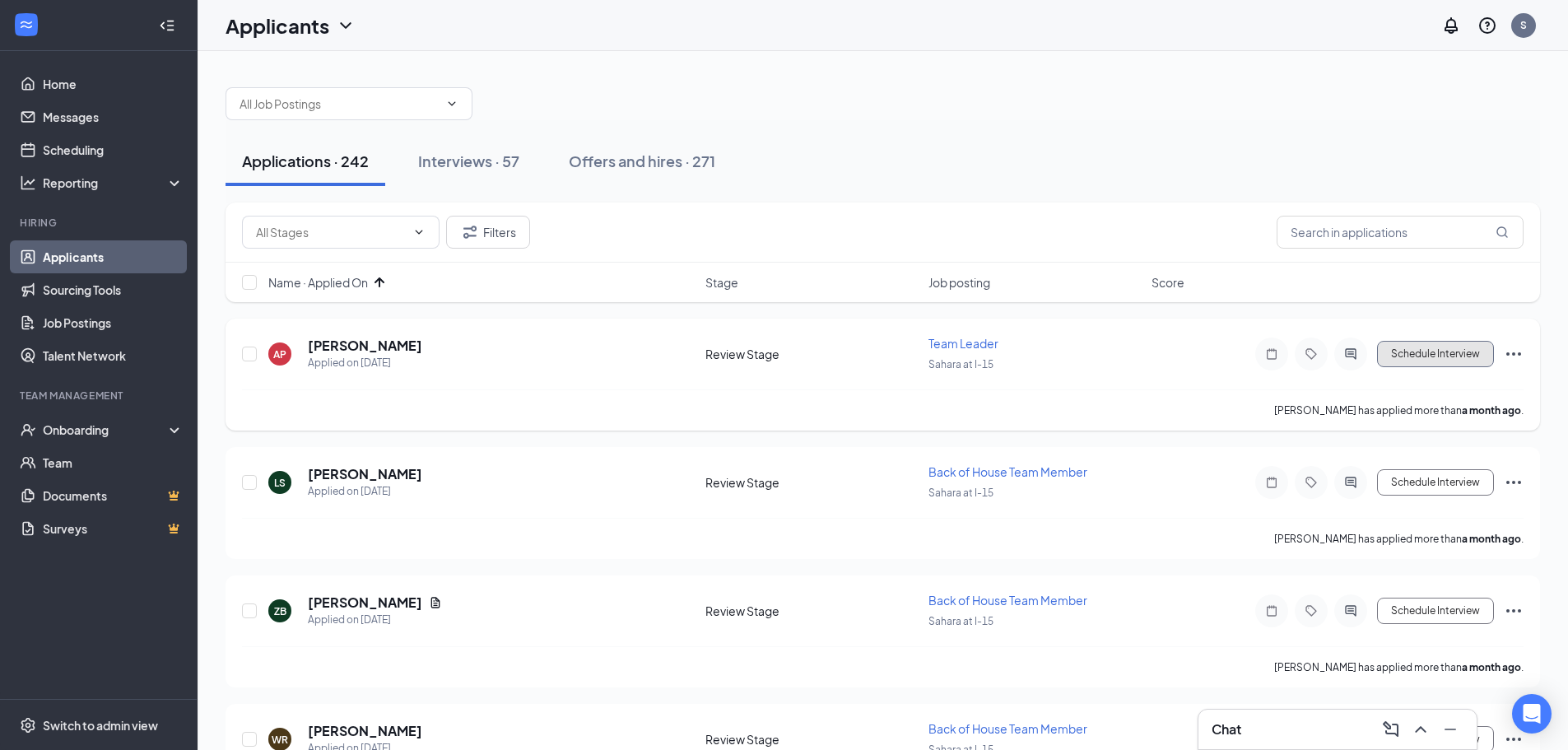
click at [1434, 355] on button "Schedule Interview" at bounding box center [1435, 353] width 117 height 27
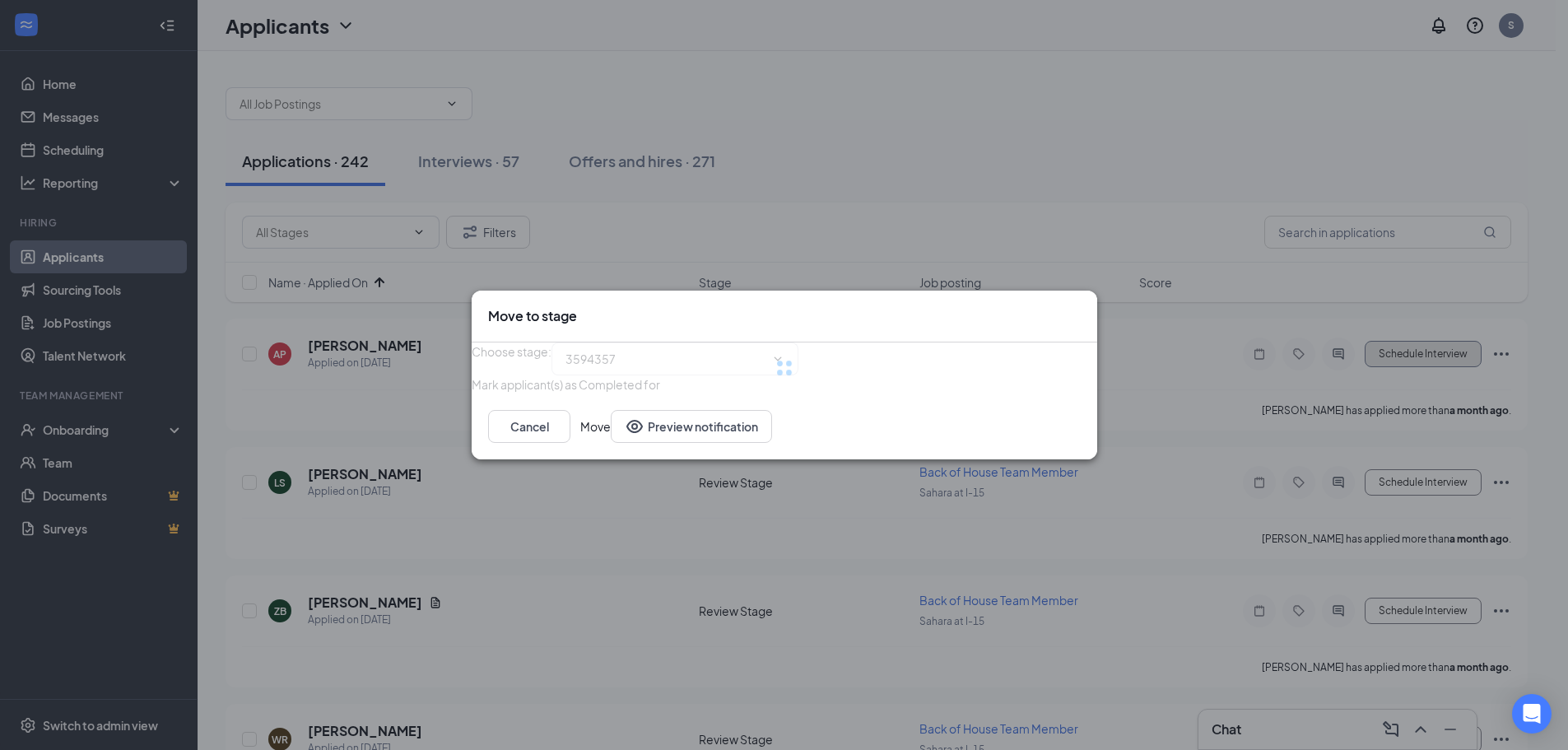
type input "Onsite Interview (next stage)"
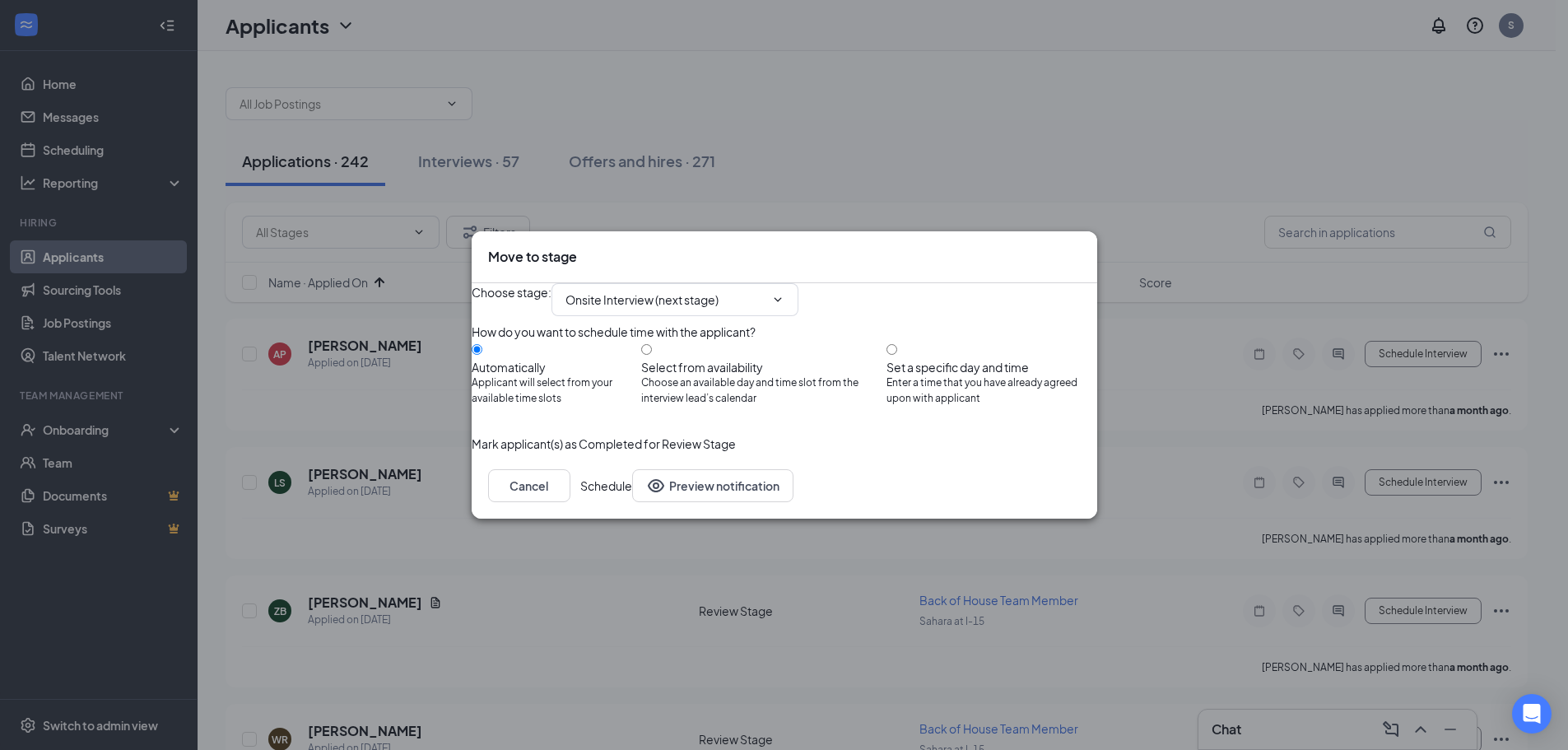
click at [632, 502] on button "Schedule" at bounding box center [606, 486] width 52 height 33
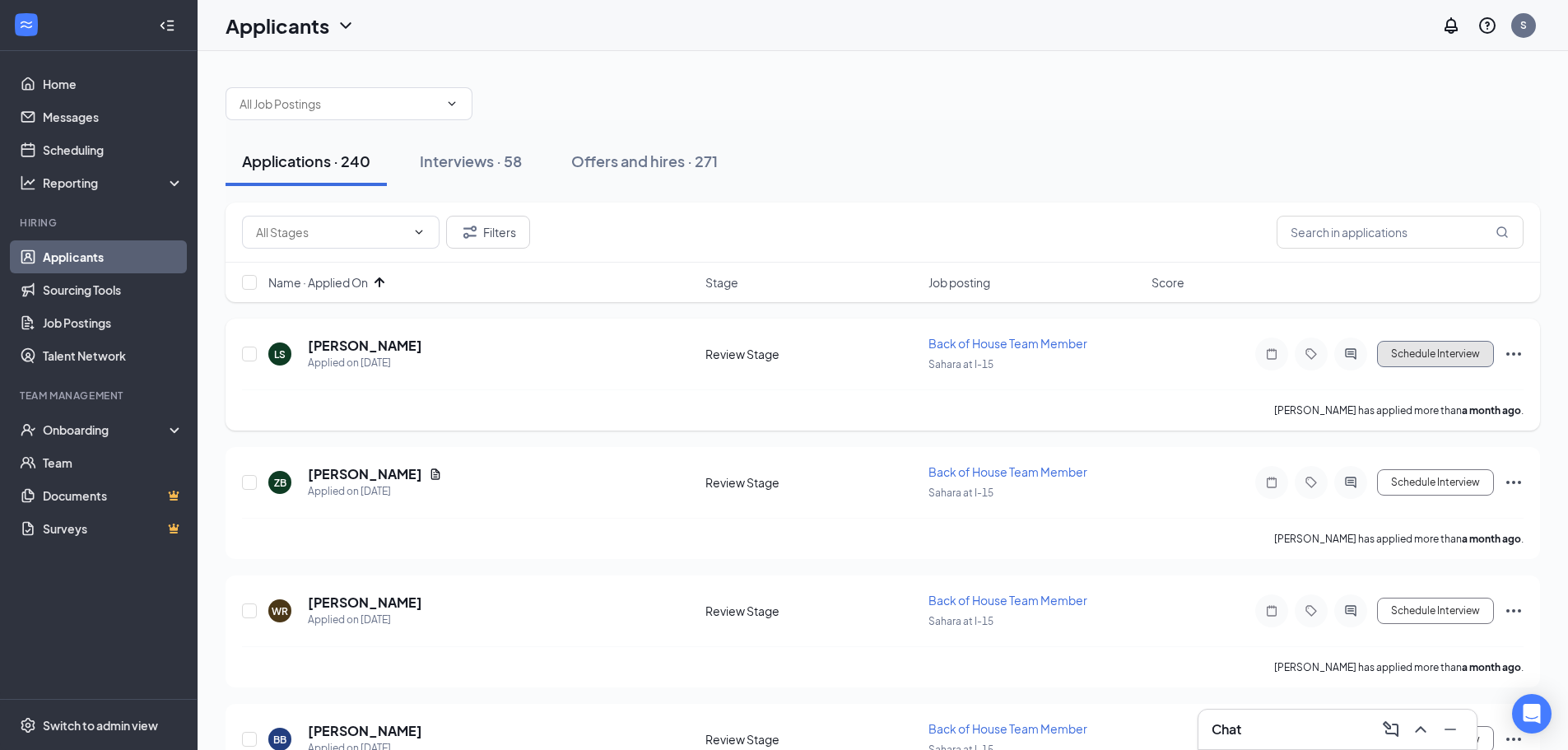
click at [1450, 343] on button "Schedule Interview" at bounding box center [1435, 353] width 117 height 27
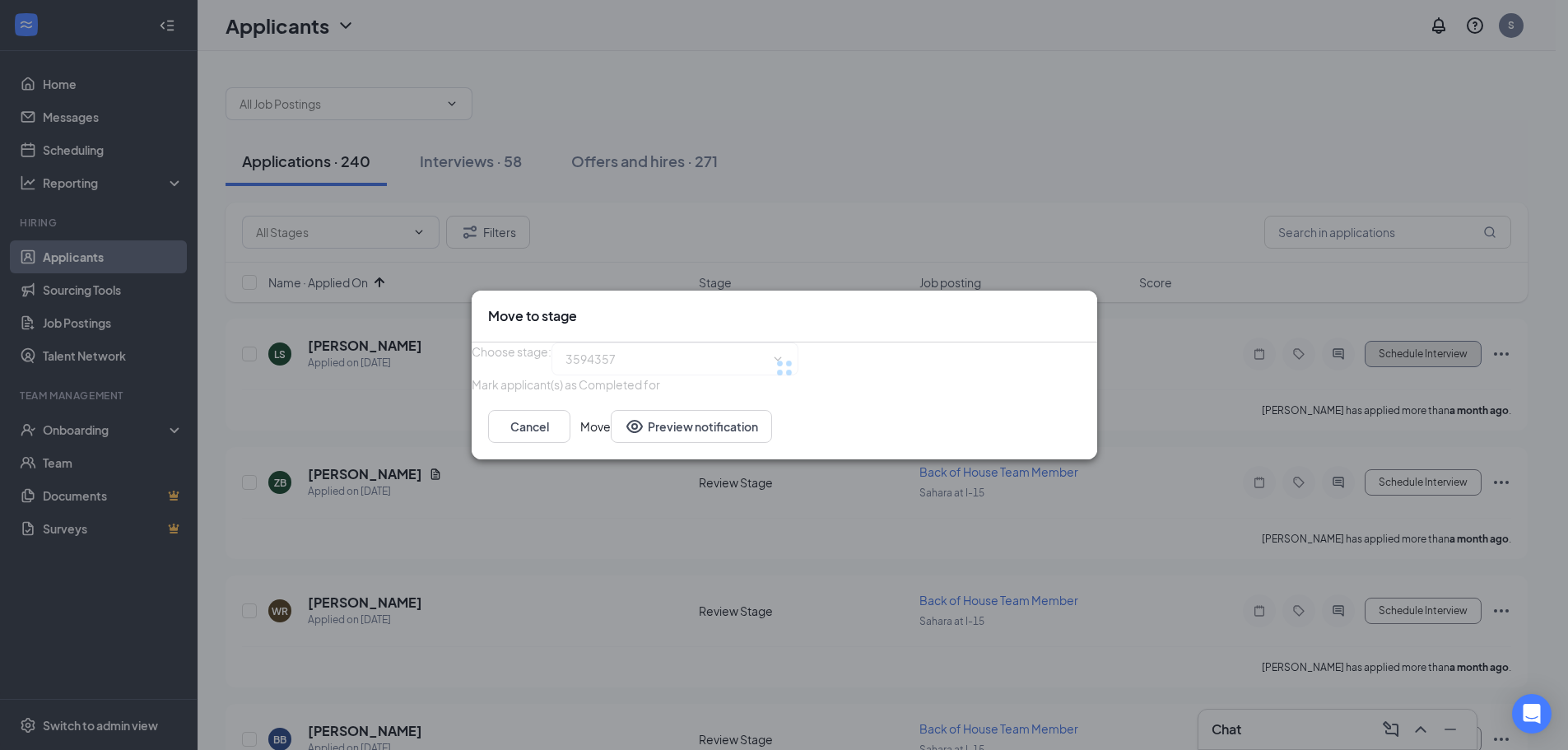
type input "Onsite Interview (next stage)"
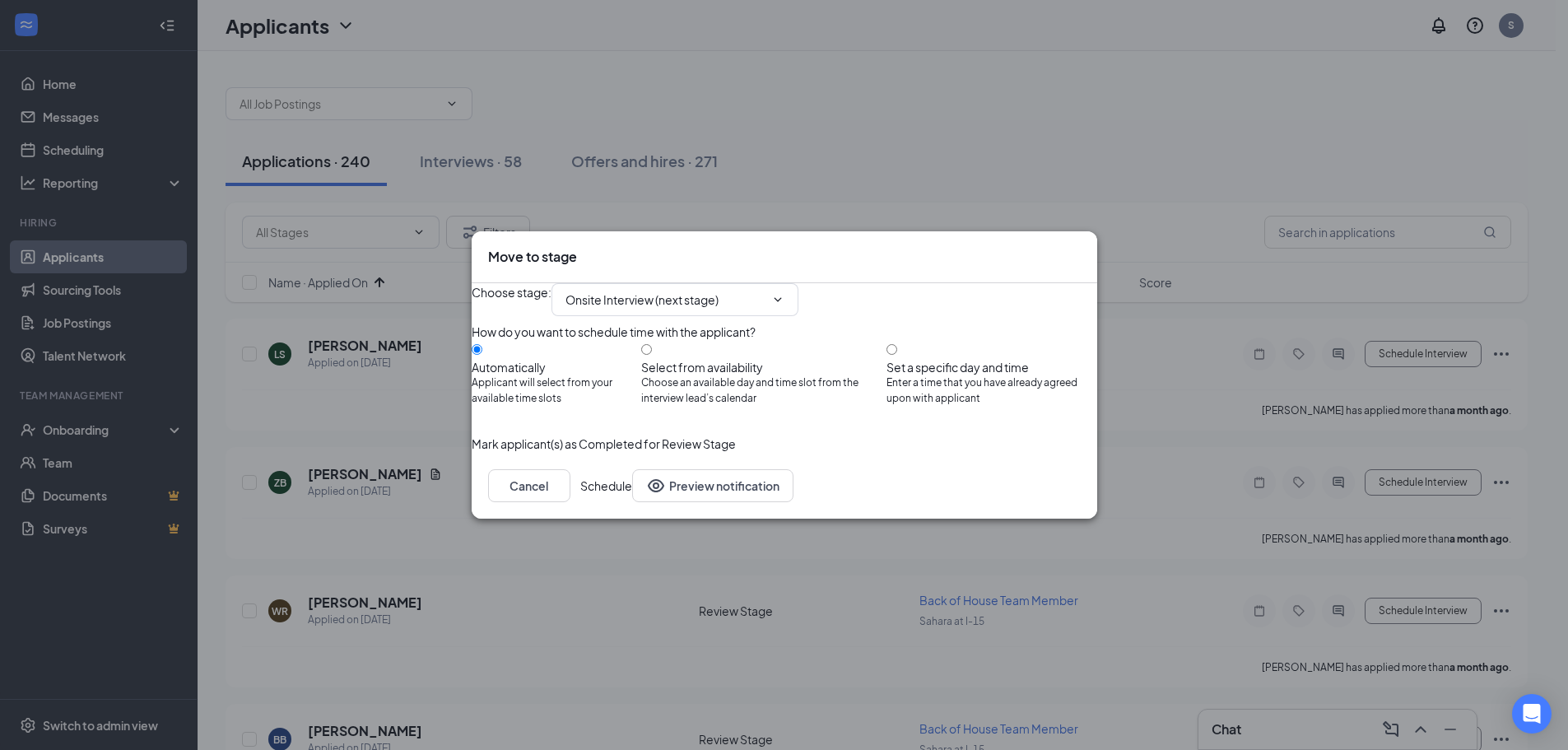
click at [632, 502] on button "Schedule" at bounding box center [606, 486] width 52 height 33
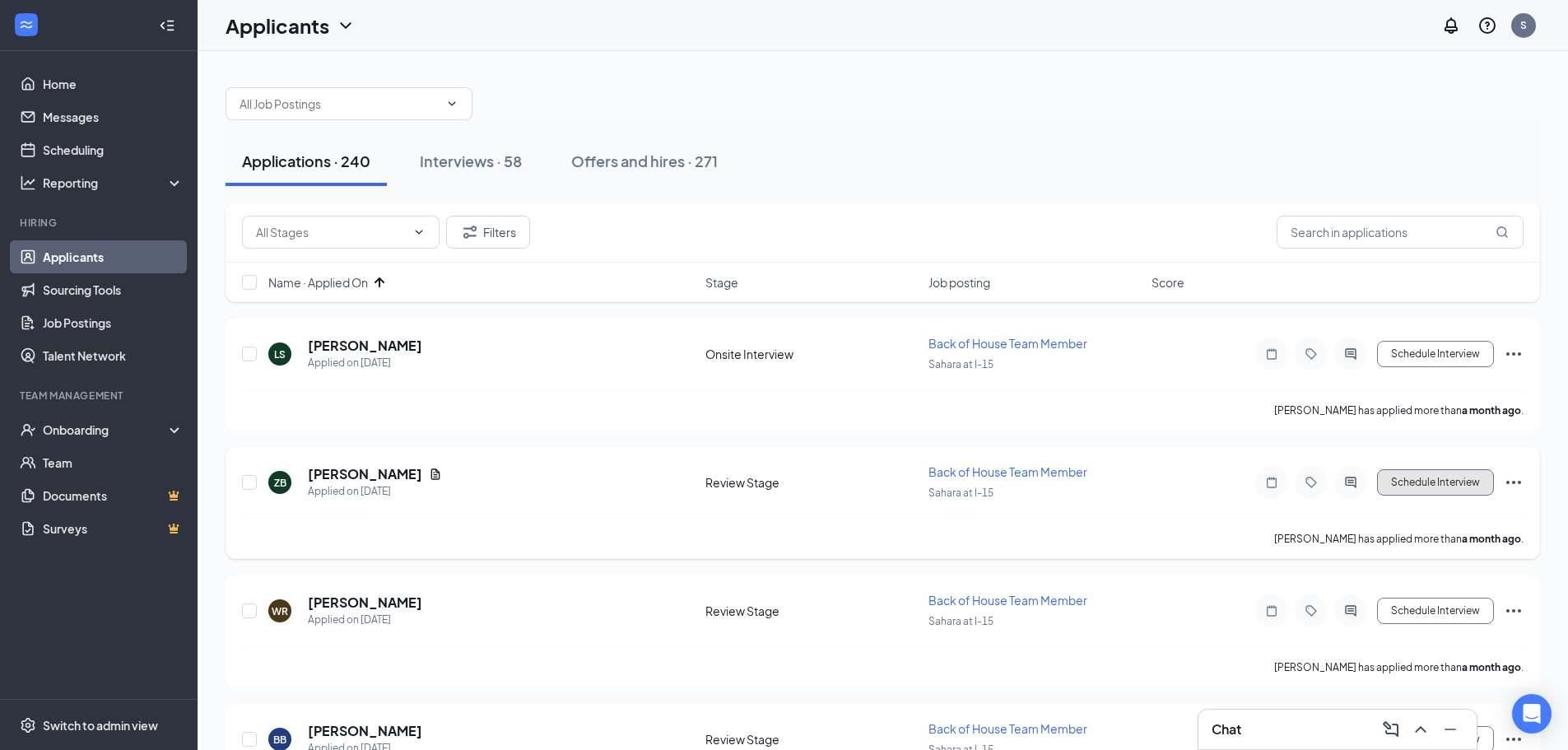
click at [1419, 484] on button "Schedule Interview" at bounding box center [1435, 482] width 117 height 27
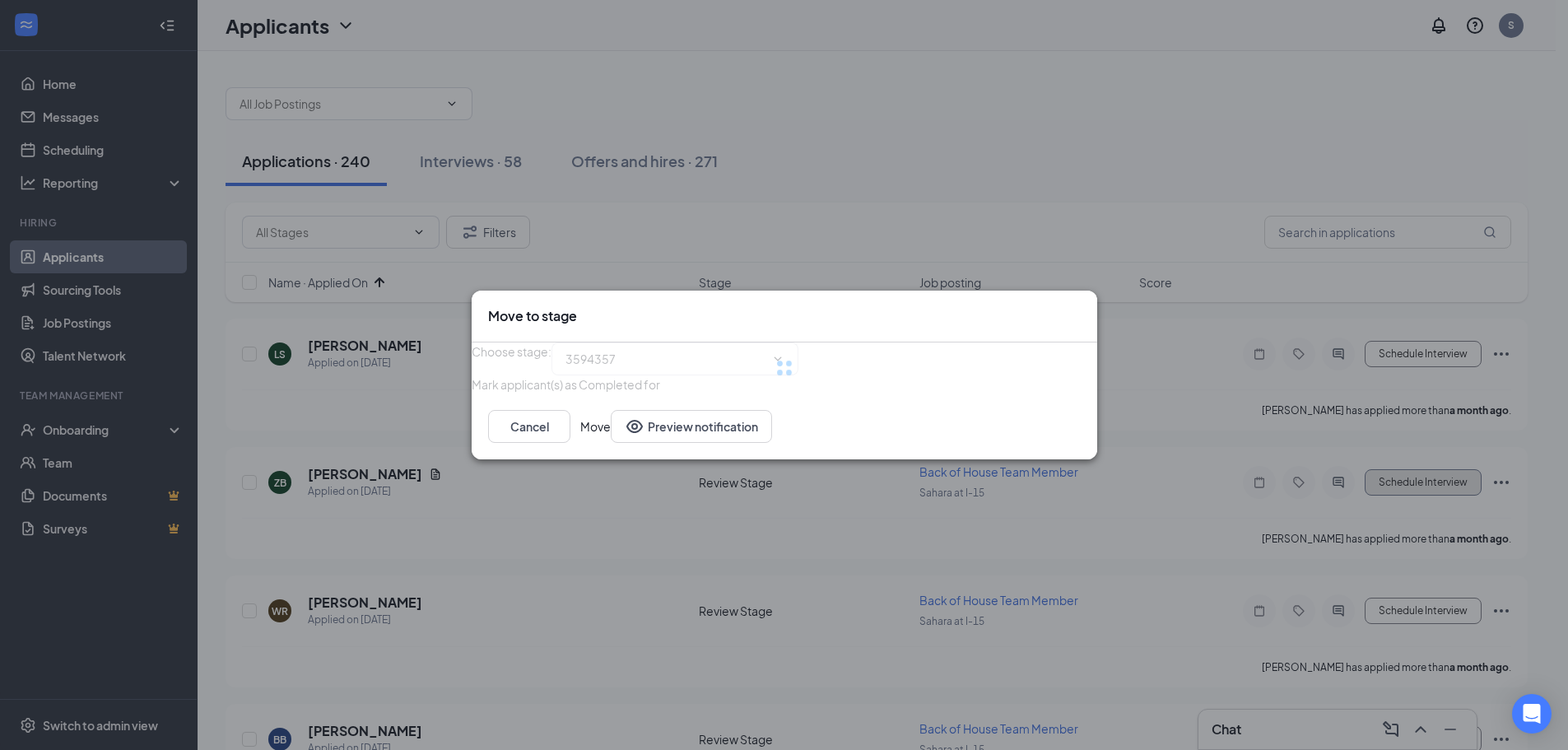
type input "Onsite Interview (next stage)"
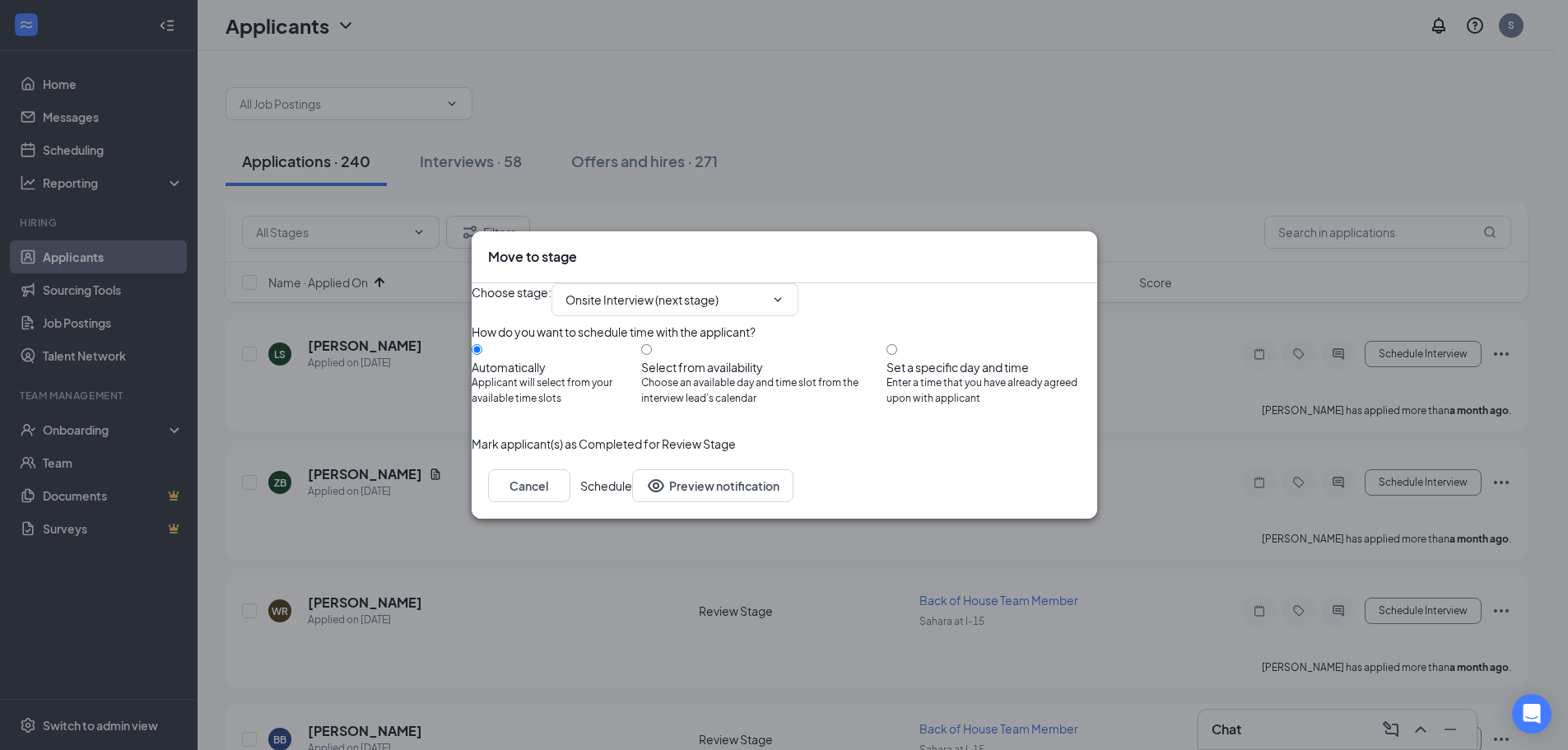
click at [632, 502] on button "Schedule" at bounding box center [606, 486] width 52 height 33
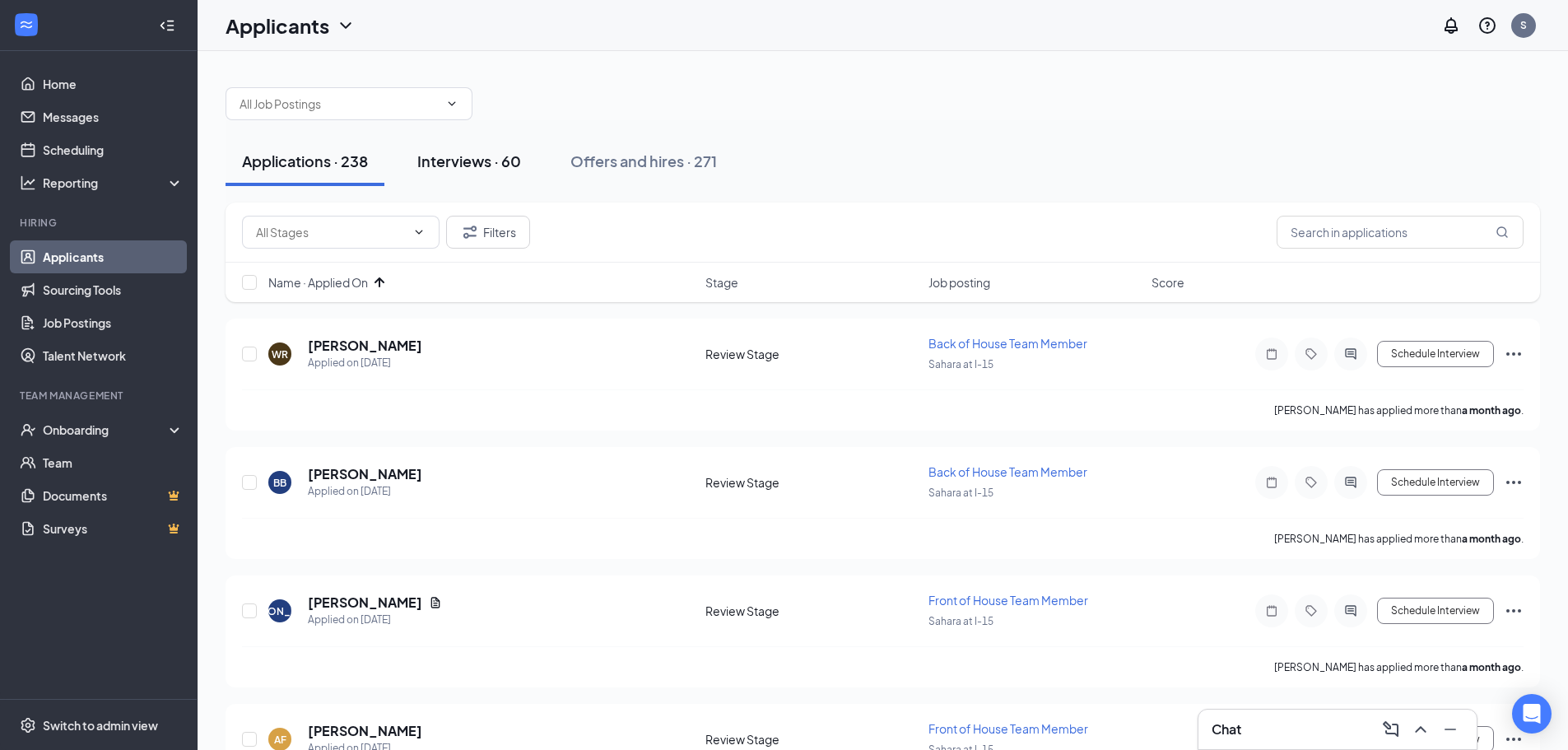
click at [462, 168] on div "Interviews · 60" at bounding box center [469, 161] width 103 height 20
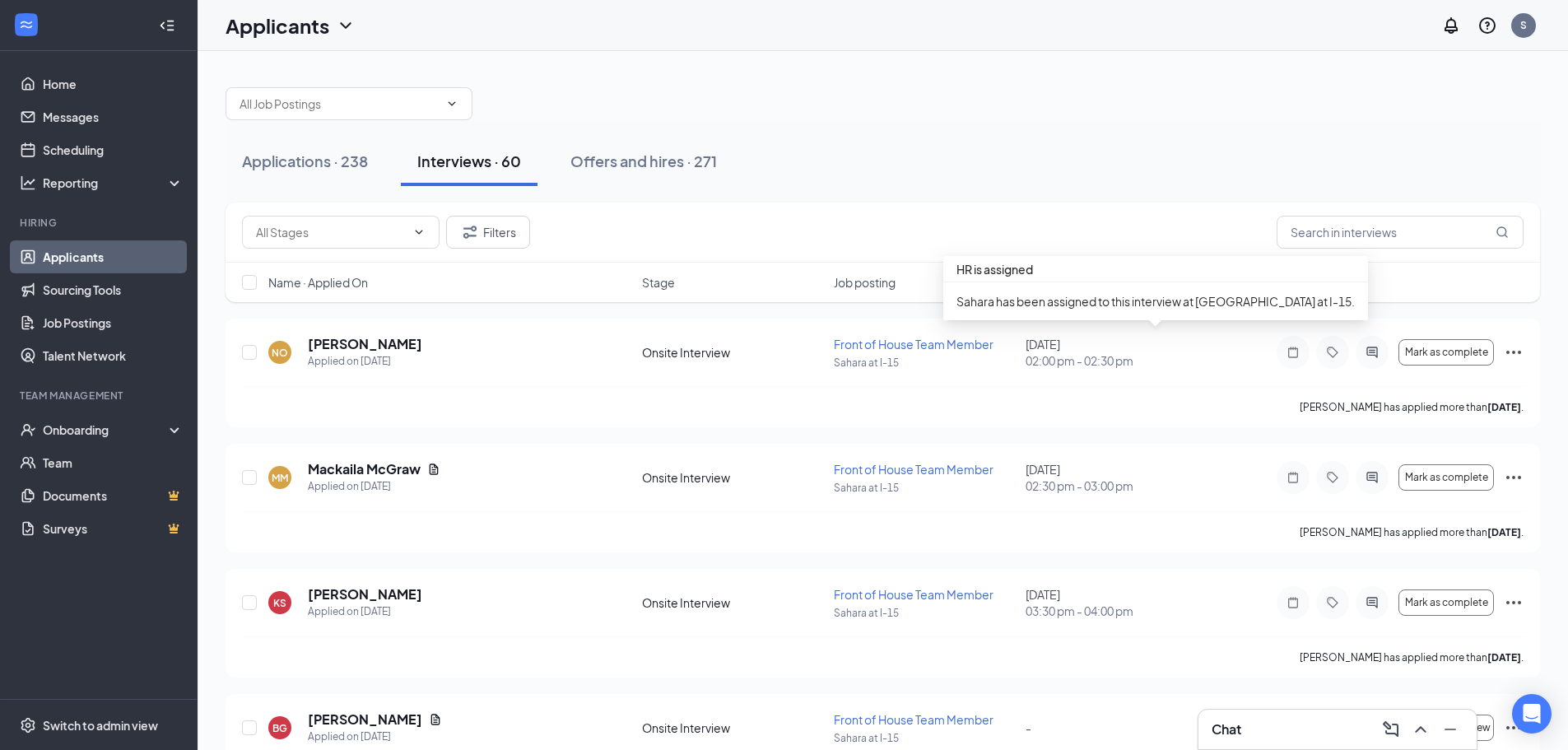
click at [1117, 279] on div "HR is assigned" at bounding box center [1155, 268] width 424 height 27
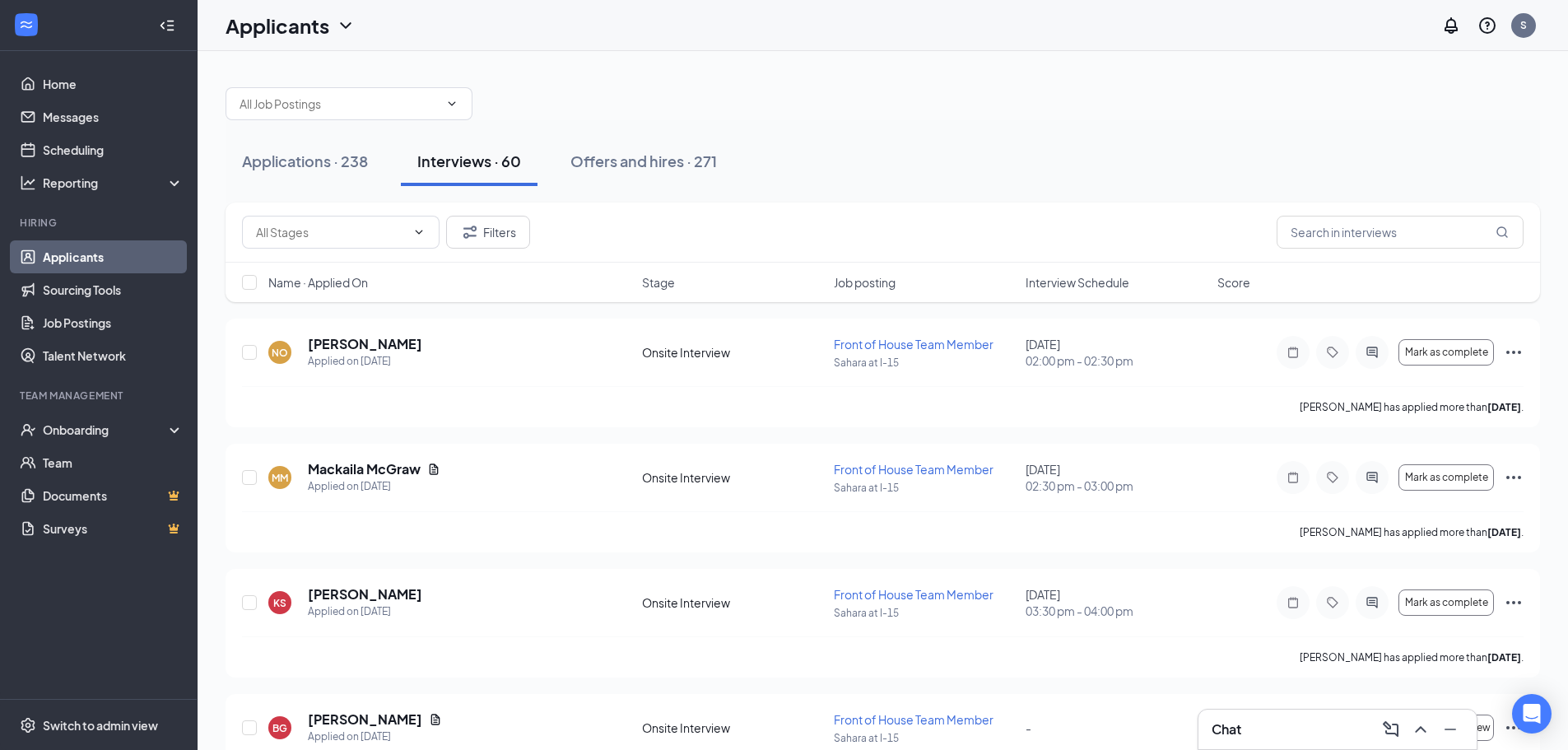
click at [1105, 290] on span "Interview Schedule" at bounding box center [1077, 282] width 103 height 17
click at [1105, 280] on span "Interview Schedule" at bounding box center [1077, 282] width 103 height 17
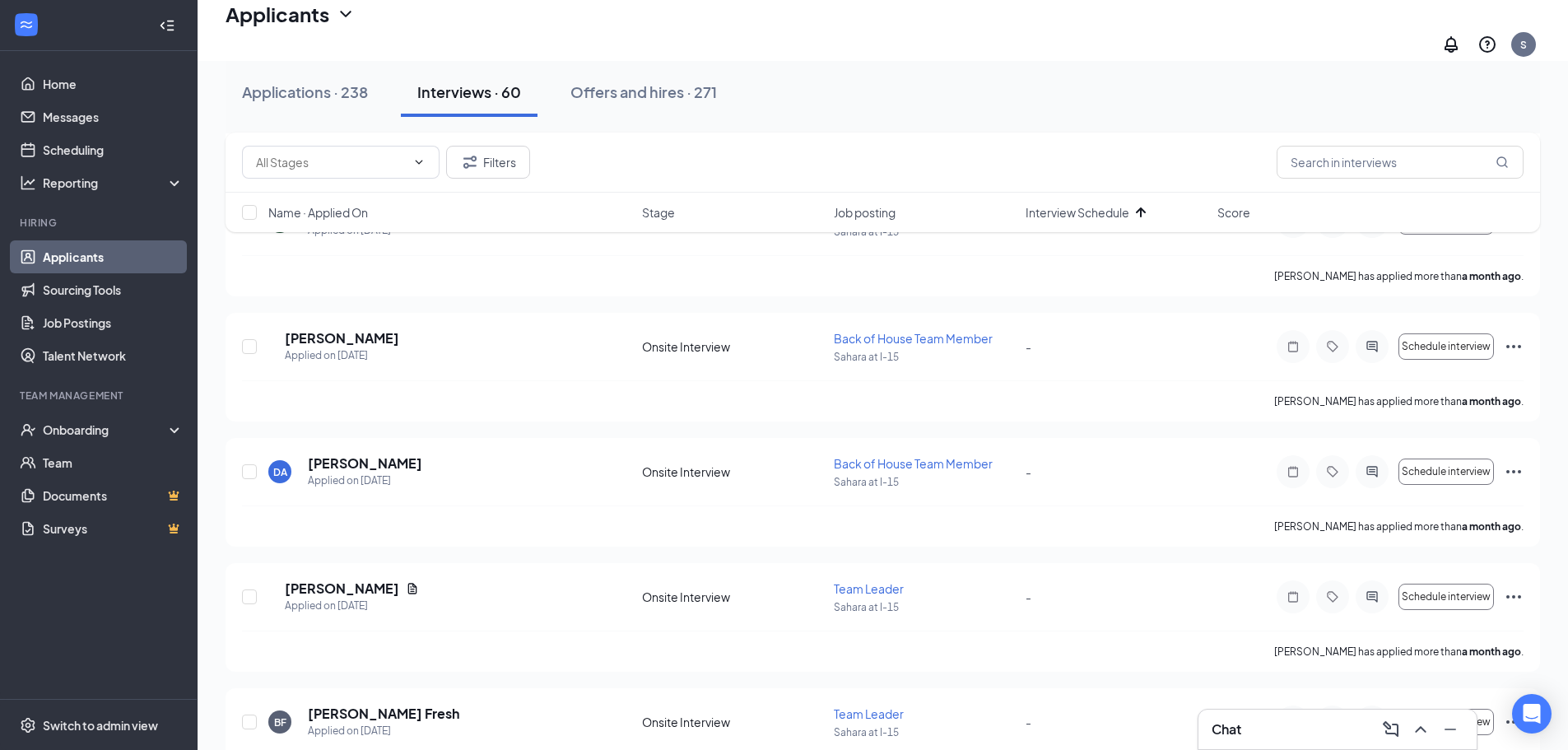
scroll to position [5185, 0]
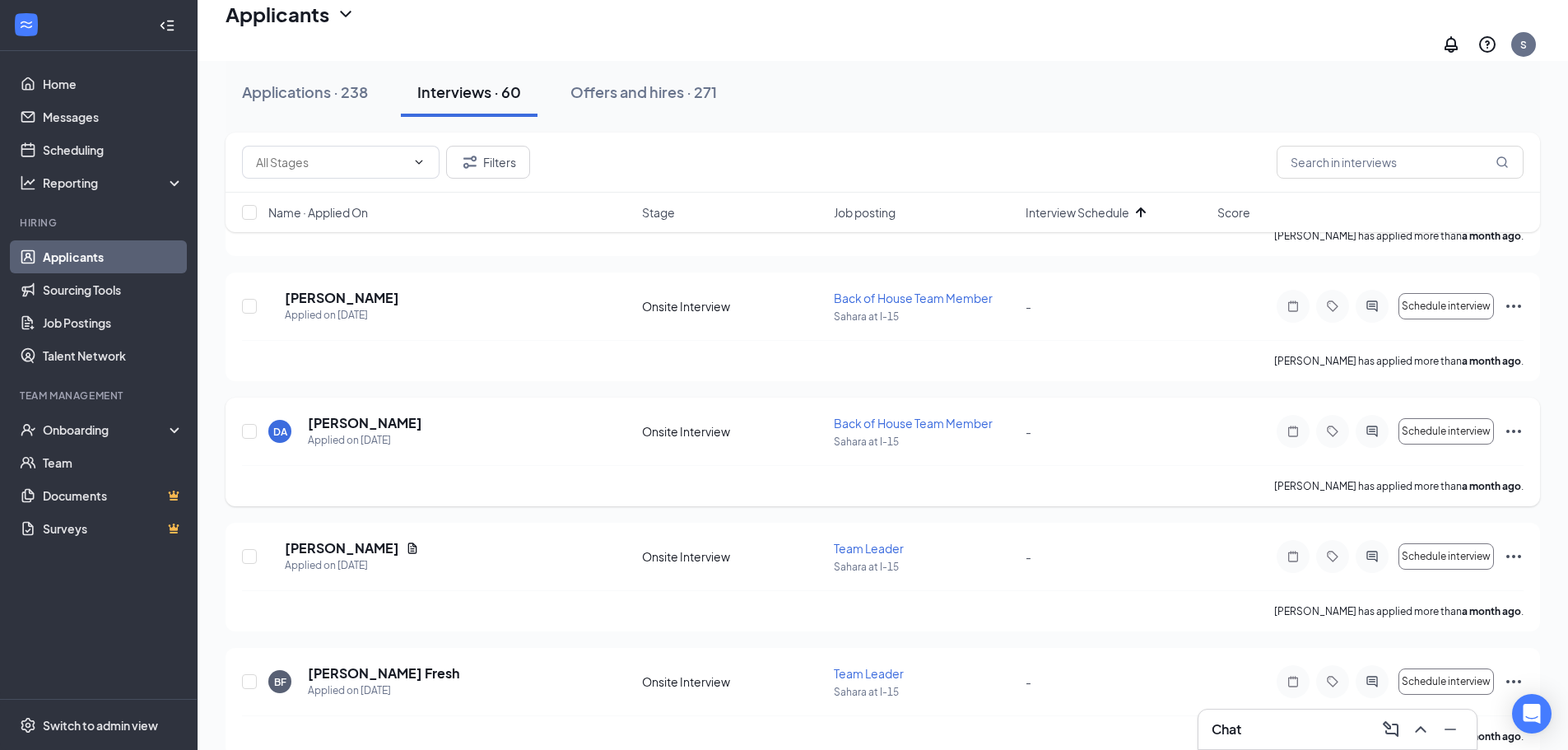
click at [1514, 430] on icon "Ellipses" at bounding box center [1514, 432] width 15 height 4
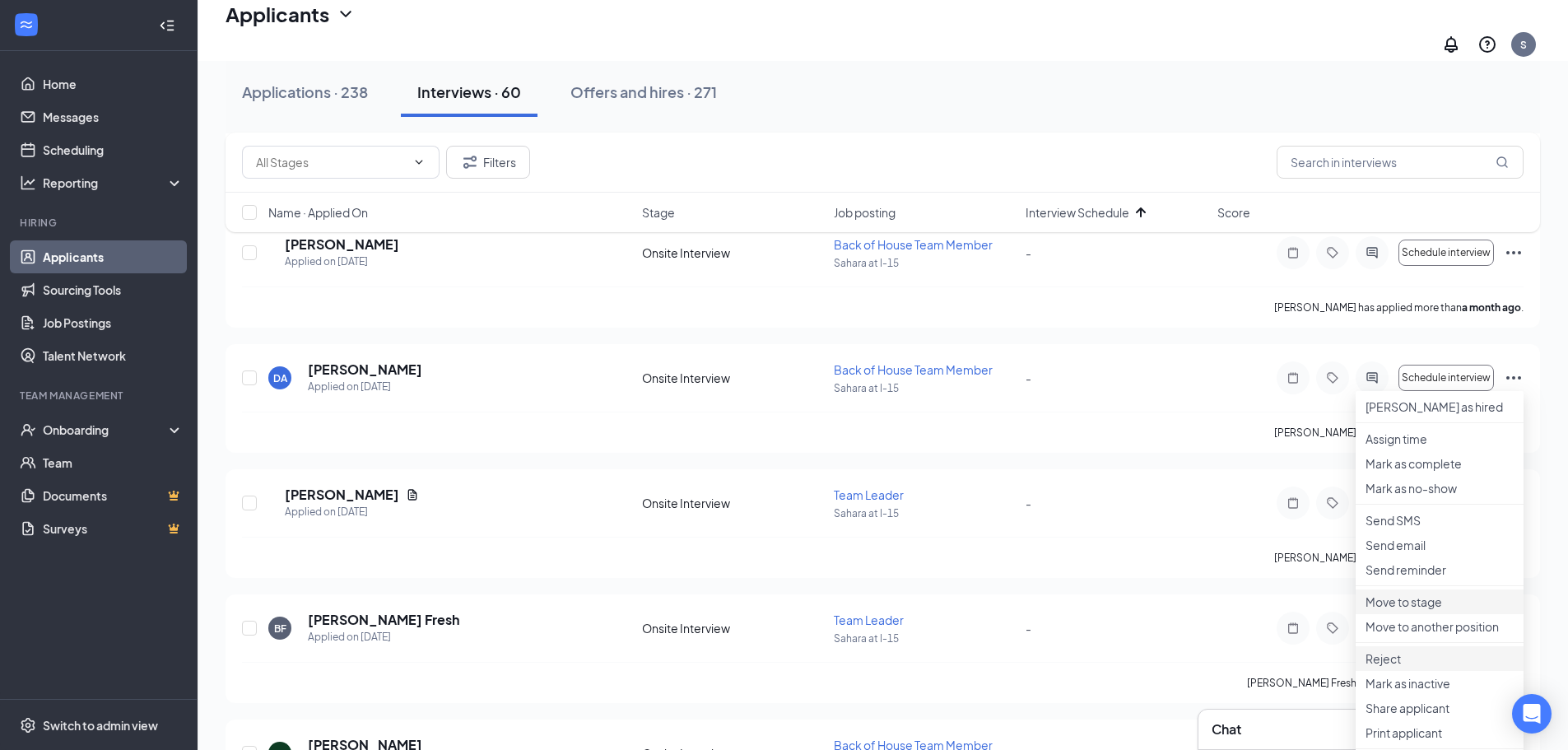
scroll to position [5268, 0]
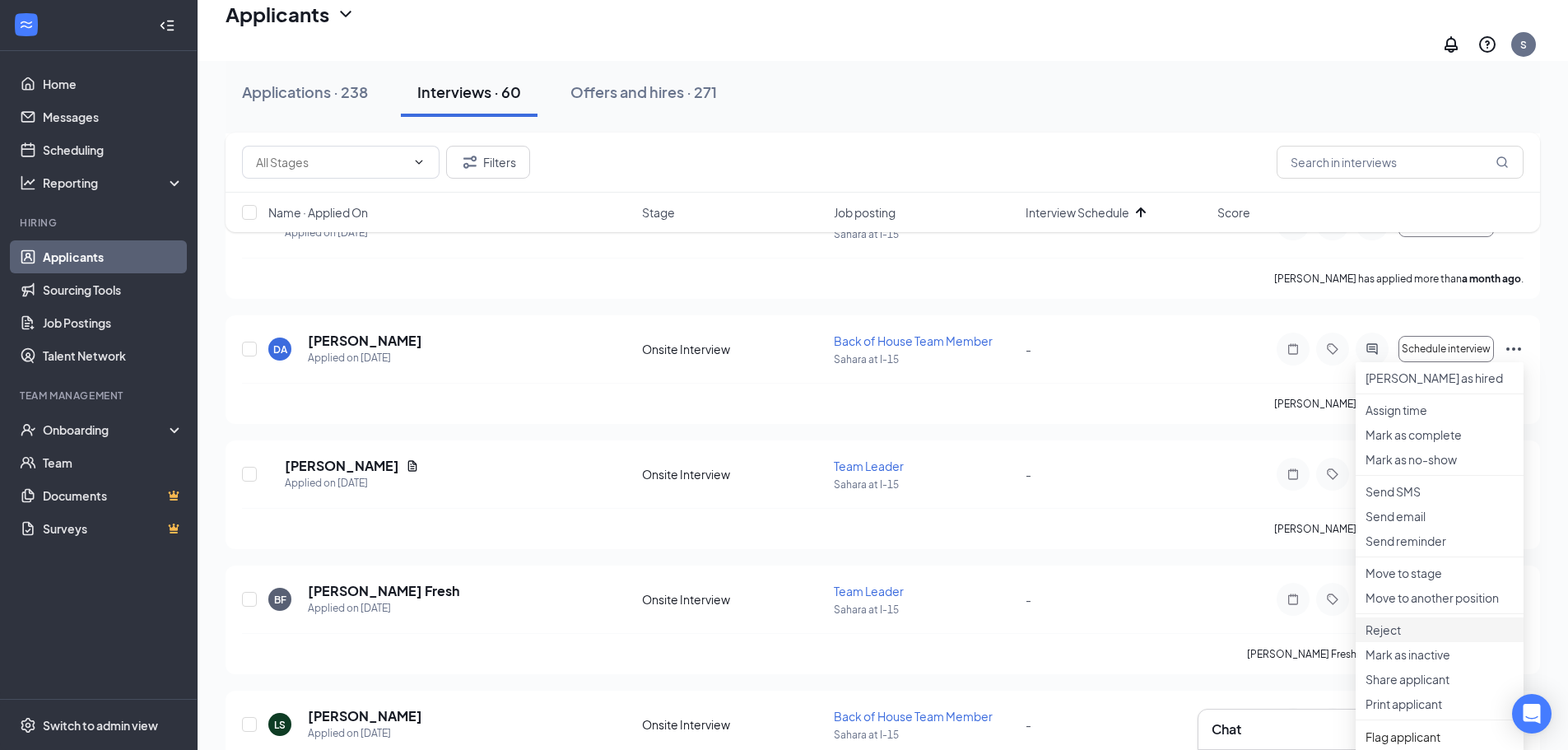
click at [1401, 637] on p "Reject" at bounding box center [1439, 630] width 148 height 17
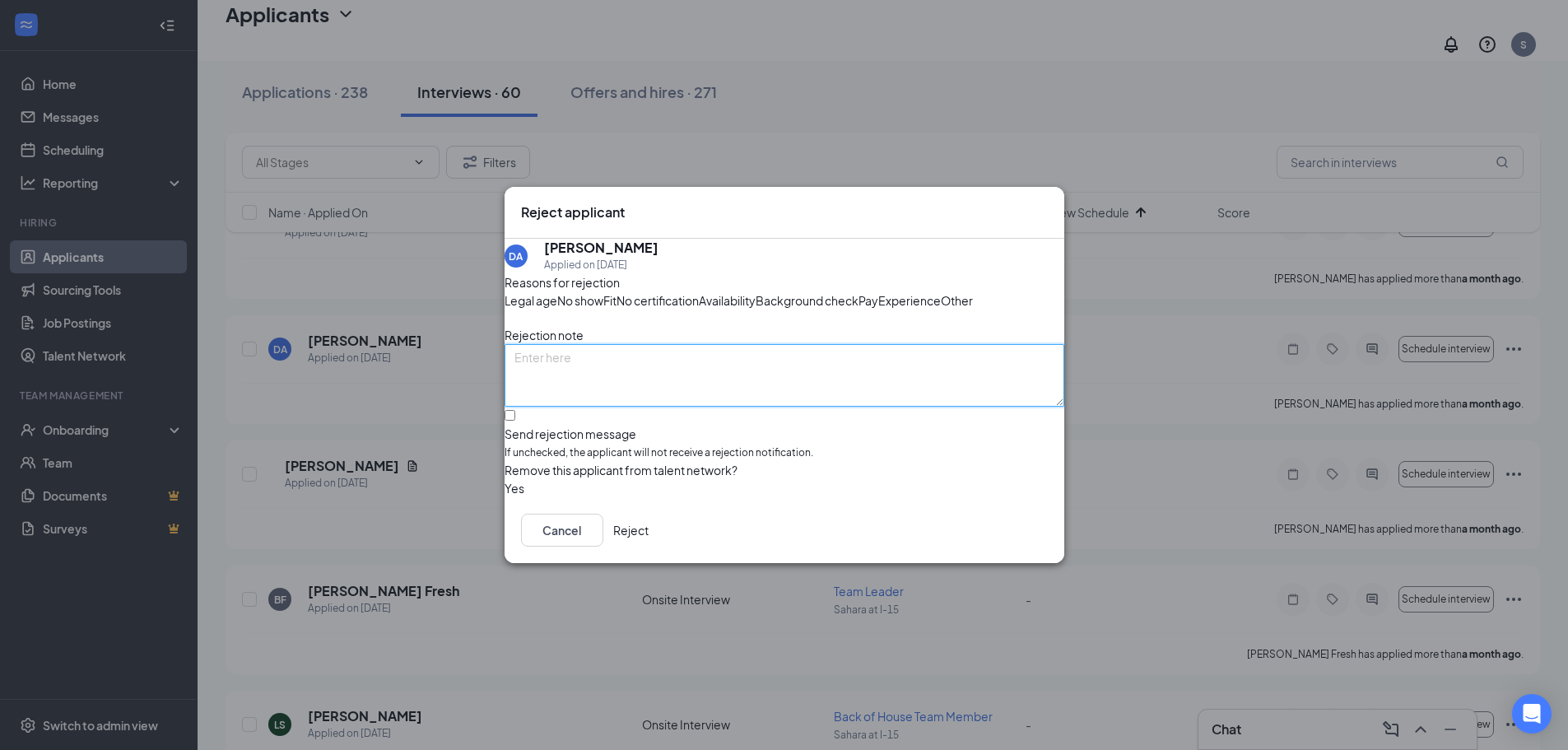
click at [632, 407] on textarea at bounding box center [784, 375] width 560 height 63
drag, startPoint x: 737, startPoint y: 389, endPoint x: 496, endPoint y: 402, distance: 241.4
click at [496, 402] on div "Reject applicant DA [PERSON_NAME] Applied on [DATE] Reasons for rejection Legal…" at bounding box center [784, 375] width 1568 height 750
type textarea "Never picked an interview slot"
click at [648, 546] on button "Reject" at bounding box center [631, 530] width 35 height 33
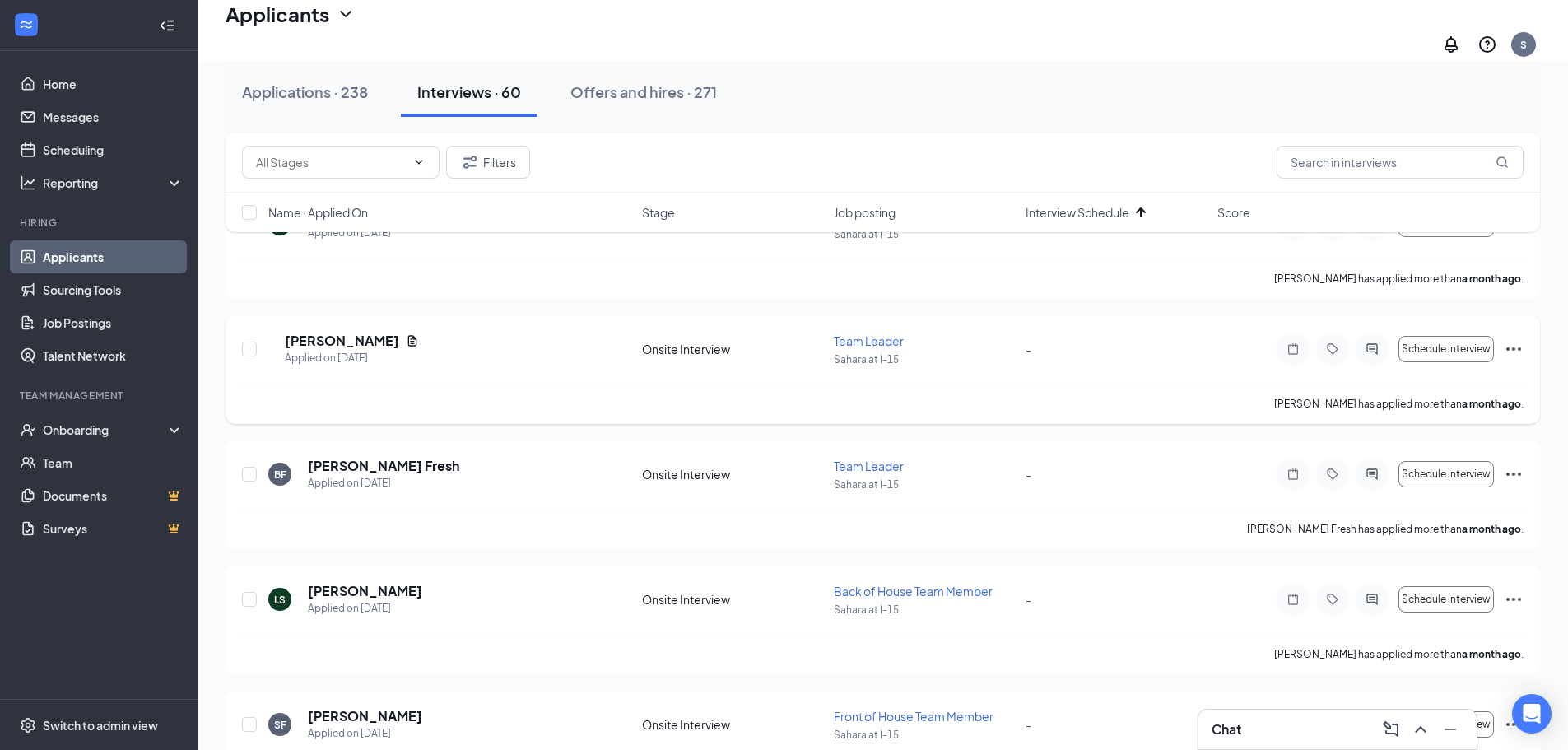
scroll to position [5350, 0]
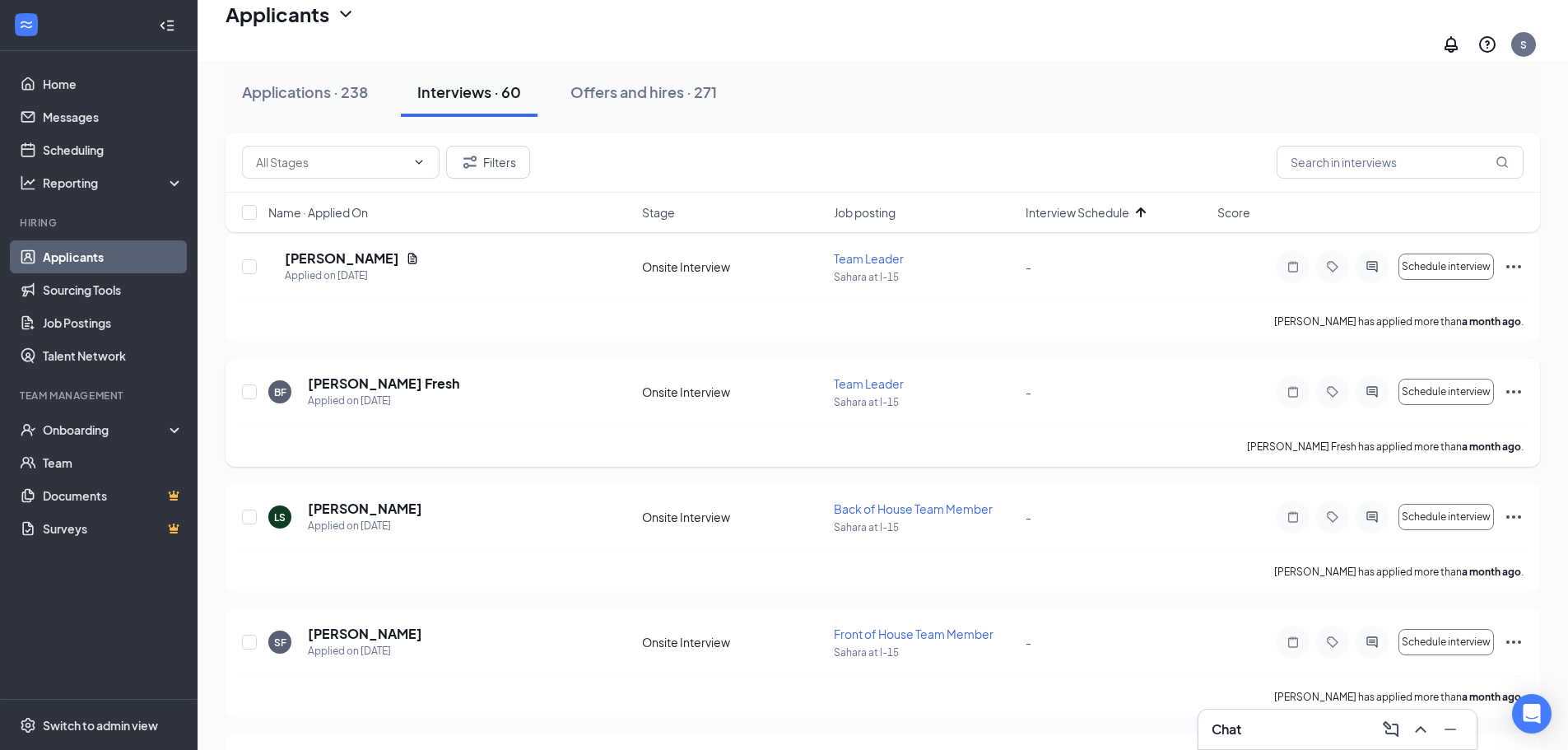
click at [1514, 390] on icon "Ellipses" at bounding box center [1514, 392] width 15 height 4
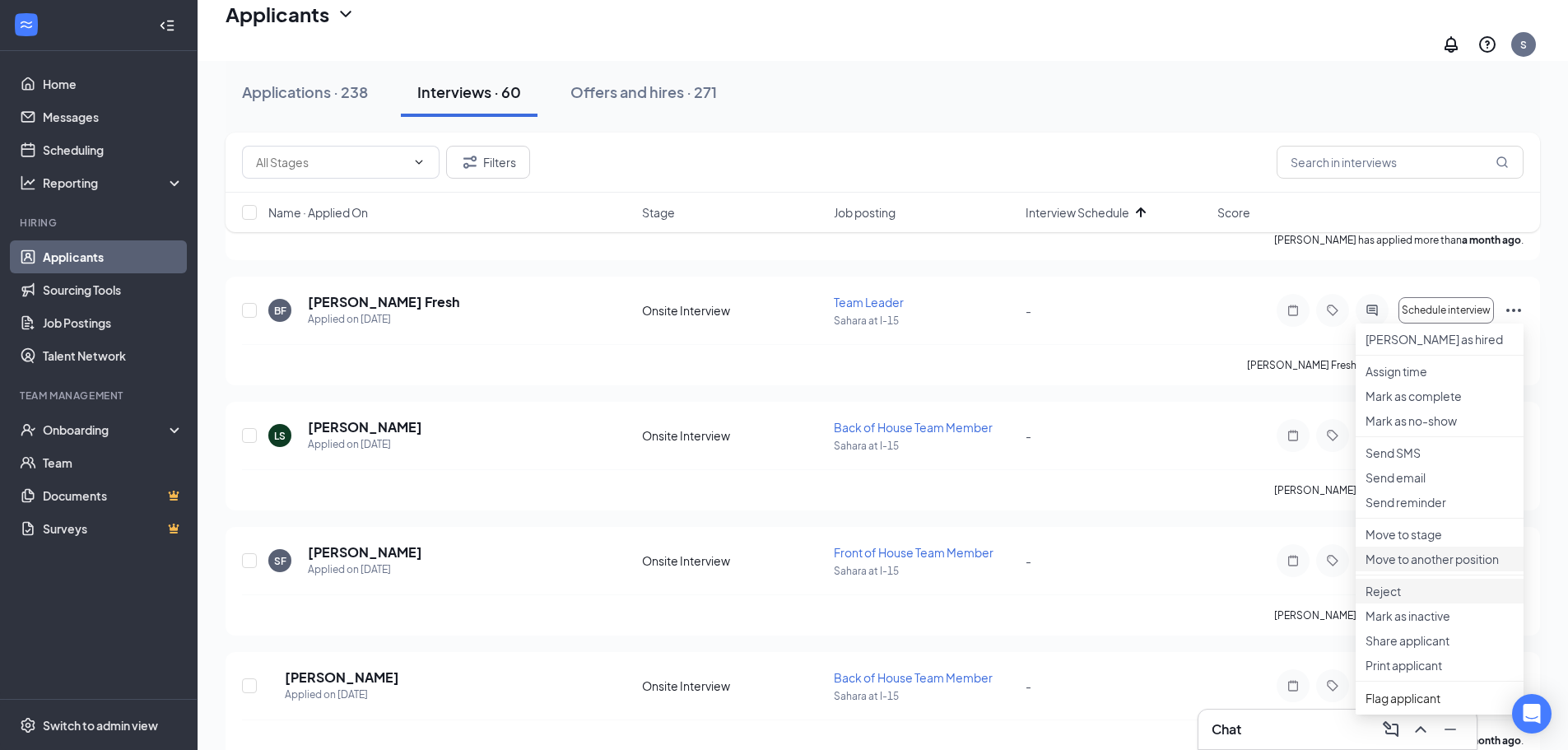
scroll to position [5433, 0]
click at [1410, 599] on p "Reject" at bounding box center [1439, 590] width 148 height 17
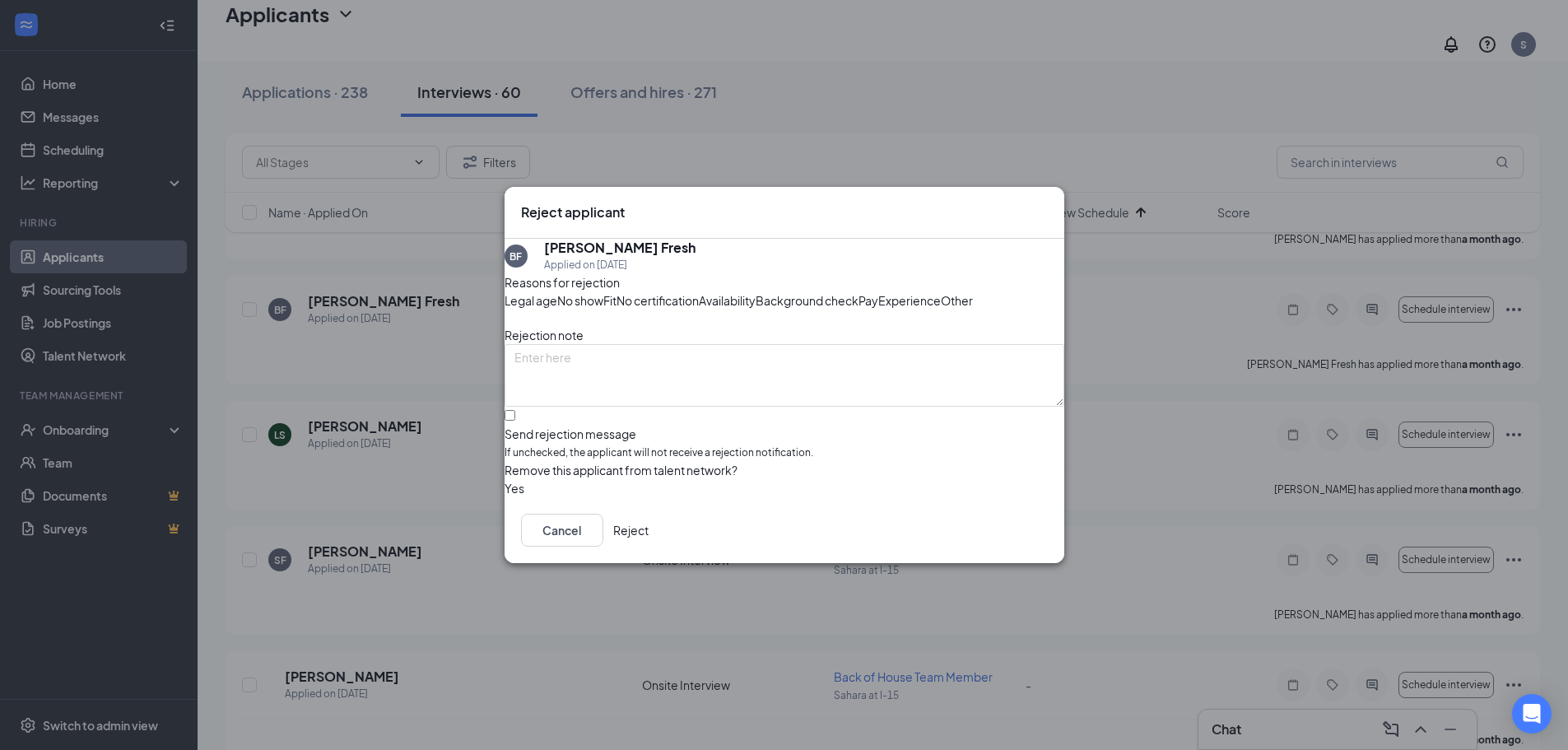
click at [1048, 203] on icon "Cross" at bounding box center [1048, 203] width 0 height 0
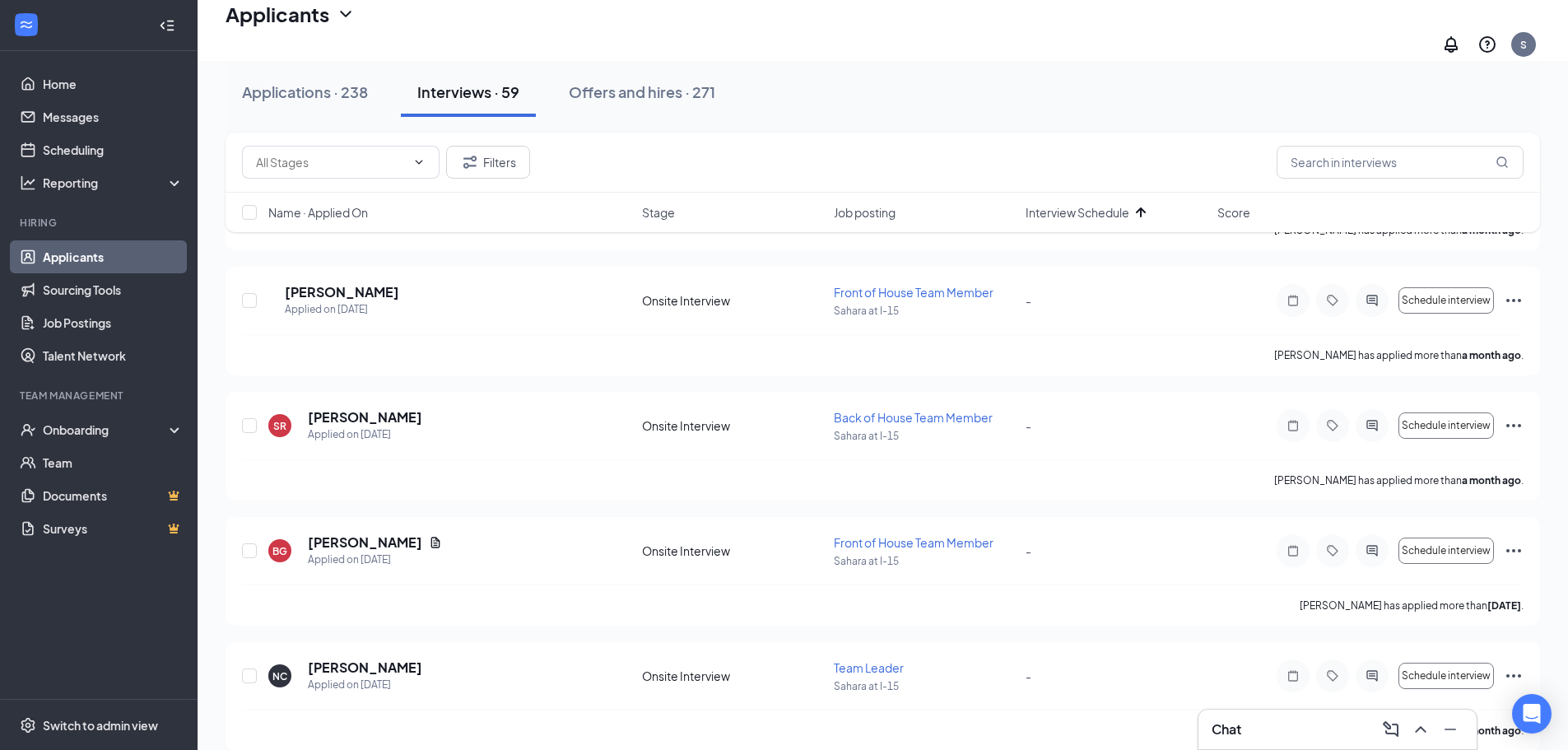
scroll to position [6420, 0]
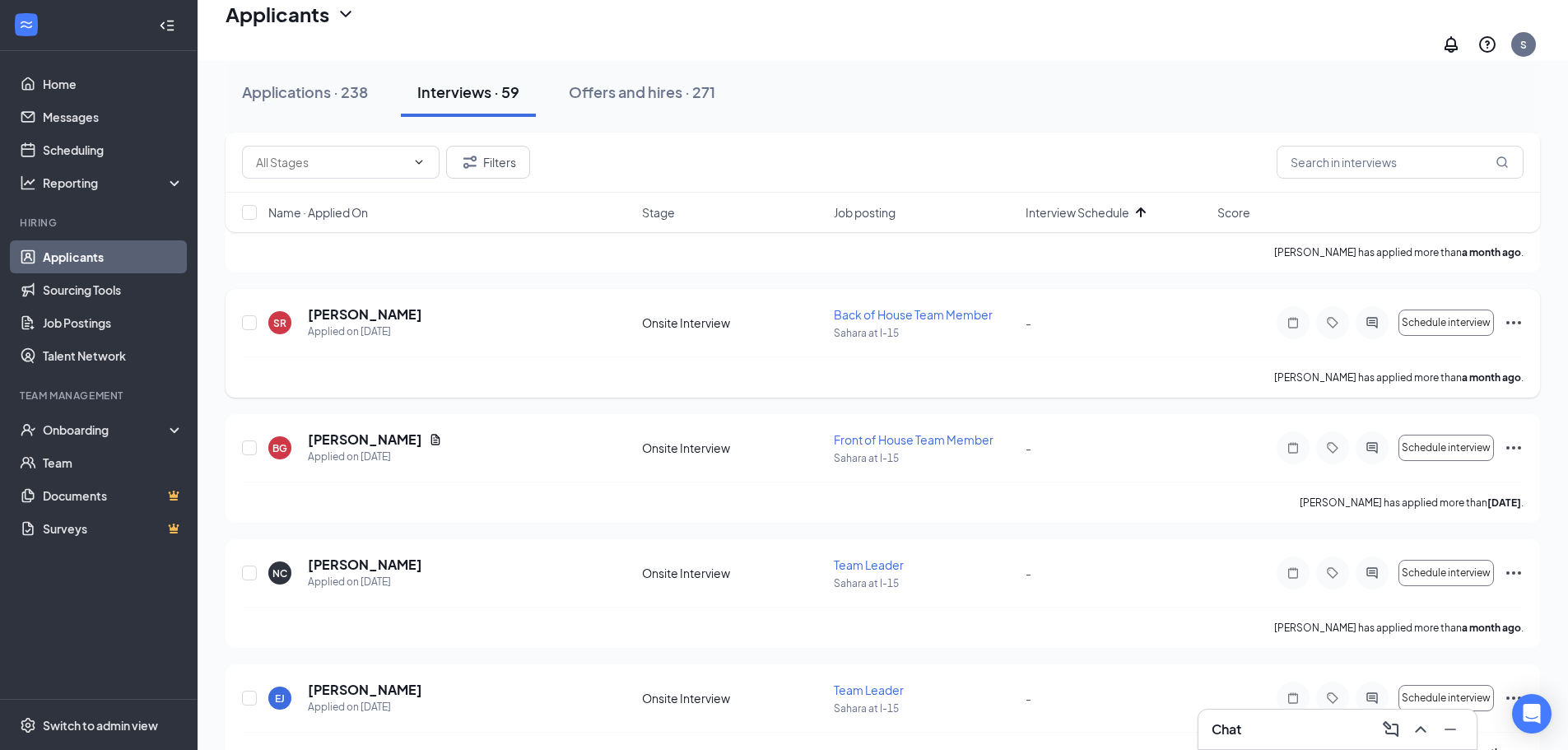
click at [1515, 315] on icon "Ellipses" at bounding box center [1513, 322] width 19 height 19
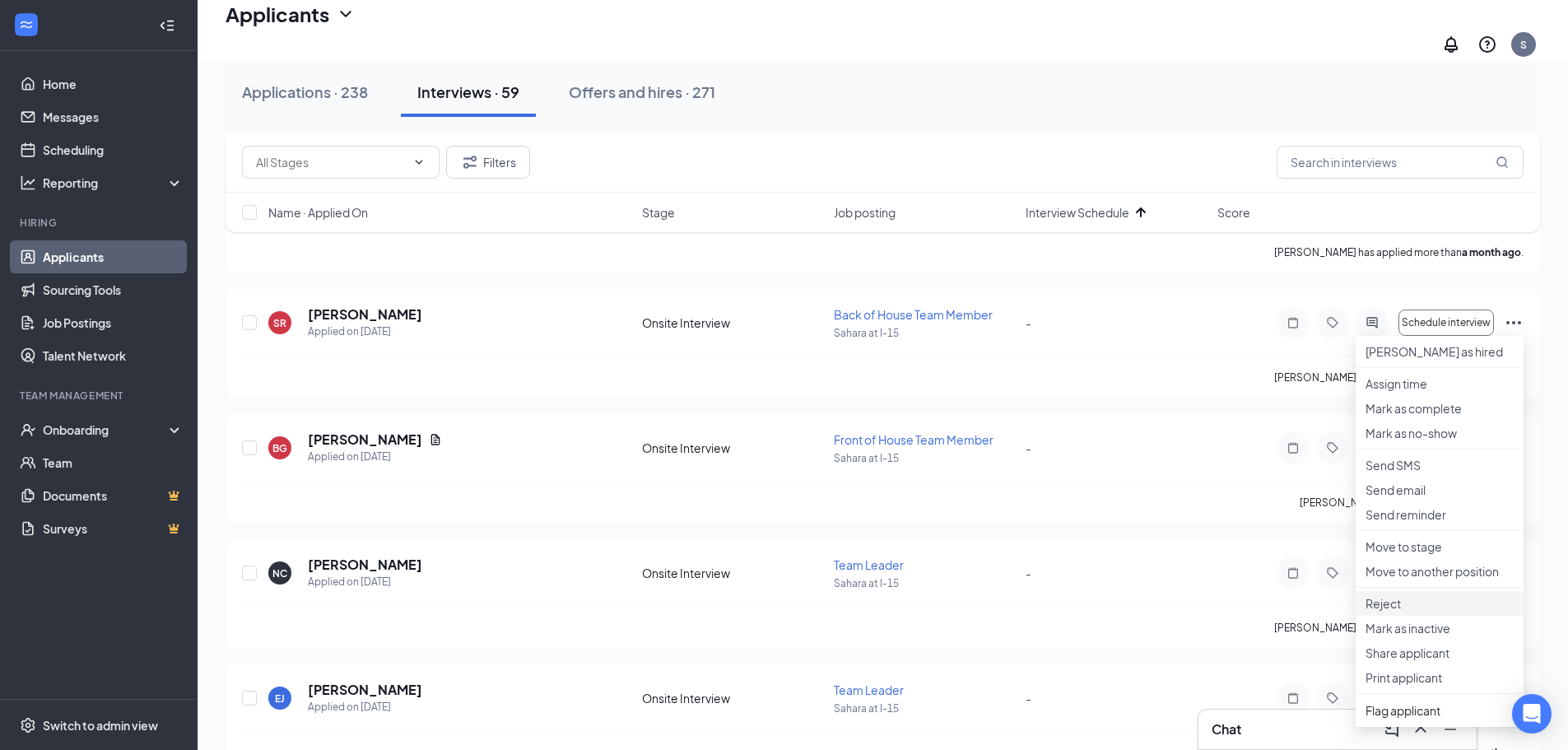
drag, startPoint x: 1382, startPoint y: 701, endPoint x: 1394, endPoint y: 701, distance: 12.0
click at [1384, 612] on p "Reject" at bounding box center [1439, 603] width 148 height 17
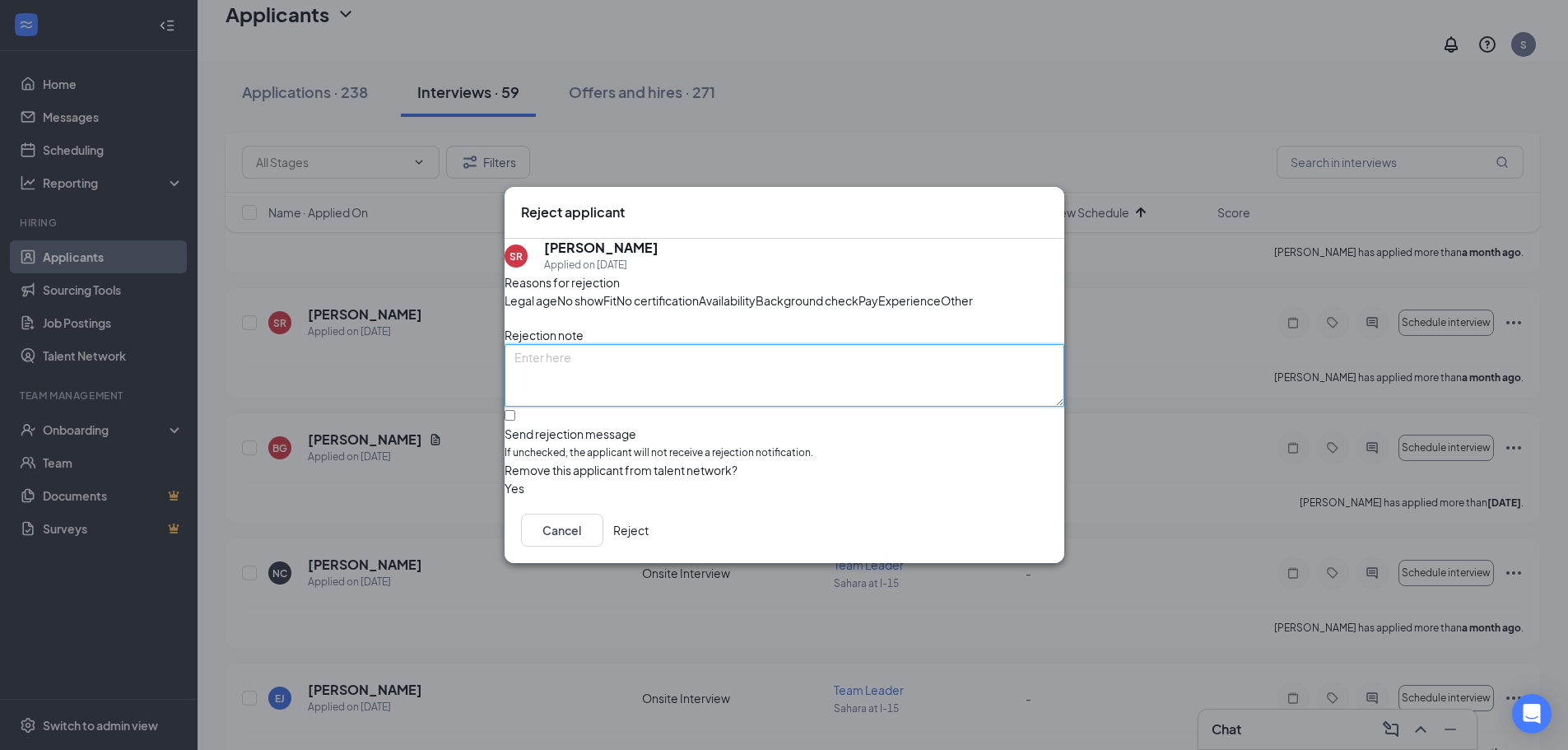
paste textarea "Never picked an interview slot"
type textarea "Never picked an interview slot"
click at [648, 546] on button "Reject" at bounding box center [631, 530] width 35 height 33
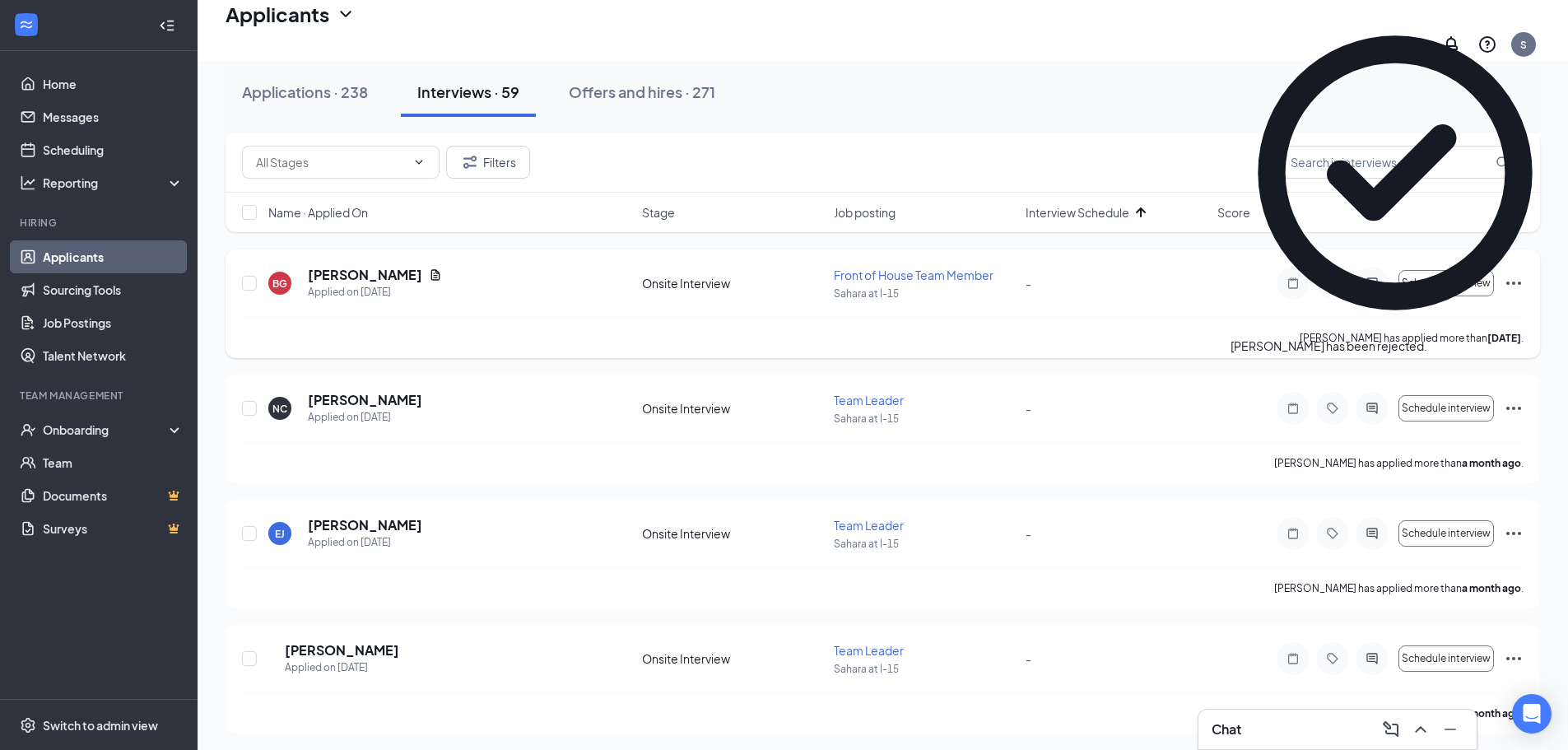
scroll to position [6667, 0]
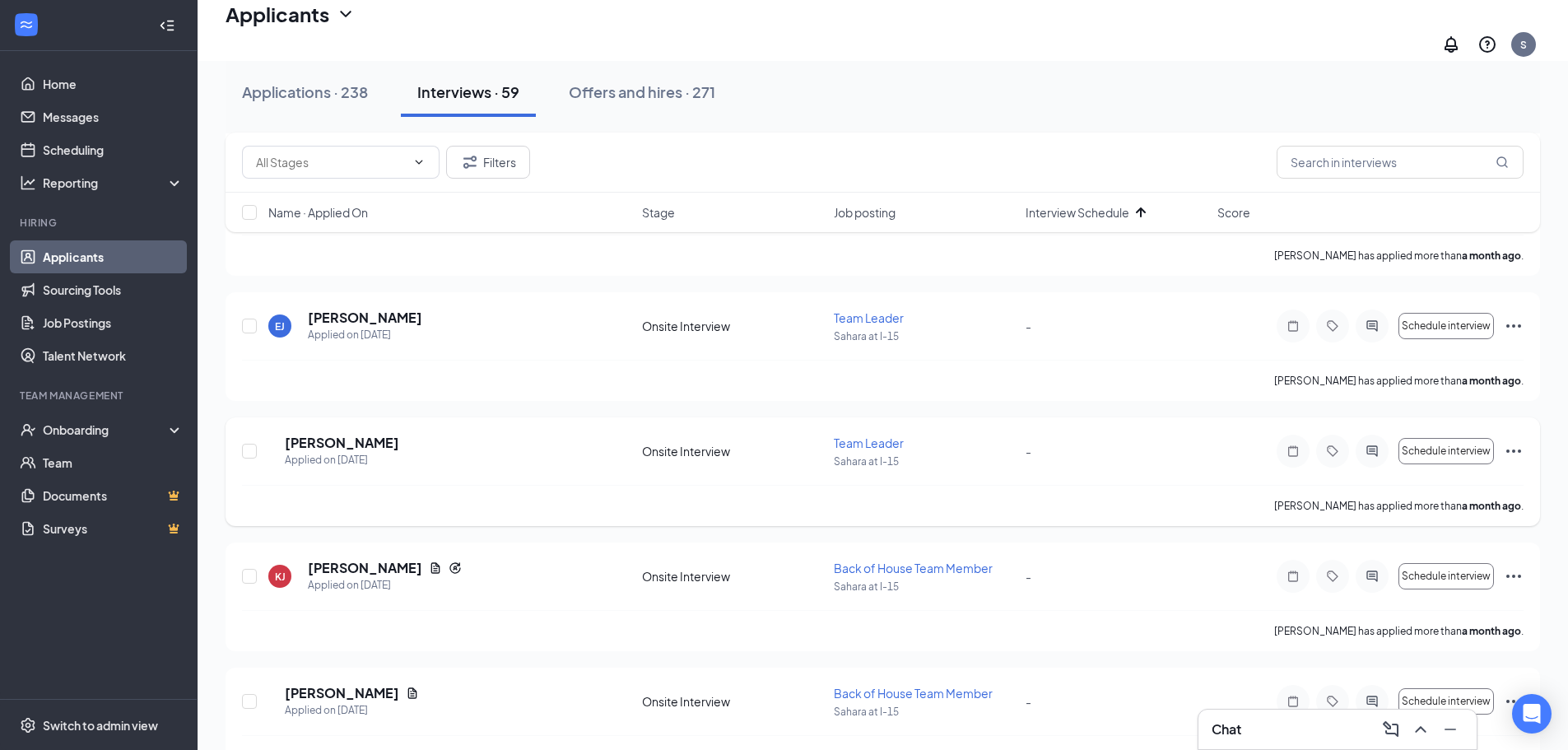
click at [1517, 442] on icon "Ellipses" at bounding box center [1513, 450] width 19 height 19
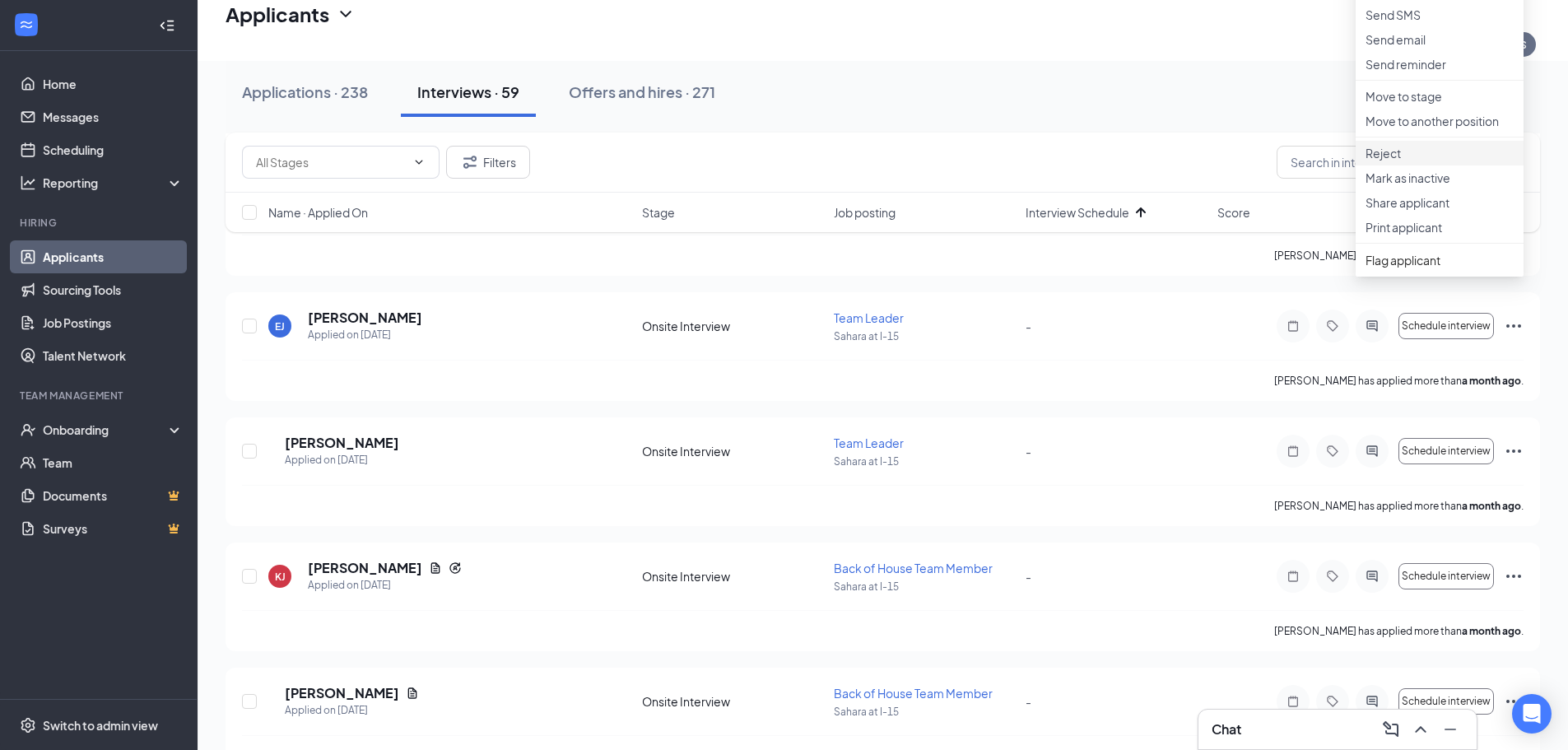
click at [1408, 161] on p "Reject" at bounding box center [1439, 153] width 148 height 17
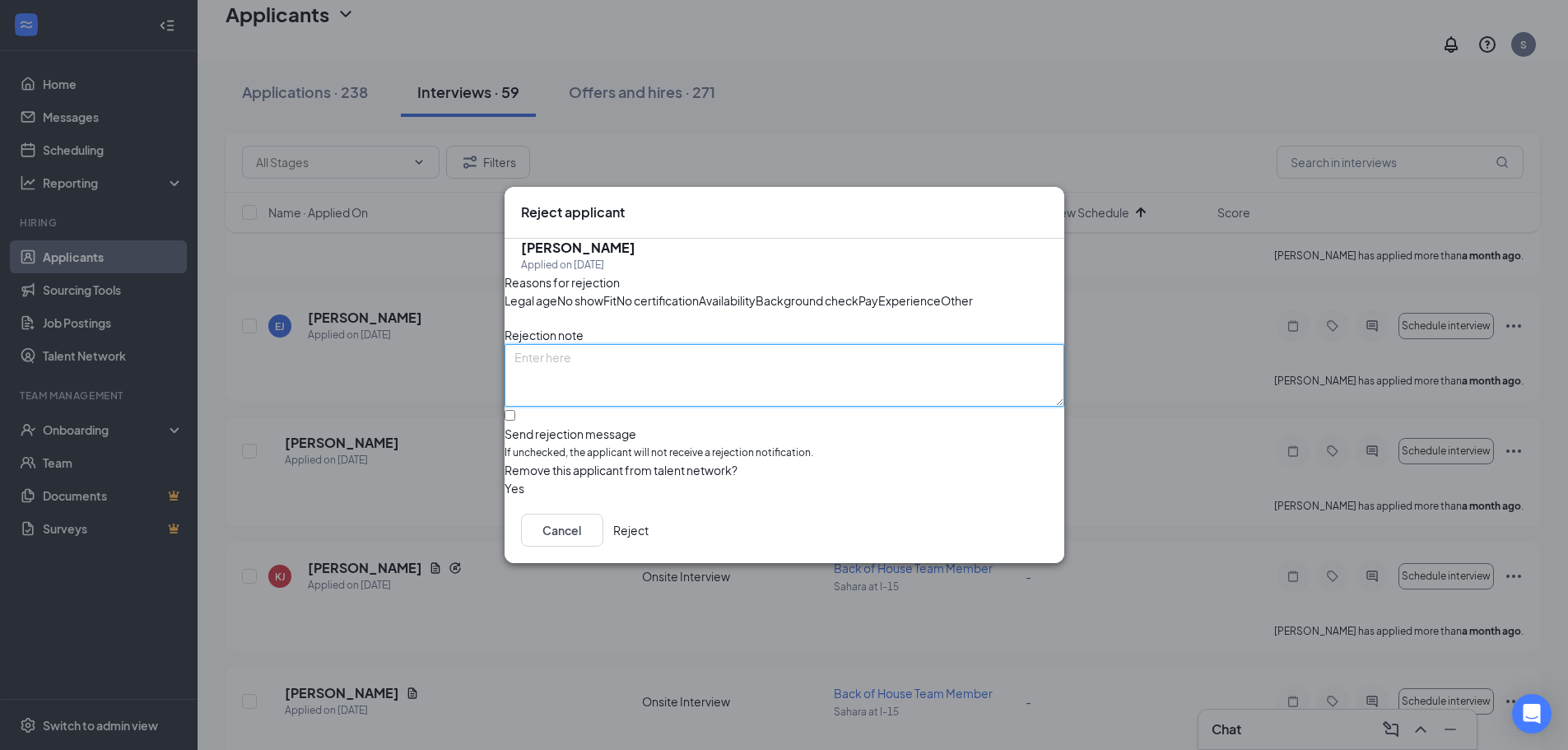
paste textarea "Never picked an interview slot"
type textarea "Never picked an interview slot"
click at [648, 546] on button "Reject" at bounding box center [631, 530] width 35 height 33
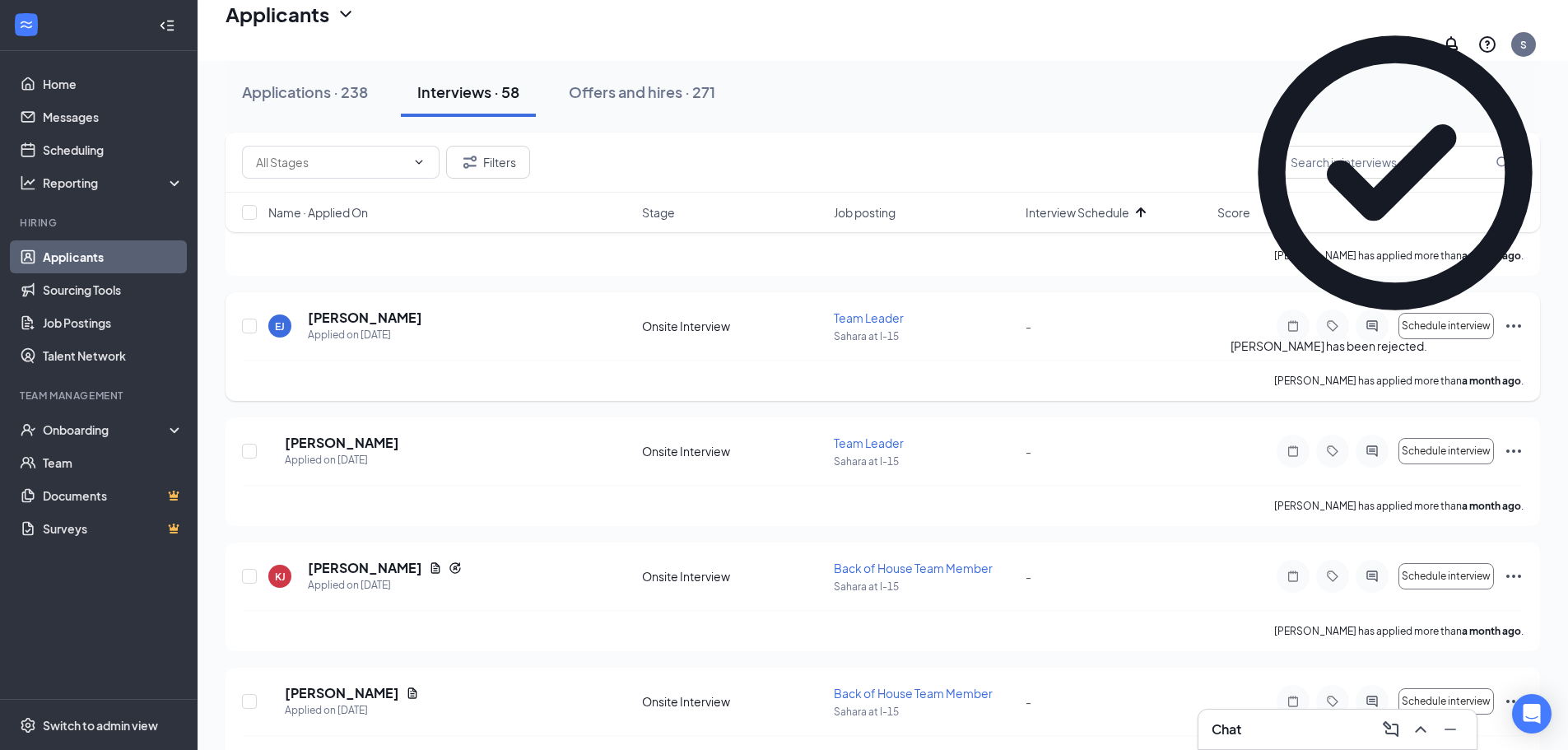
click at [1509, 316] on icon "Ellipses" at bounding box center [1513, 326] width 19 height 19
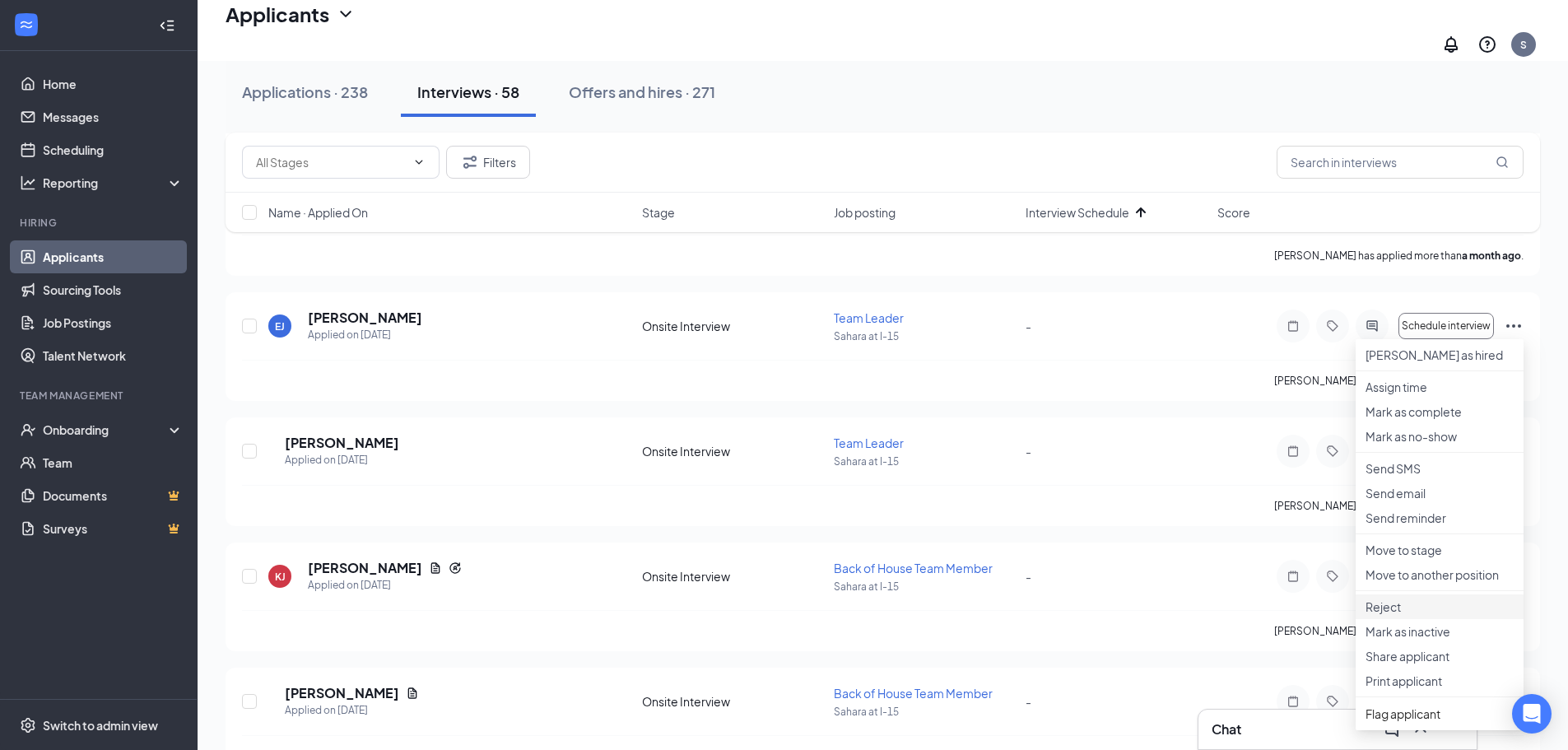
click at [1383, 614] on p "Reject" at bounding box center [1439, 607] width 148 height 17
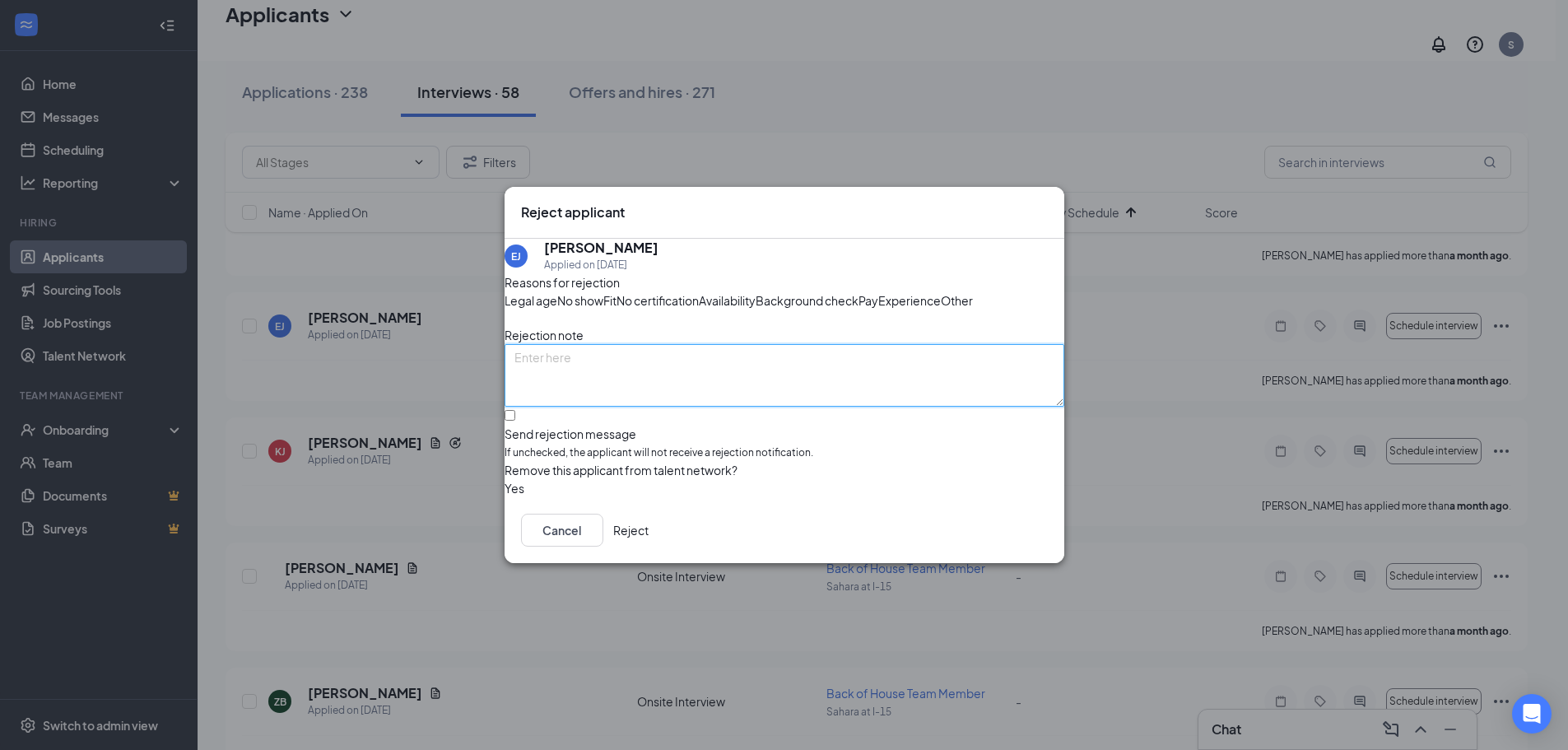
paste textarea "Never picked an interview slot"
type textarea "Never picked an interview slot"
click at [648, 546] on button "Reject" at bounding box center [631, 530] width 35 height 33
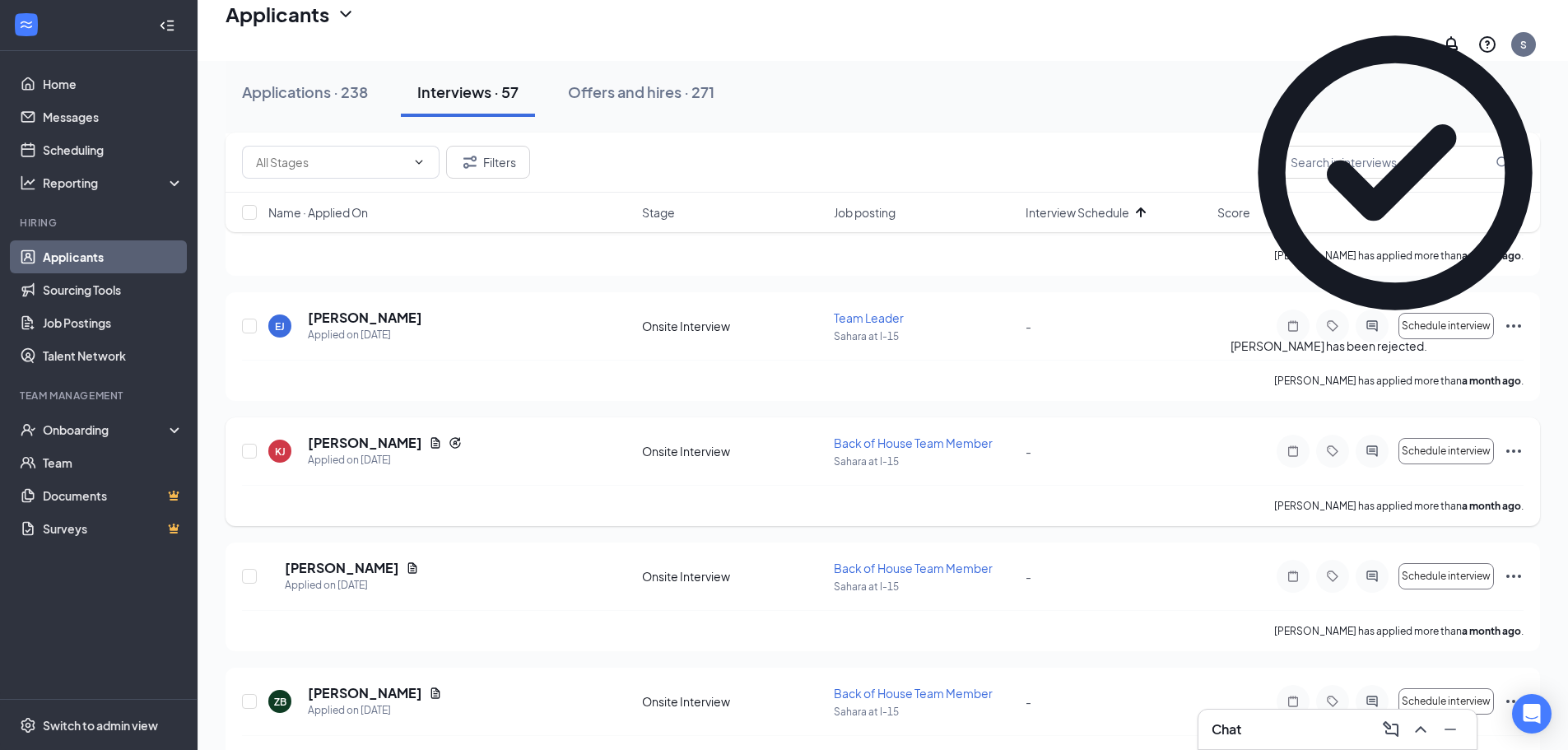
click at [1506, 441] on icon "Ellipses" at bounding box center [1513, 450] width 19 height 19
click at [1371, 104] on p "Move to stage" at bounding box center [1439, 96] width 148 height 17
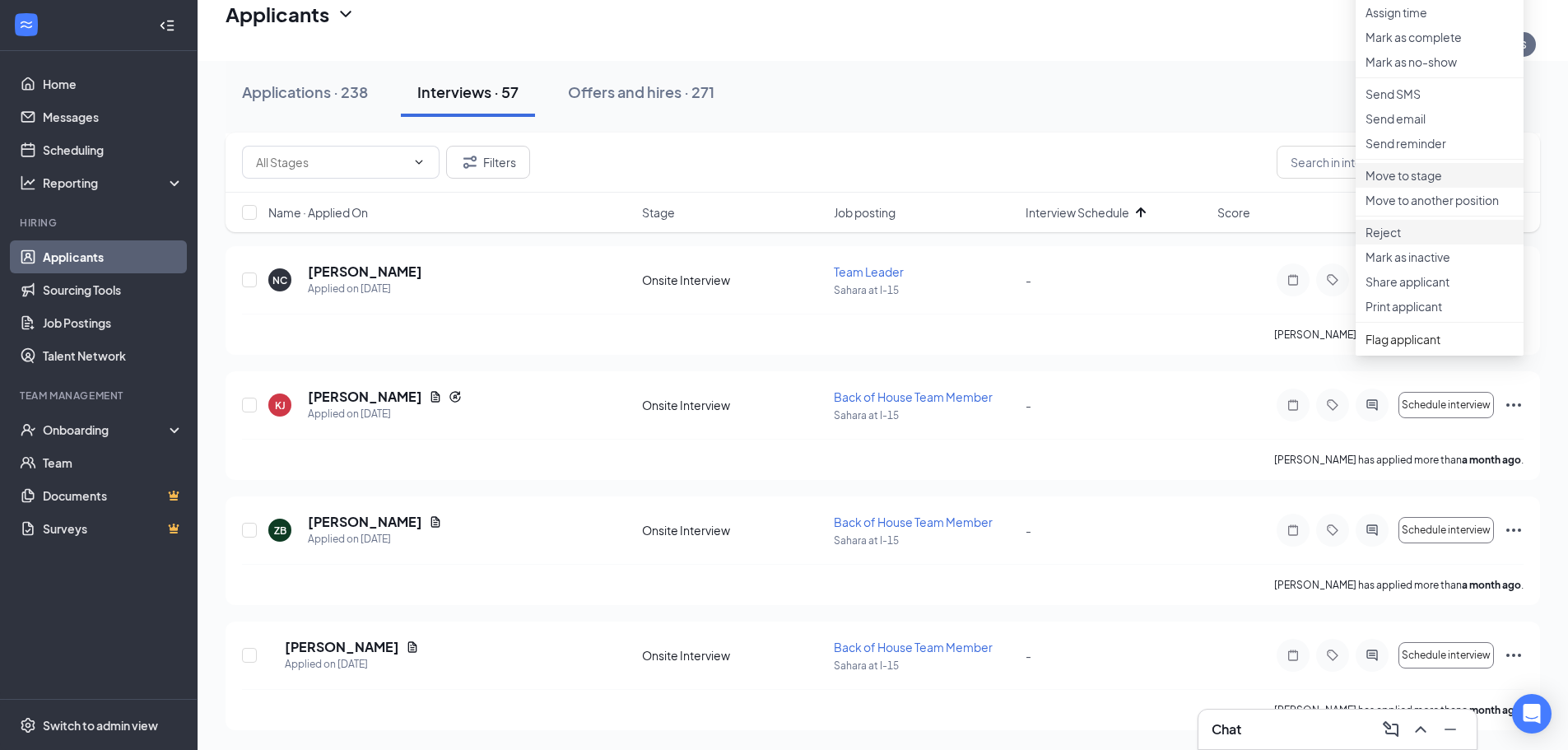
scroll to position [6578, 0]
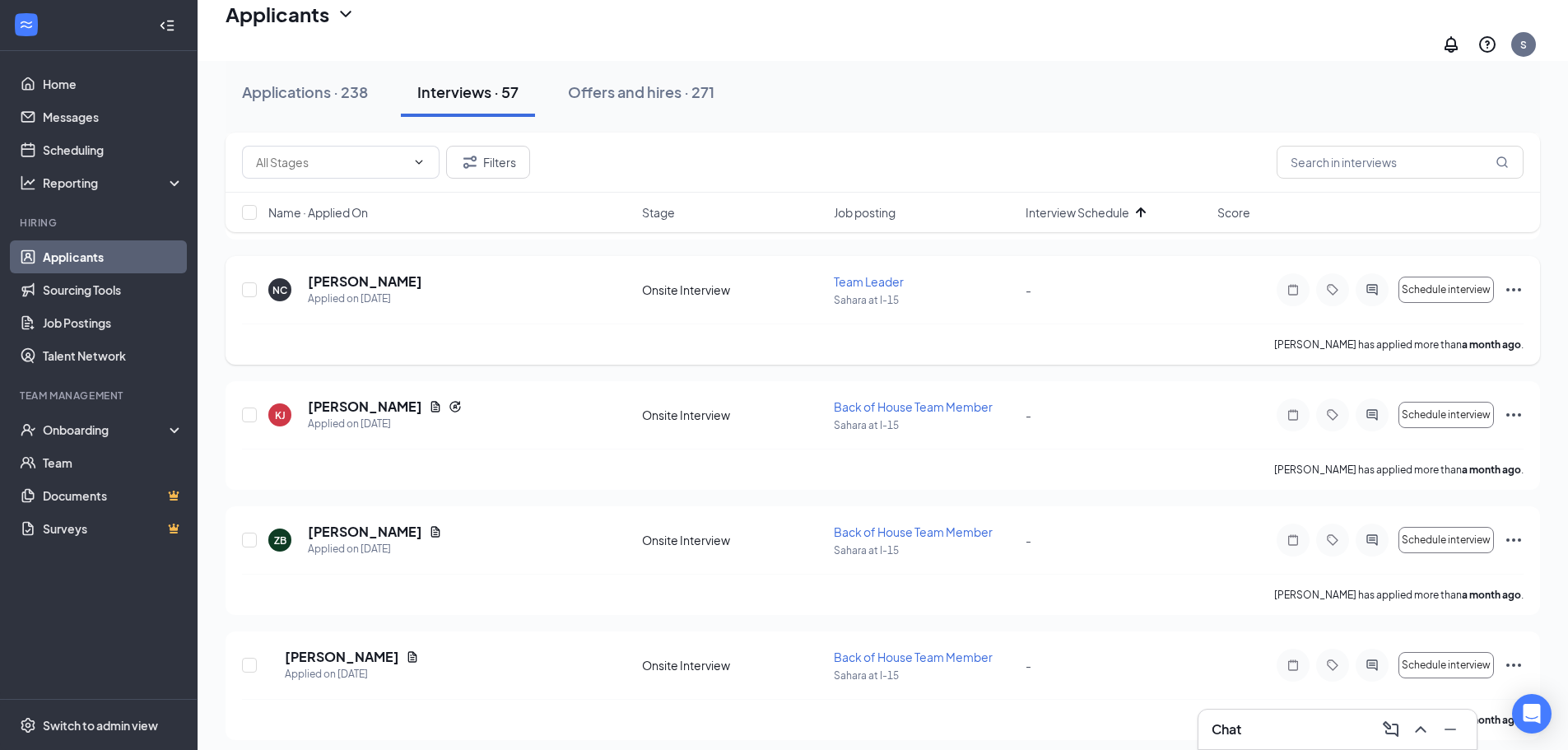
type input "Hiring Complete (final stage)"
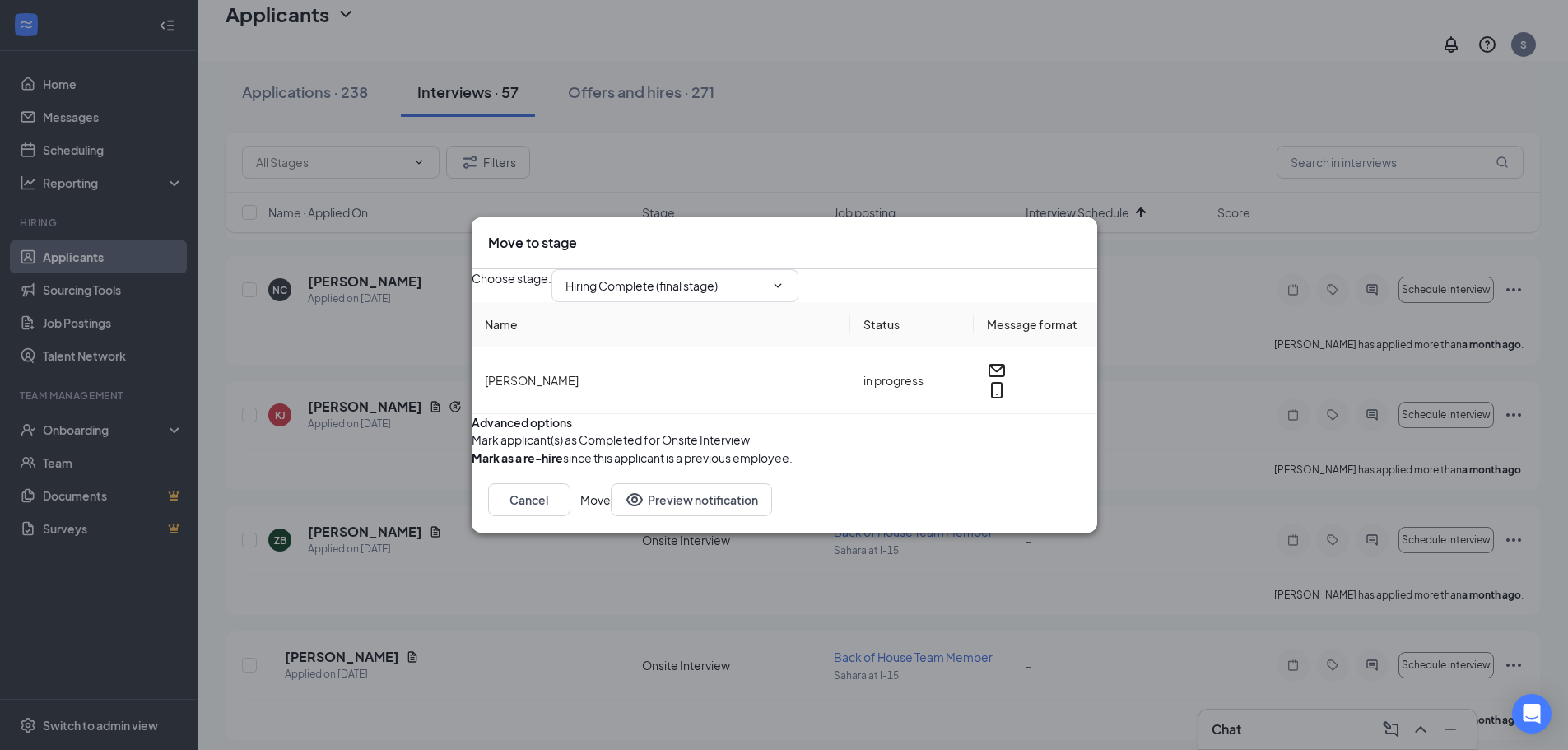
click at [1080, 233] on icon "Cross" at bounding box center [1080, 233] width 0 height 0
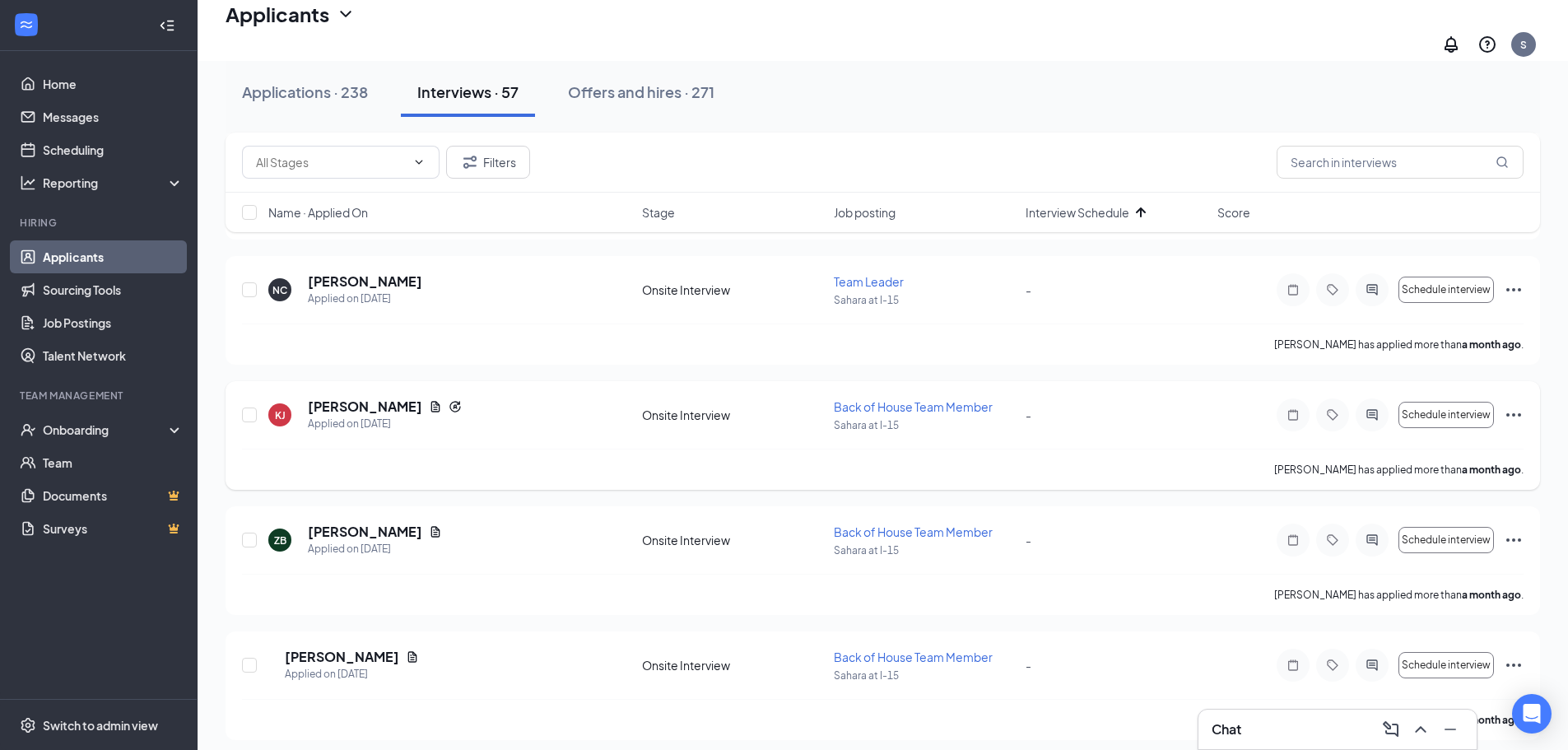
click at [1522, 405] on icon "Ellipses" at bounding box center [1513, 414] width 19 height 19
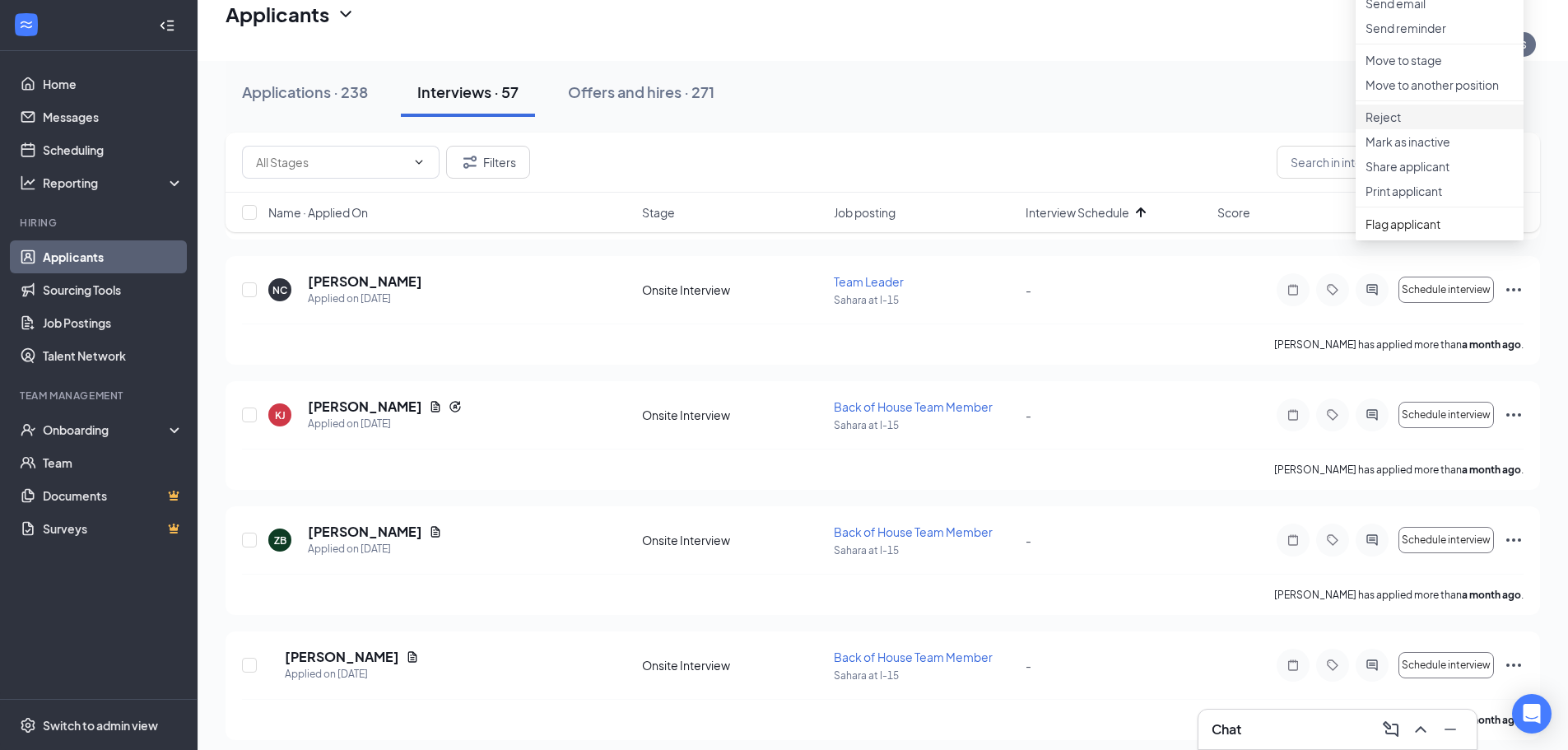
click at [1406, 125] on p "Reject" at bounding box center [1439, 117] width 148 height 17
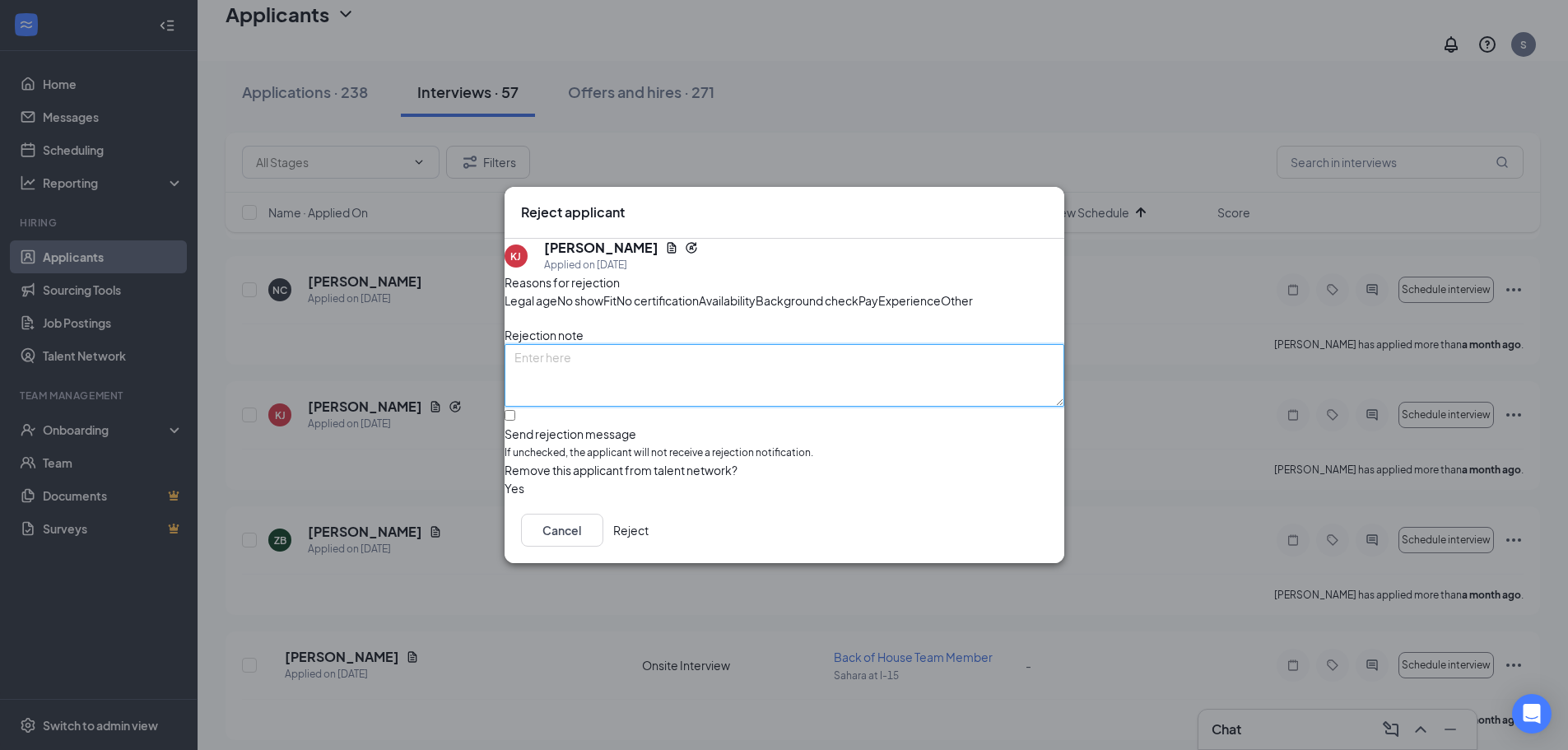
paste textarea "Never picked an interview slot"
type textarea "Never picked an interview slot"
click at [648, 546] on button "Reject" at bounding box center [631, 530] width 35 height 33
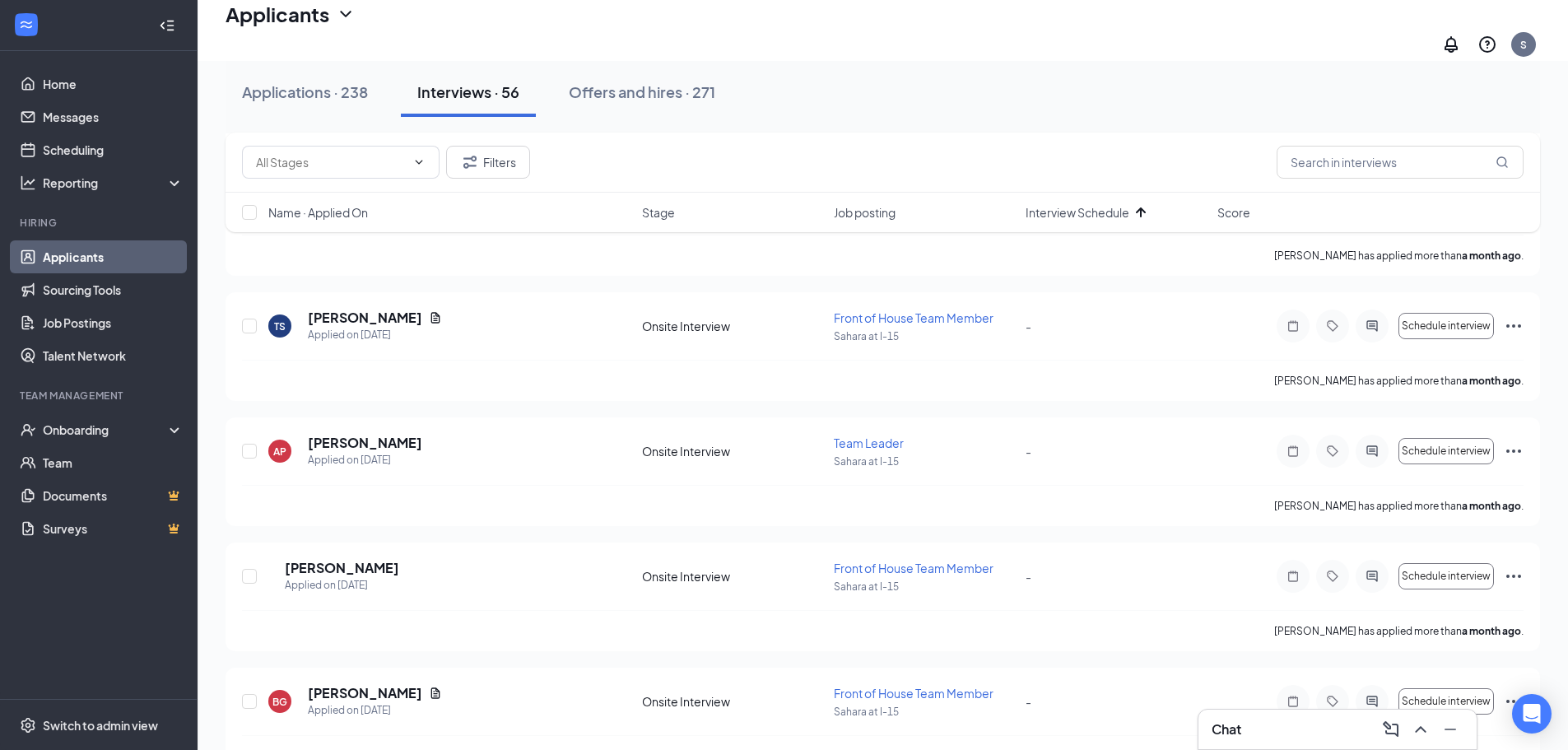
scroll to position [6453, 0]
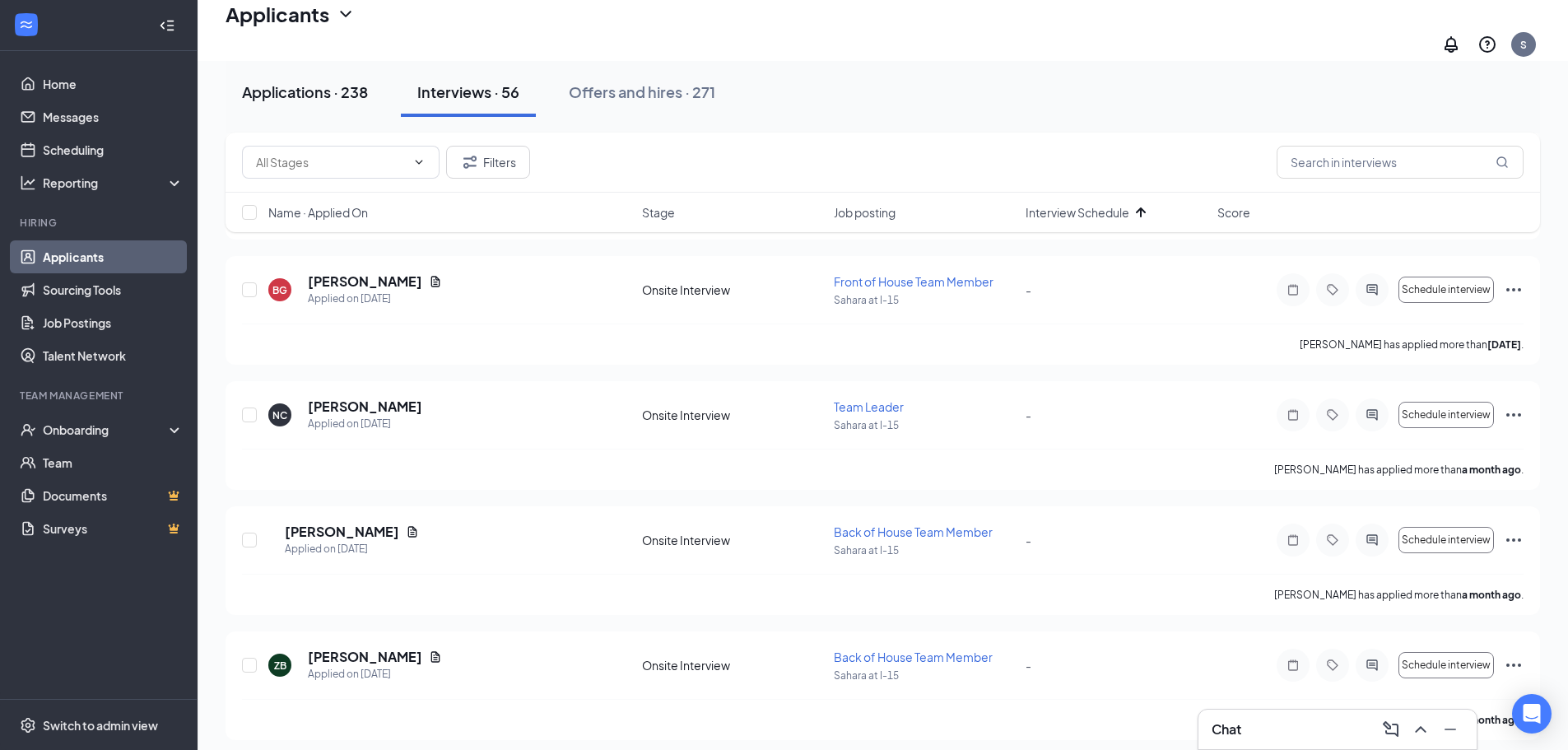
click at [337, 96] on div "Applications · 238" at bounding box center [304, 91] width 126 height 20
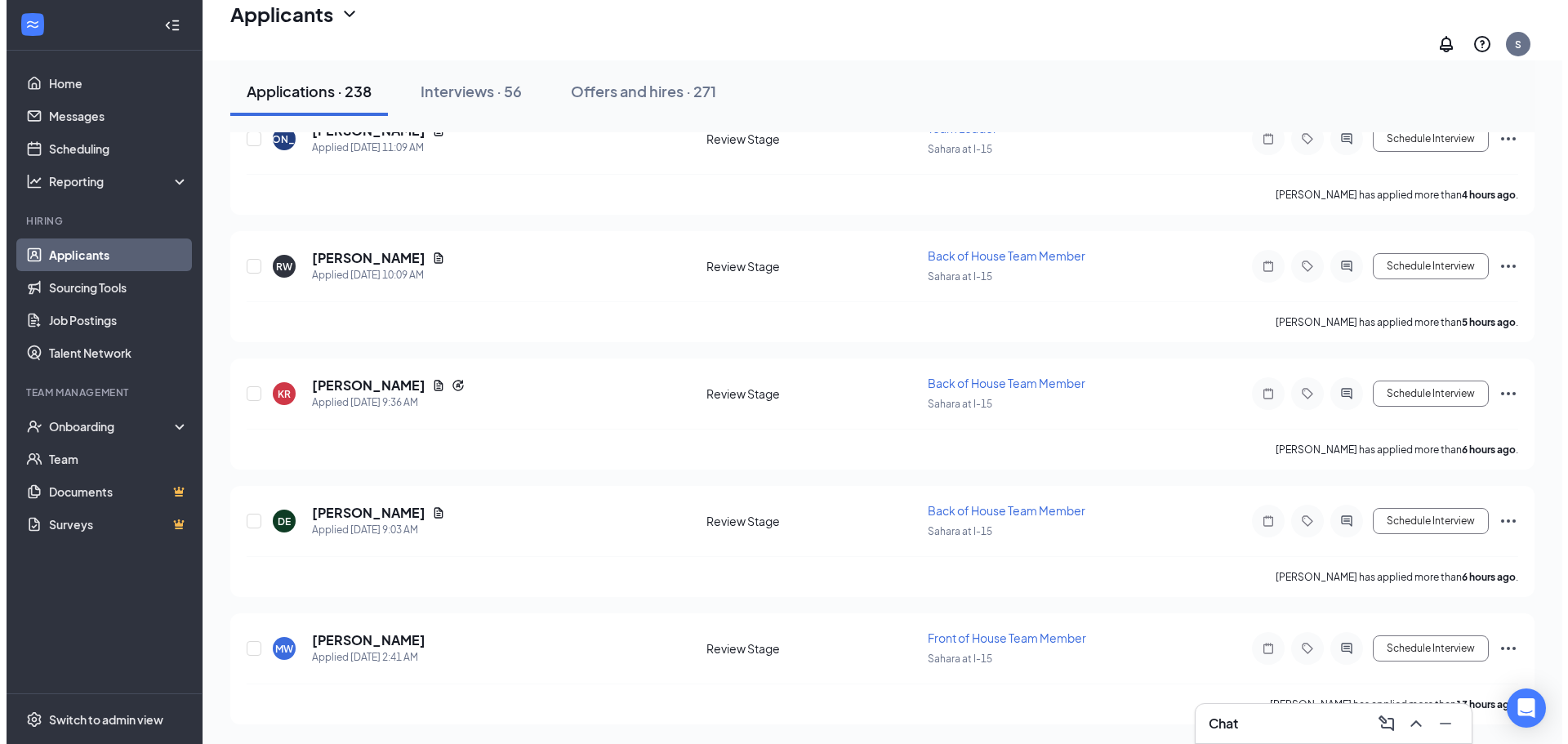
scroll to position [816, 0]
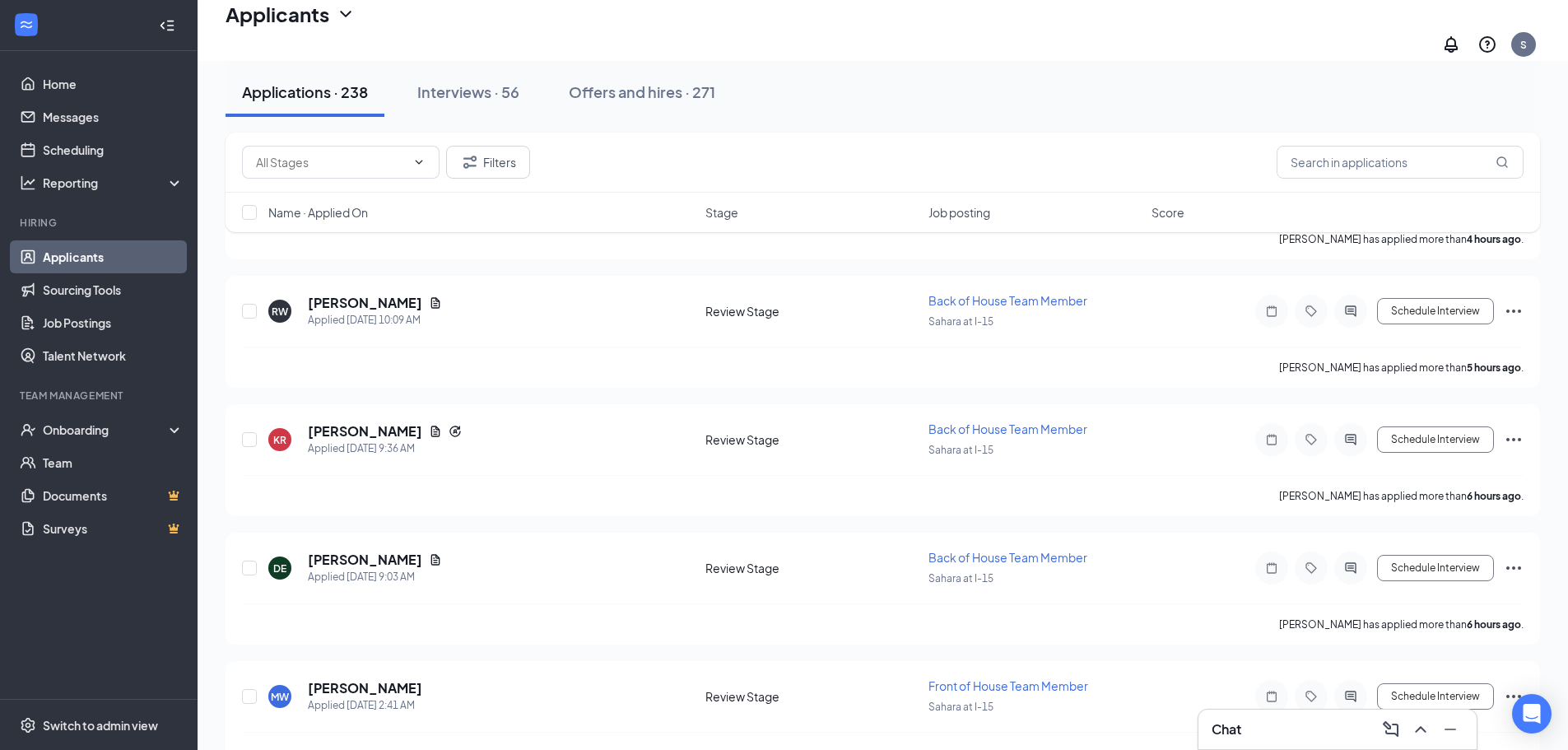
click at [359, 212] on span "Name · Applied On" at bounding box center [318, 212] width 100 height 17
click at [359, 213] on span "Name · Applied On" at bounding box center [318, 212] width 100 height 17
click at [1430, 308] on button "Schedule Interview" at bounding box center [1435, 311] width 117 height 27
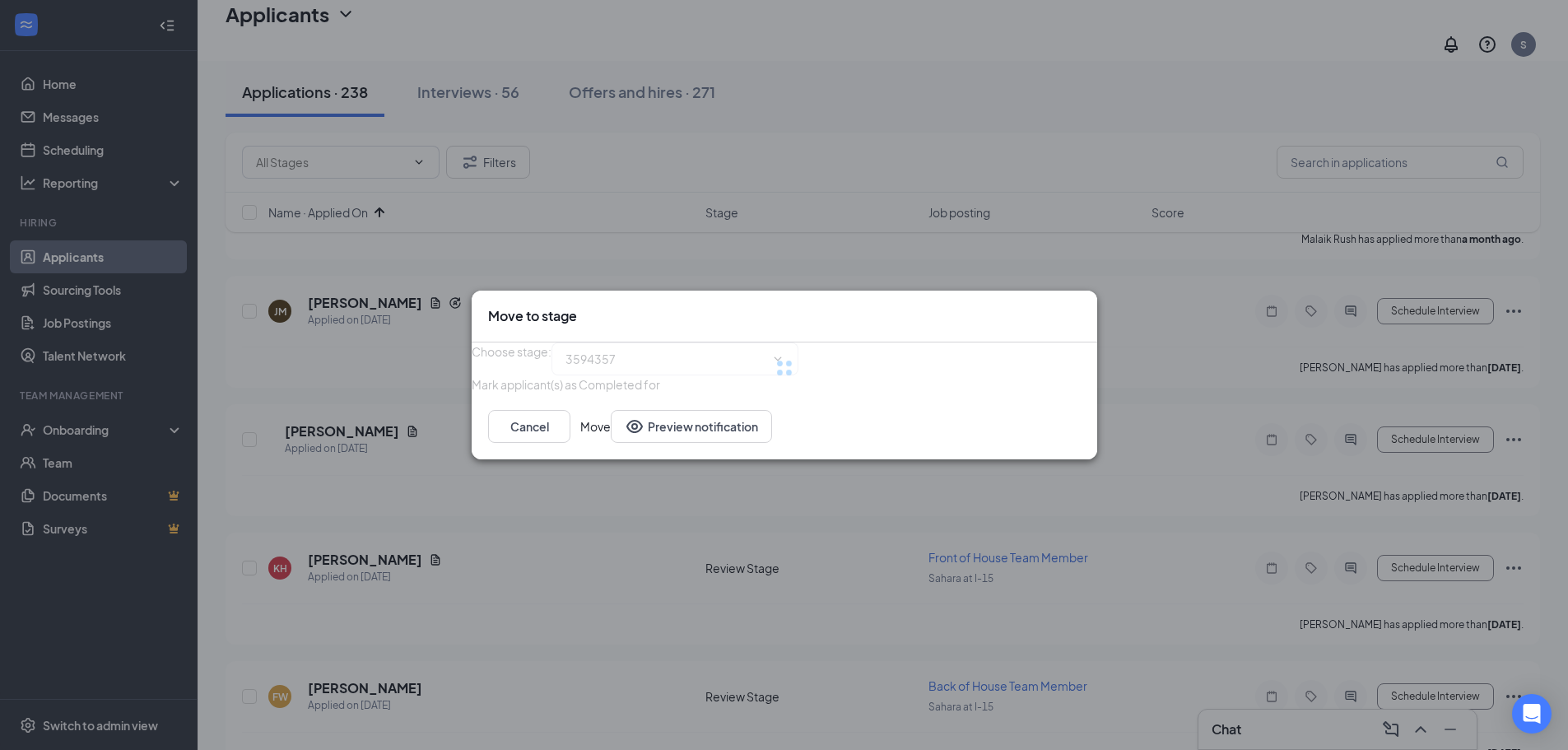
type input "Onsite Interview (next stage)"
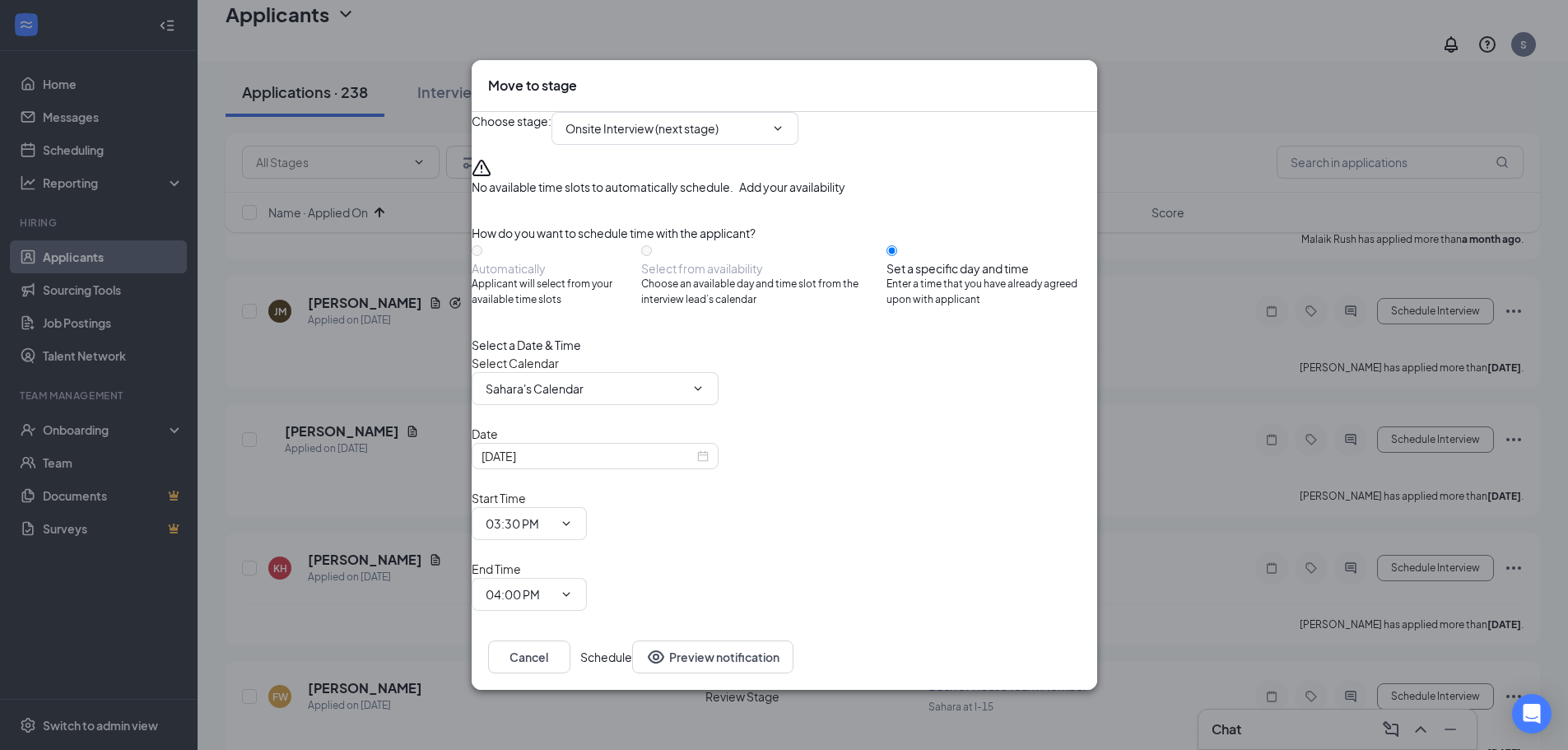
click at [1085, 91] on icon "Cross" at bounding box center [1089, 86] width 10 height 10
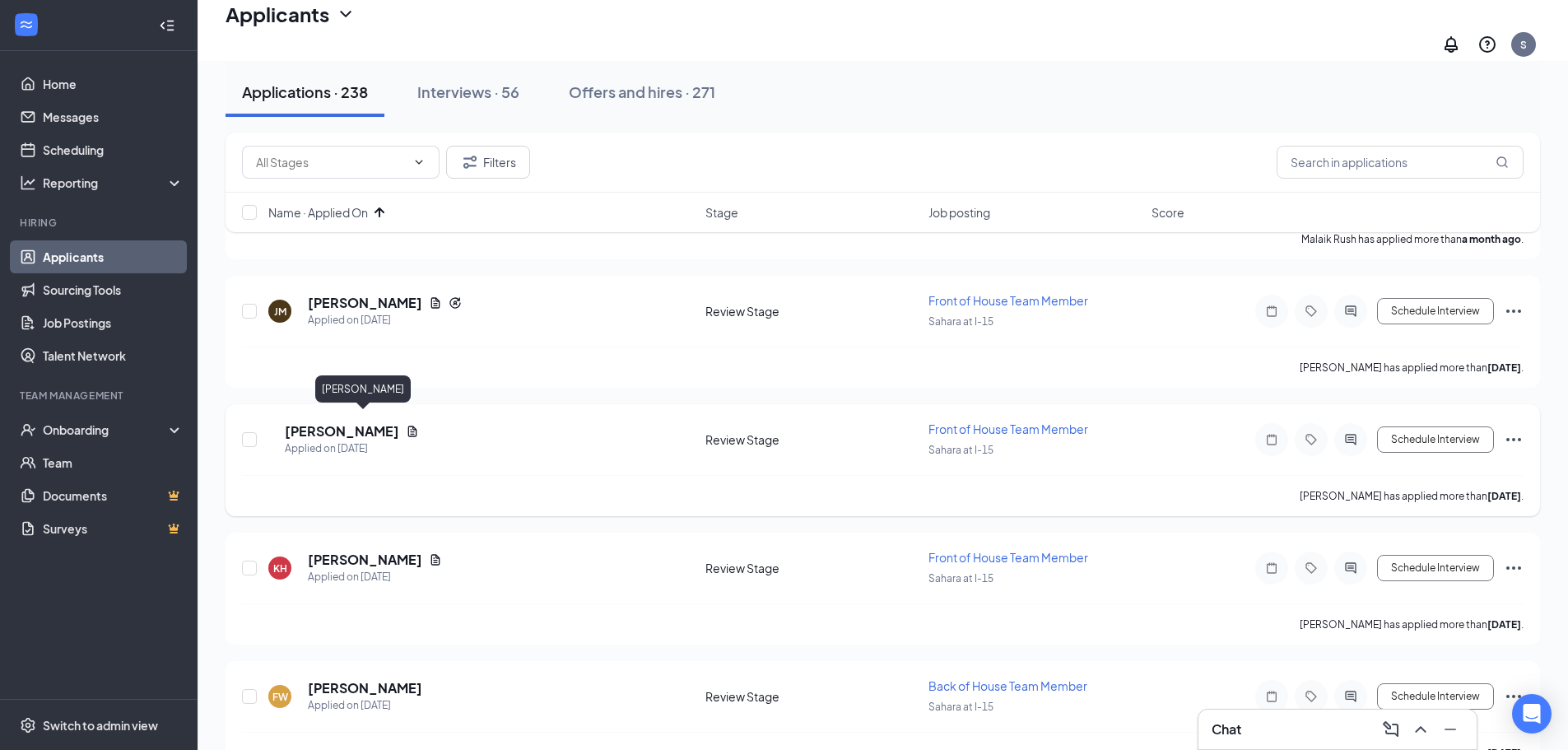
click at [398, 423] on h5 "[PERSON_NAME]" at bounding box center [342, 432] width 114 height 18
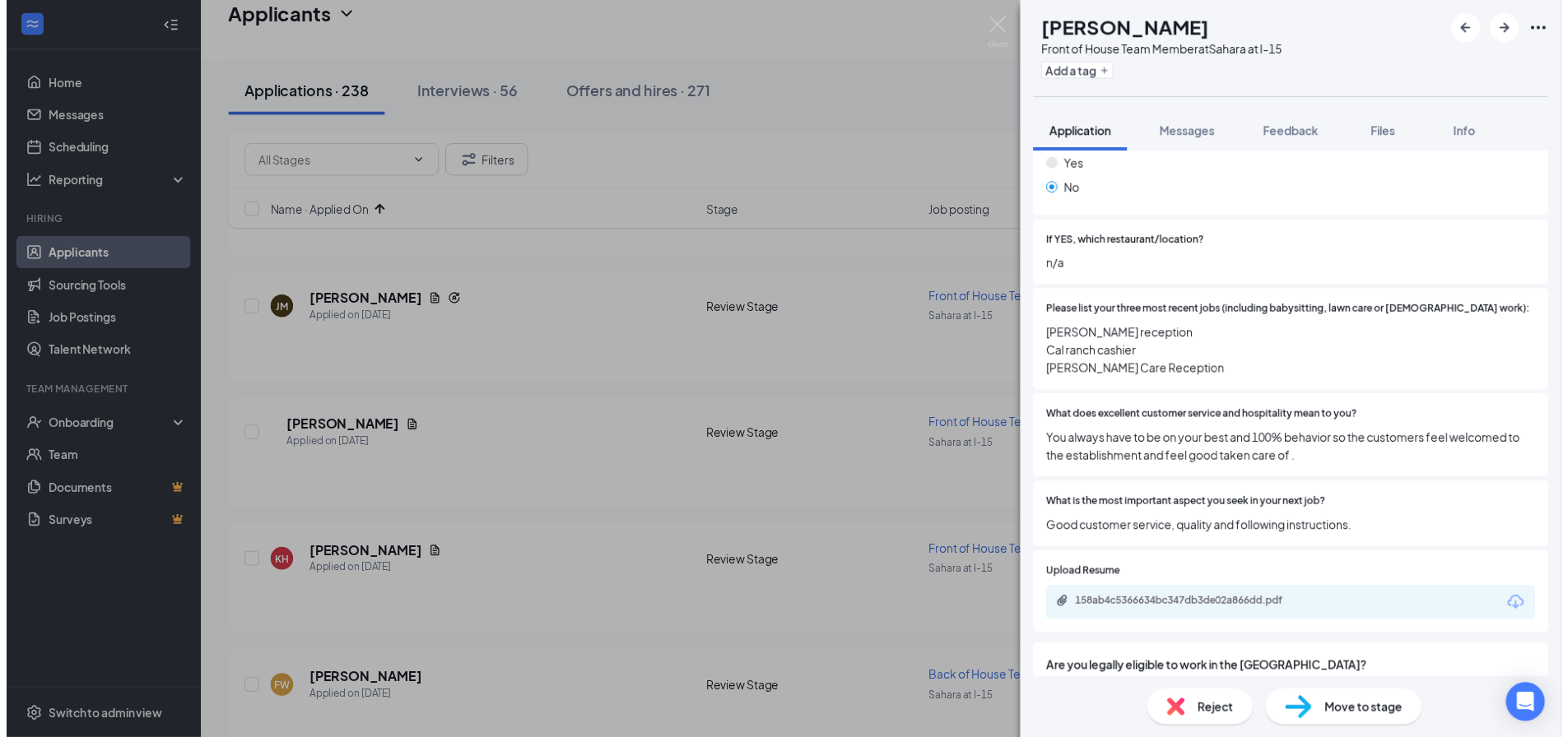
scroll to position [741, 0]
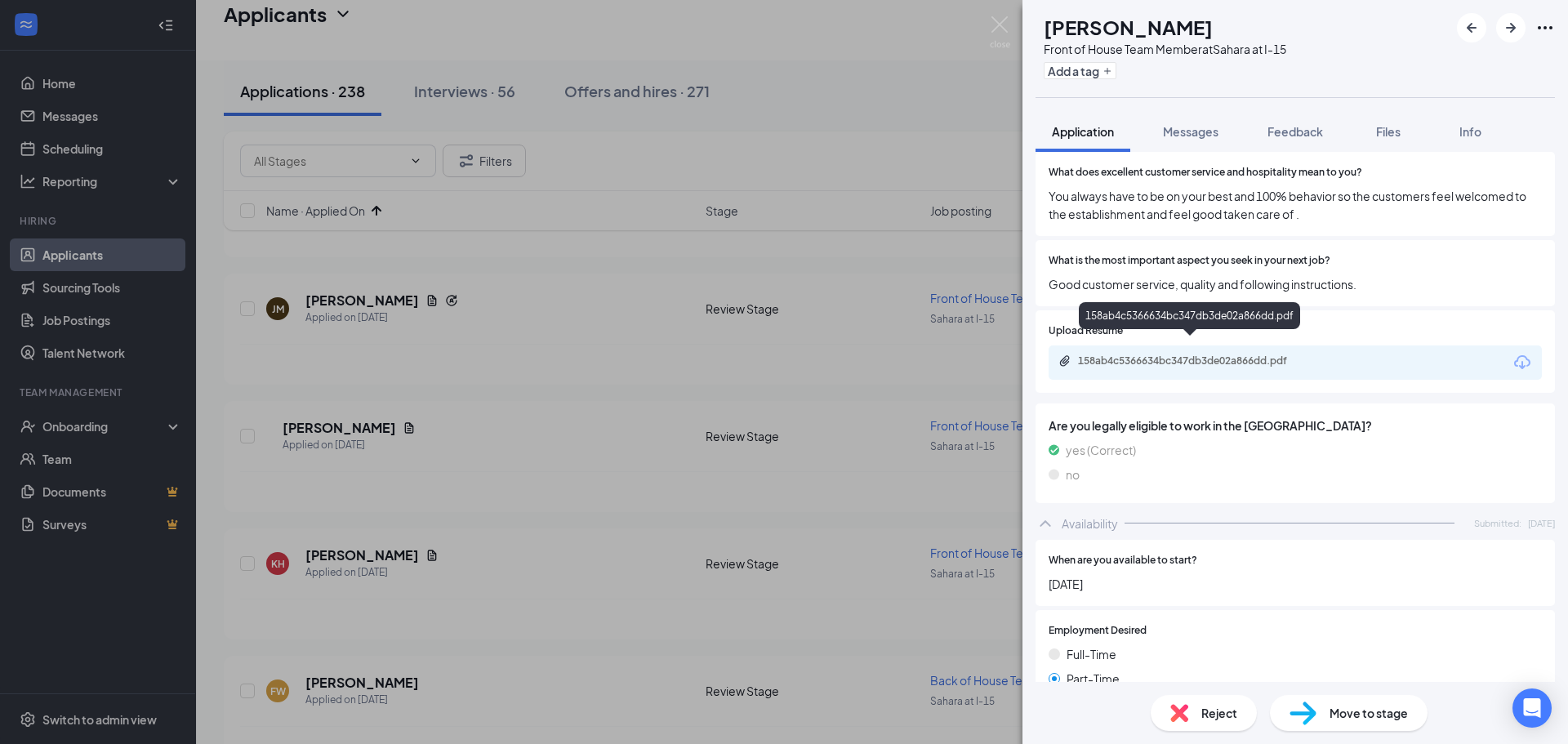
click at [1222, 354] on div "158ab4c5366634bc347db3de02a866dd.pdf" at bounding box center [1193, 361] width 229 height 13
click at [1006, 27] on img at bounding box center [1000, 32] width 20 height 32
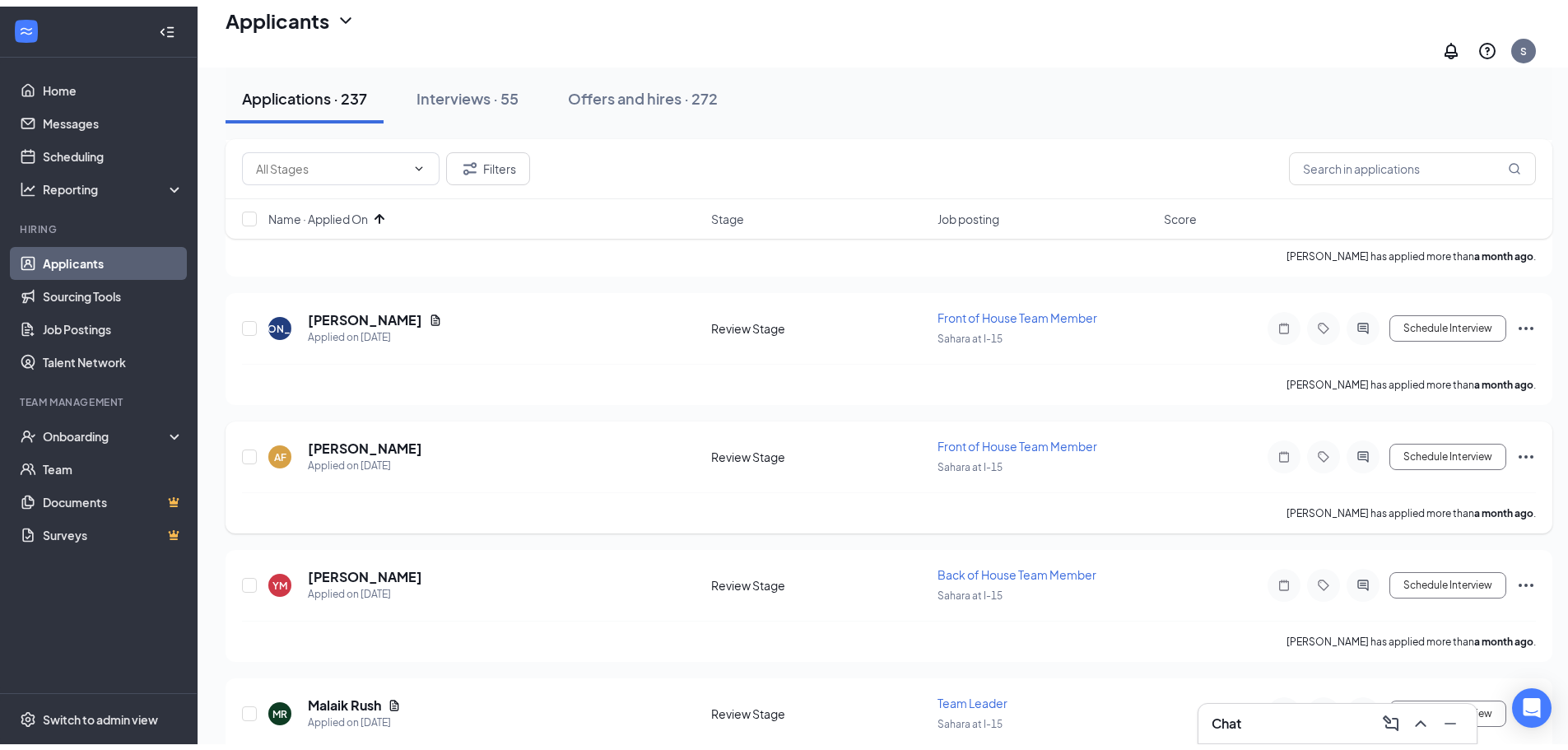
scroll to position [45, 0]
